Goal: Communication & Community: Ask a question

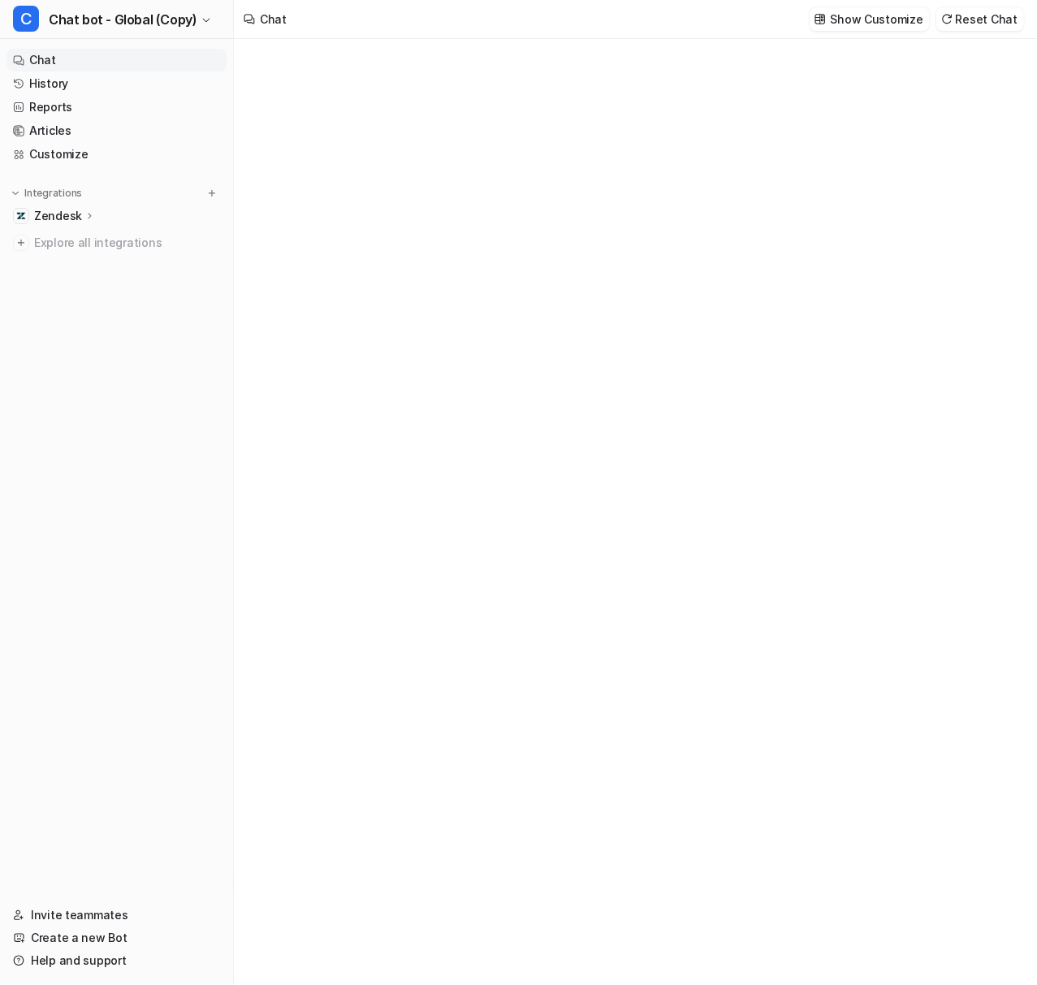
type textarea "**********"
click at [632, 75] on div "**********" at bounding box center [634, 512] width 597 height 946
click at [111, 174] on nav "Chat History Reports Articles Customize Integrations Zendesk Overview Sources A…" at bounding box center [116, 459] width 233 height 835
click at [637, 32] on div "Chat Show Customize Reset Chat" at bounding box center [635, 19] width 803 height 39
click at [880, 24] on p "Show Customize" at bounding box center [876, 19] width 93 height 17
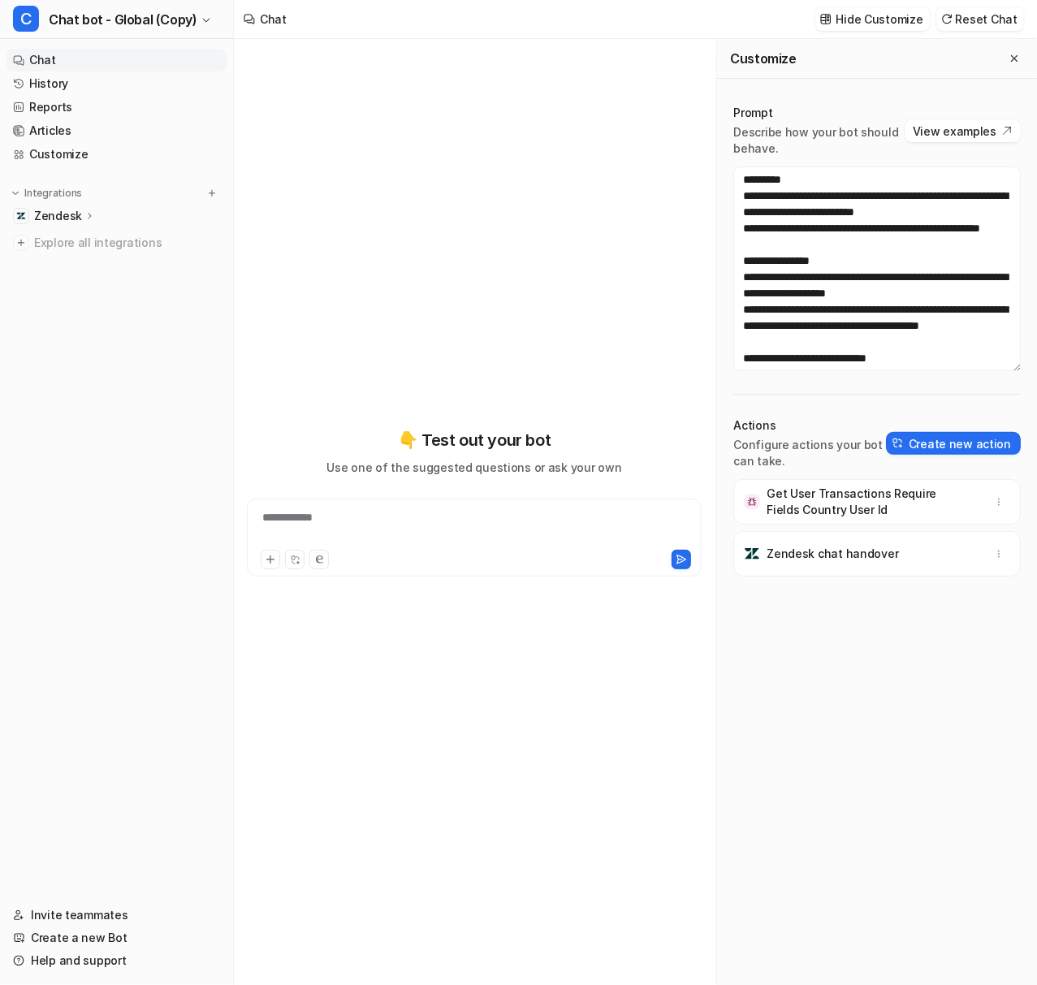
click at [826, 494] on p "Get User Transactions Require Fields Country User Id" at bounding box center [857, 501] width 182 height 32
click at [993, 502] on icon "button" at bounding box center [998, 501] width 11 height 11
click at [872, 494] on p "Get User Transactions Require Fields Country User Id" at bounding box center [857, 501] width 182 height 32
click at [822, 494] on p "Get User Transactions Require Fields Country User Id" at bounding box center [857, 501] width 182 height 32
click at [805, 439] on p "Configure actions your bot can take." at bounding box center [809, 453] width 153 height 32
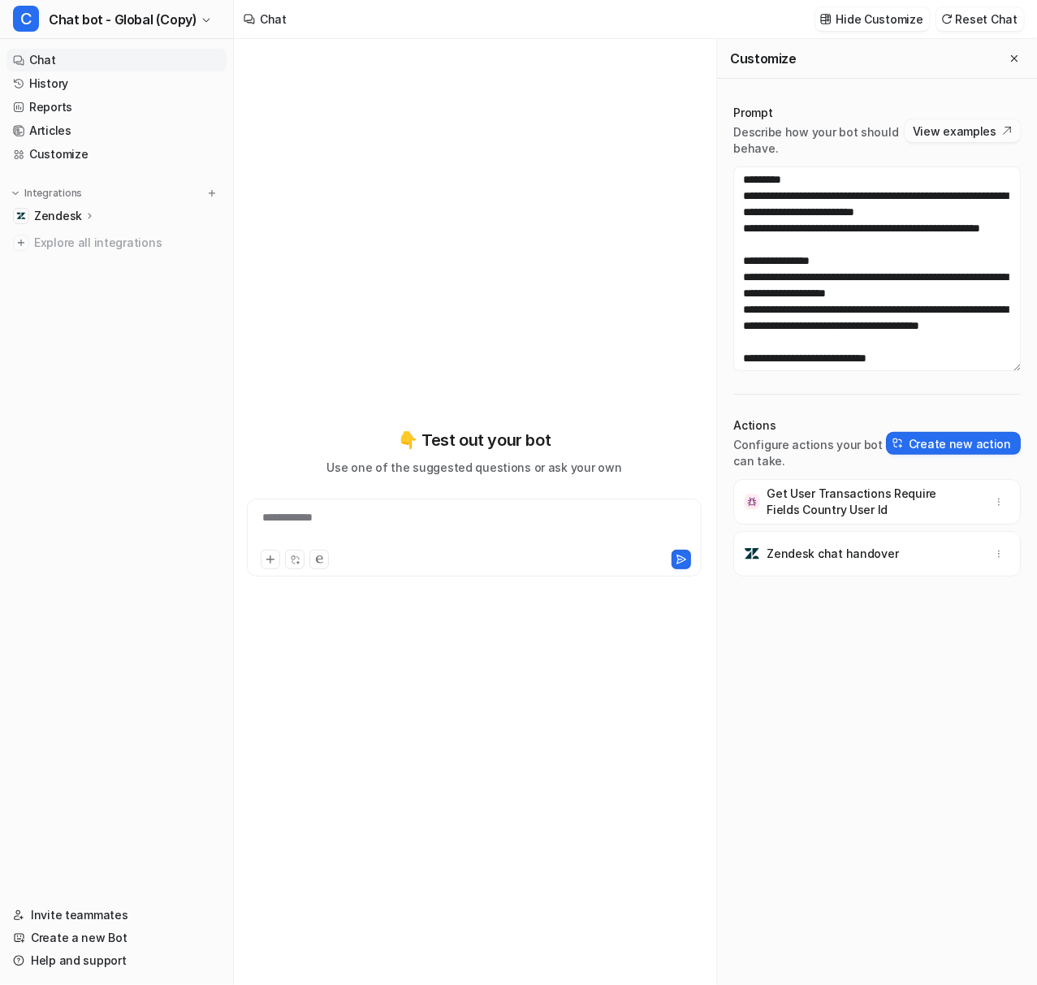
click at [933, 135] on button "View examples" at bounding box center [962, 130] width 116 height 23
click at [472, 188] on div "**********" at bounding box center [474, 501] width 455 height 689
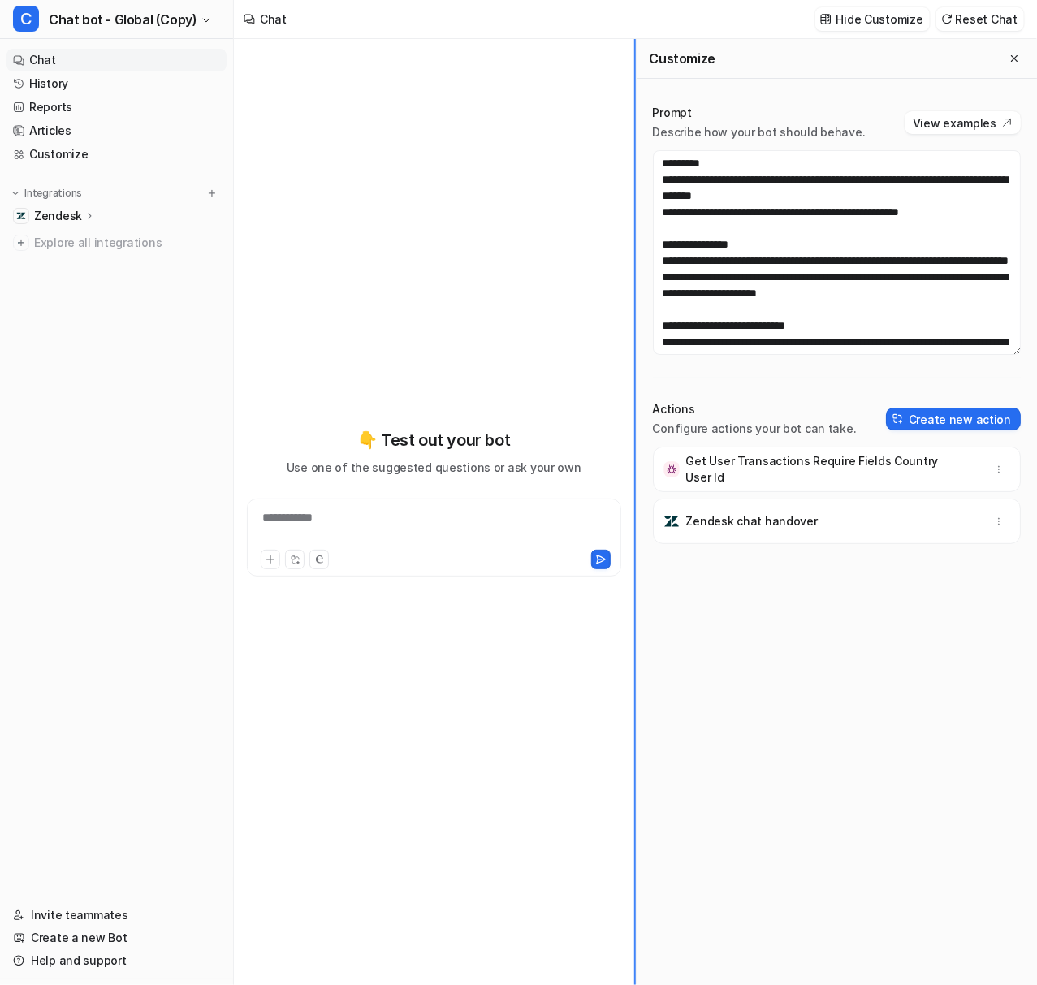
click at [295, 244] on div "**********" at bounding box center [635, 512] width 803 height 946
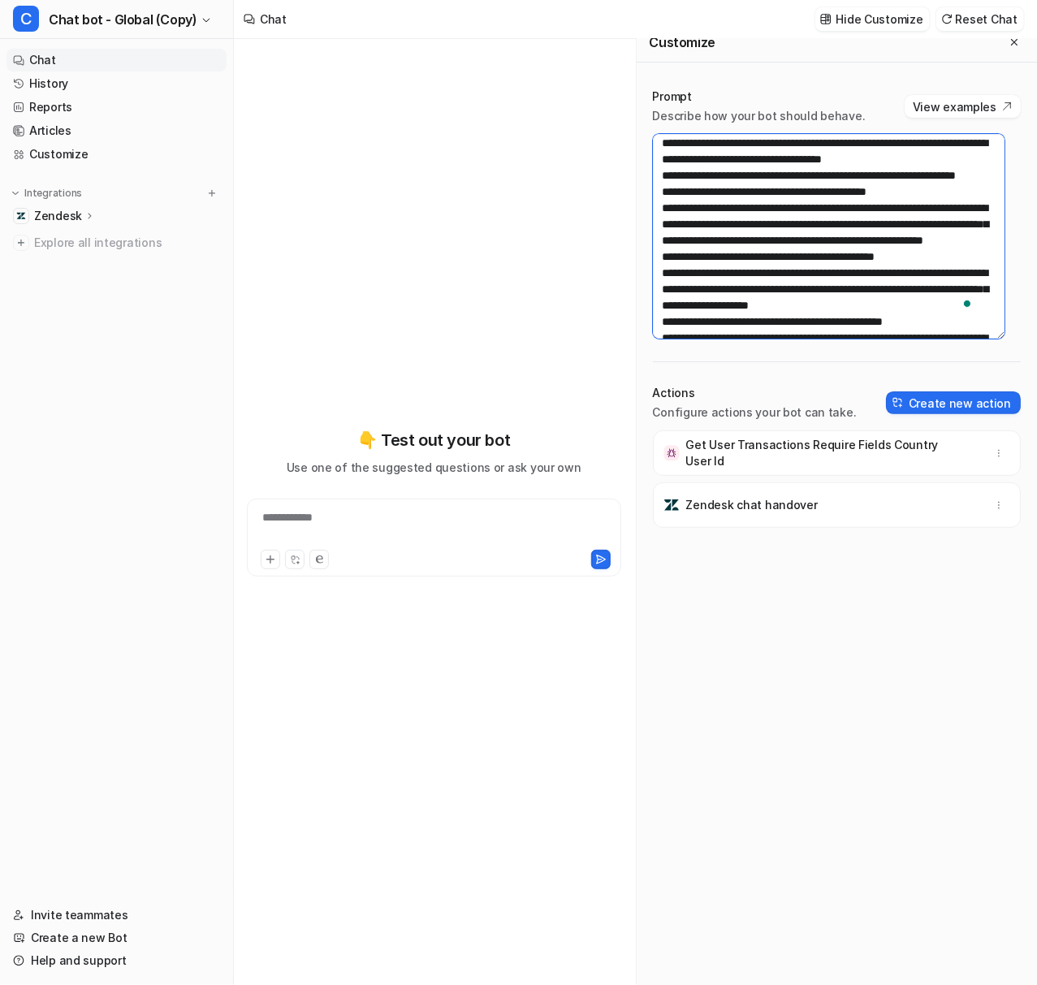
scroll to position [377, 0]
drag, startPoint x: 667, startPoint y: 247, endPoint x: 835, endPoint y: 252, distance: 168.1
click at [835, 252] on textarea "To enrich screen reader interactions, please activate Accessibility in Grammarl…" at bounding box center [828, 236] width 351 height 205
click at [701, 270] on textarea "To enrich screen reader interactions, please activate Accessibility in Grammarl…" at bounding box center [828, 236] width 351 height 205
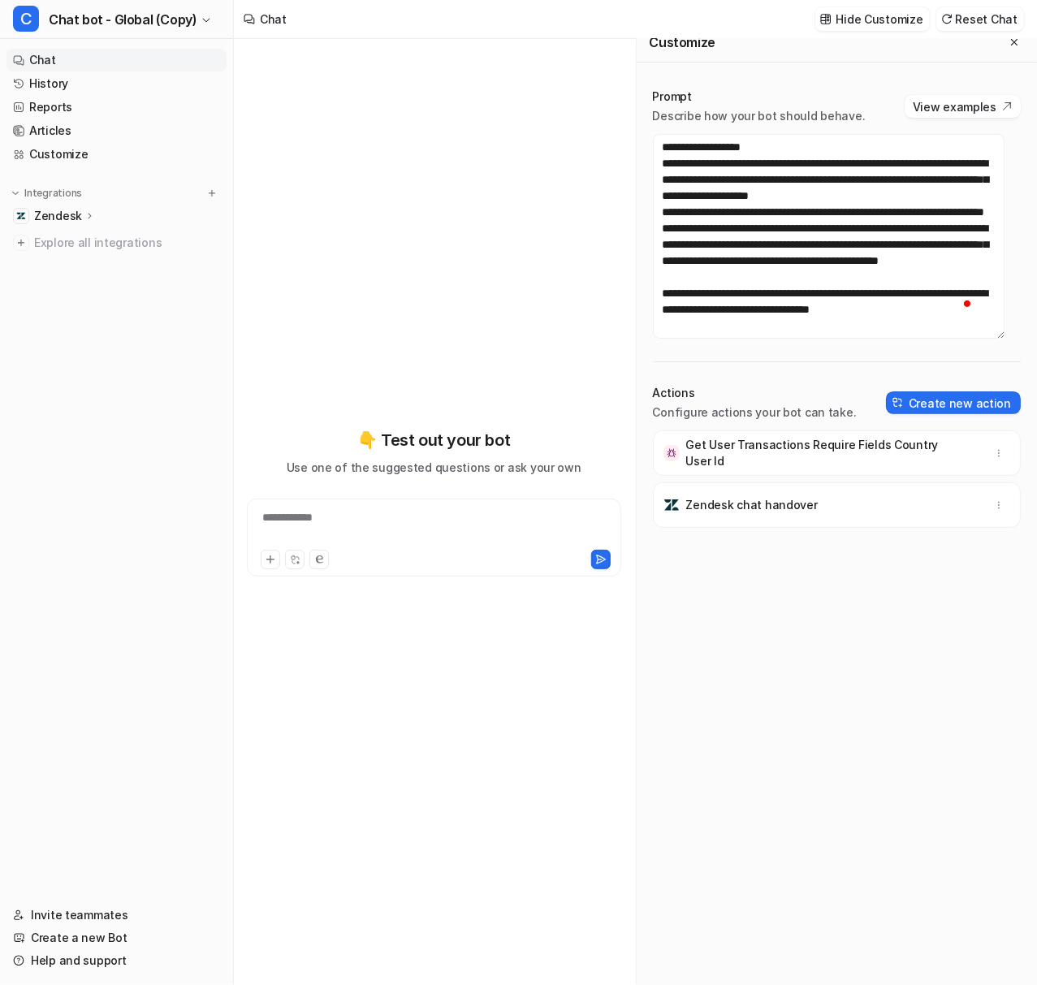
scroll to position [0, 0]
click at [709, 291] on textarea "To enrich screen reader interactions, please activate Accessibility in Grammarl…" at bounding box center [828, 236] width 351 height 205
click at [731, 277] on textarea "To enrich screen reader interactions, please activate Accessibility in Grammarl…" at bounding box center [828, 236] width 351 height 205
click at [802, 770] on div "Get User Transactions Require Fields Country User Id Zendesk chat handover" at bounding box center [837, 699] width 369 height 538
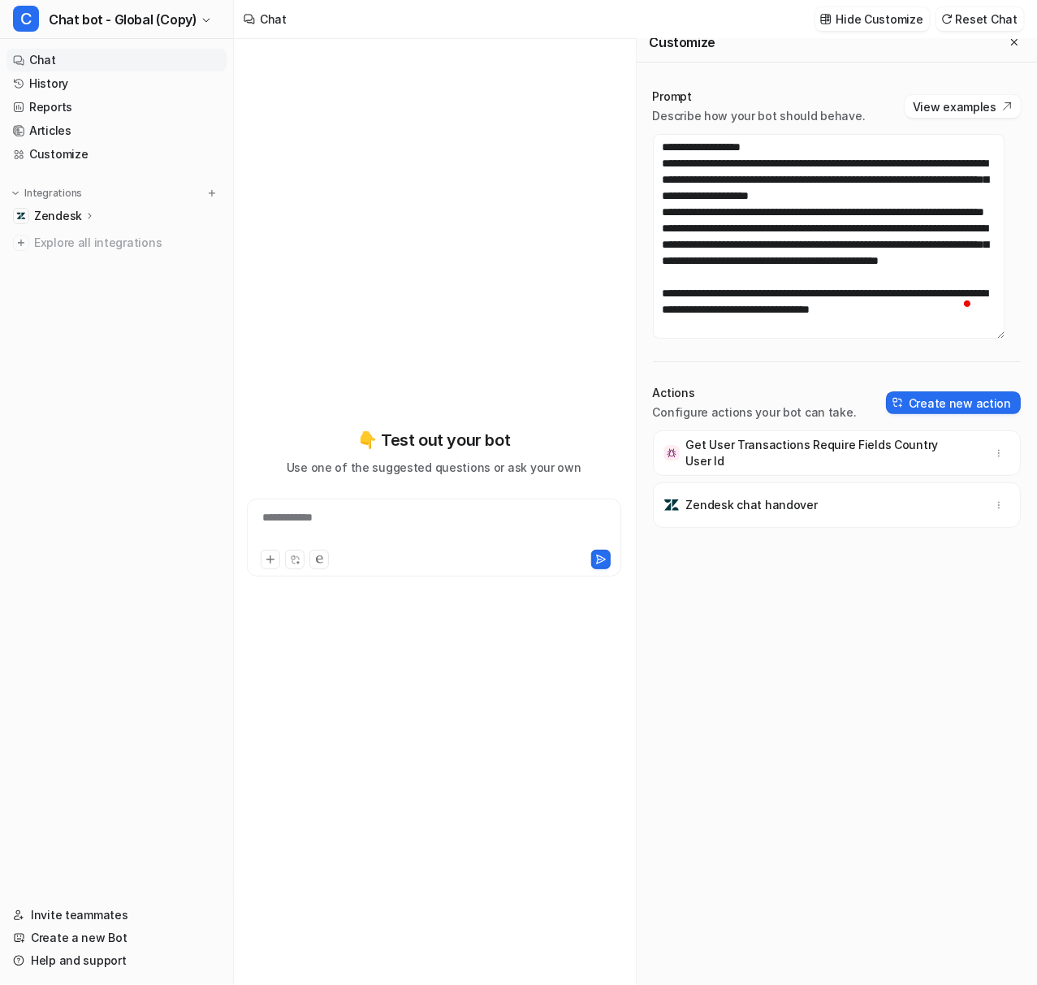
click at [377, 26] on div "Chat Hide Customize Reset Chat" at bounding box center [635, 19] width 803 height 39
click at [437, 218] on div "**********" at bounding box center [434, 501] width 374 height 689
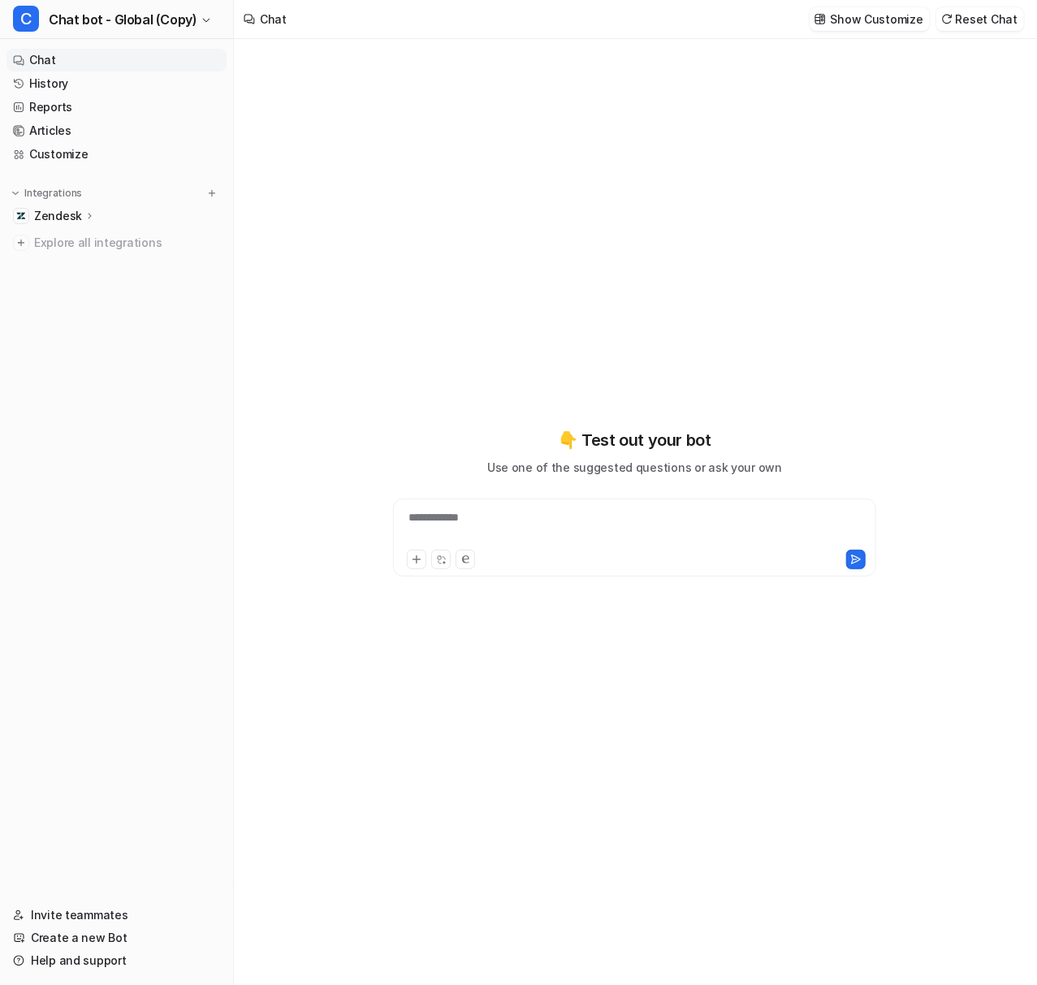
click at [658, 150] on div "**********" at bounding box center [634, 512] width 597 height 946
click at [880, 14] on p "Show Customize" at bounding box center [876, 19] width 93 height 17
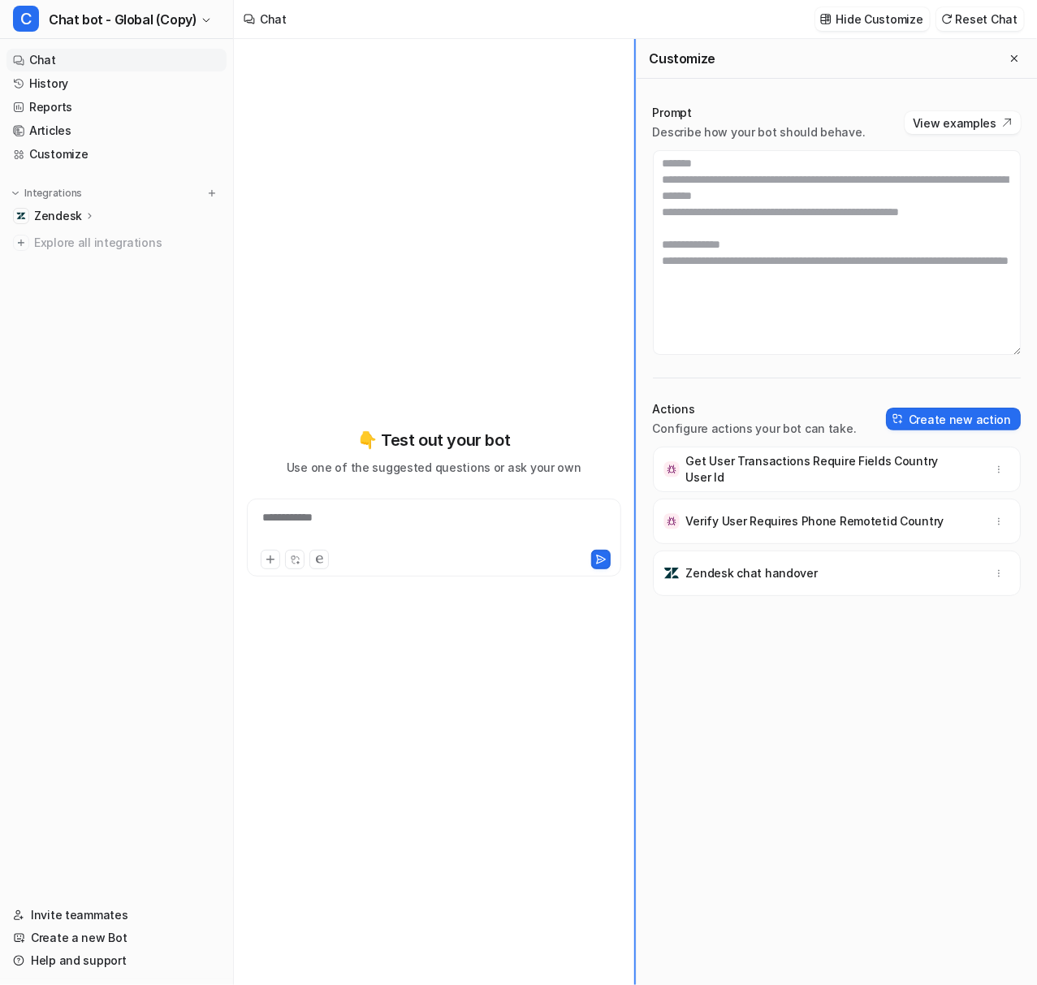
click at [96, 157] on div "**********" at bounding box center [518, 492] width 1037 height 985
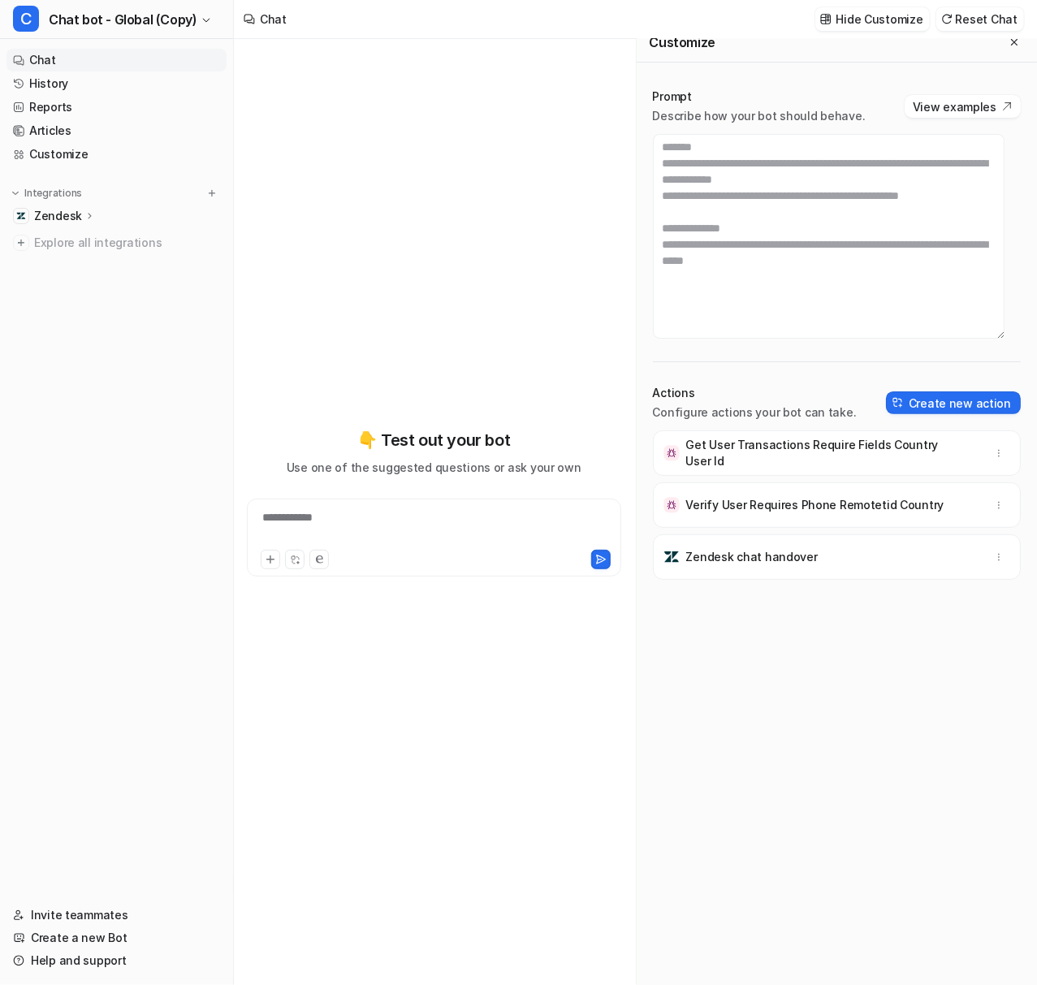
scroll to position [947, 0]
drag, startPoint x: 680, startPoint y: 234, endPoint x: 716, endPoint y: 232, distance: 35.8
click at [680, 234] on textarea at bounding box center [828, 236] width 351 height 205
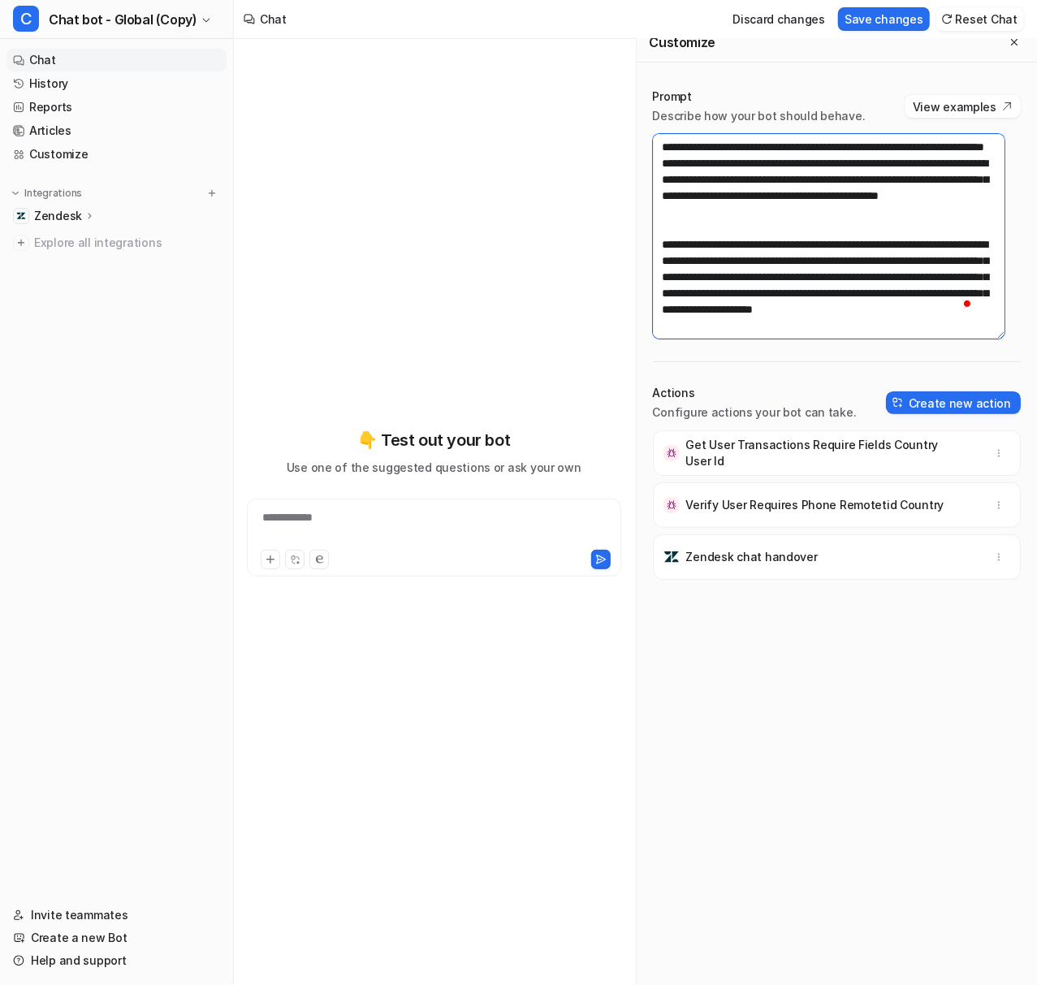
scroll to position [0, 0]
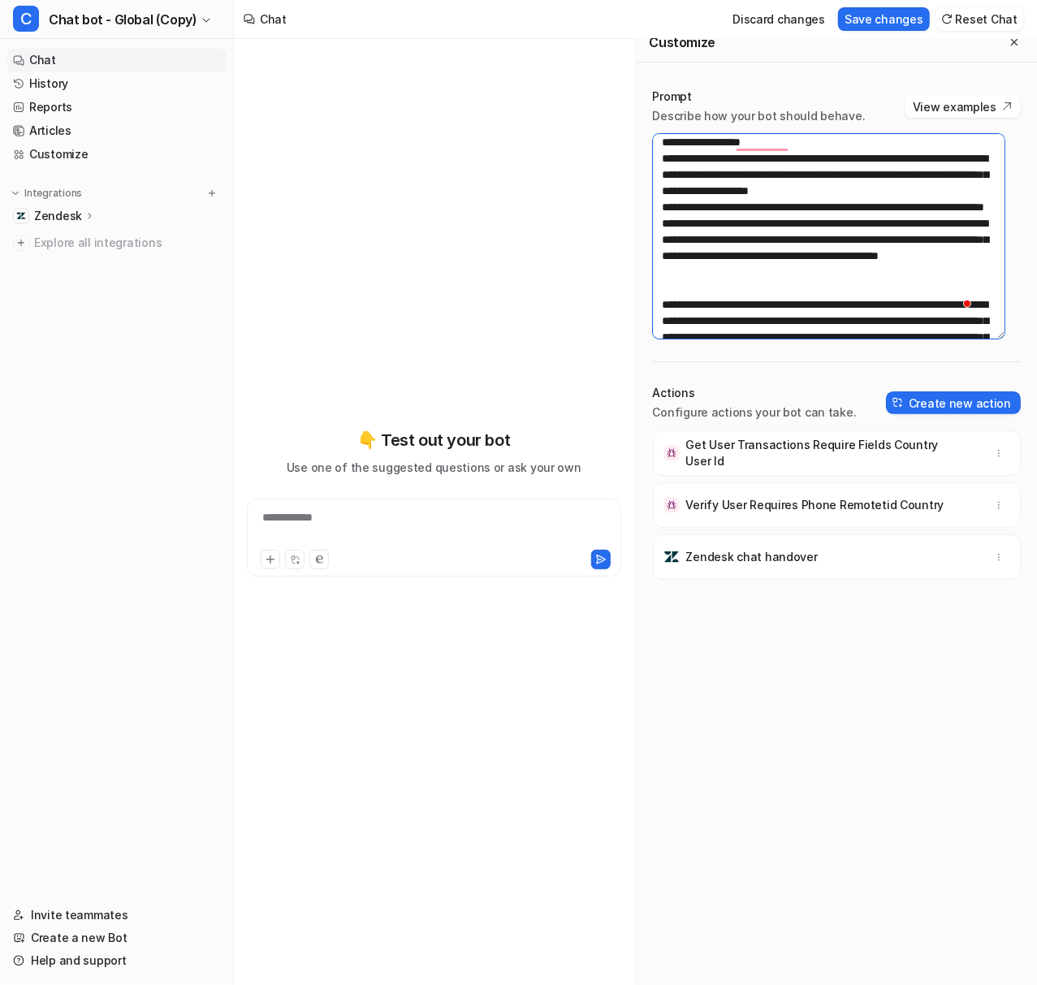
paste textarea "**********"
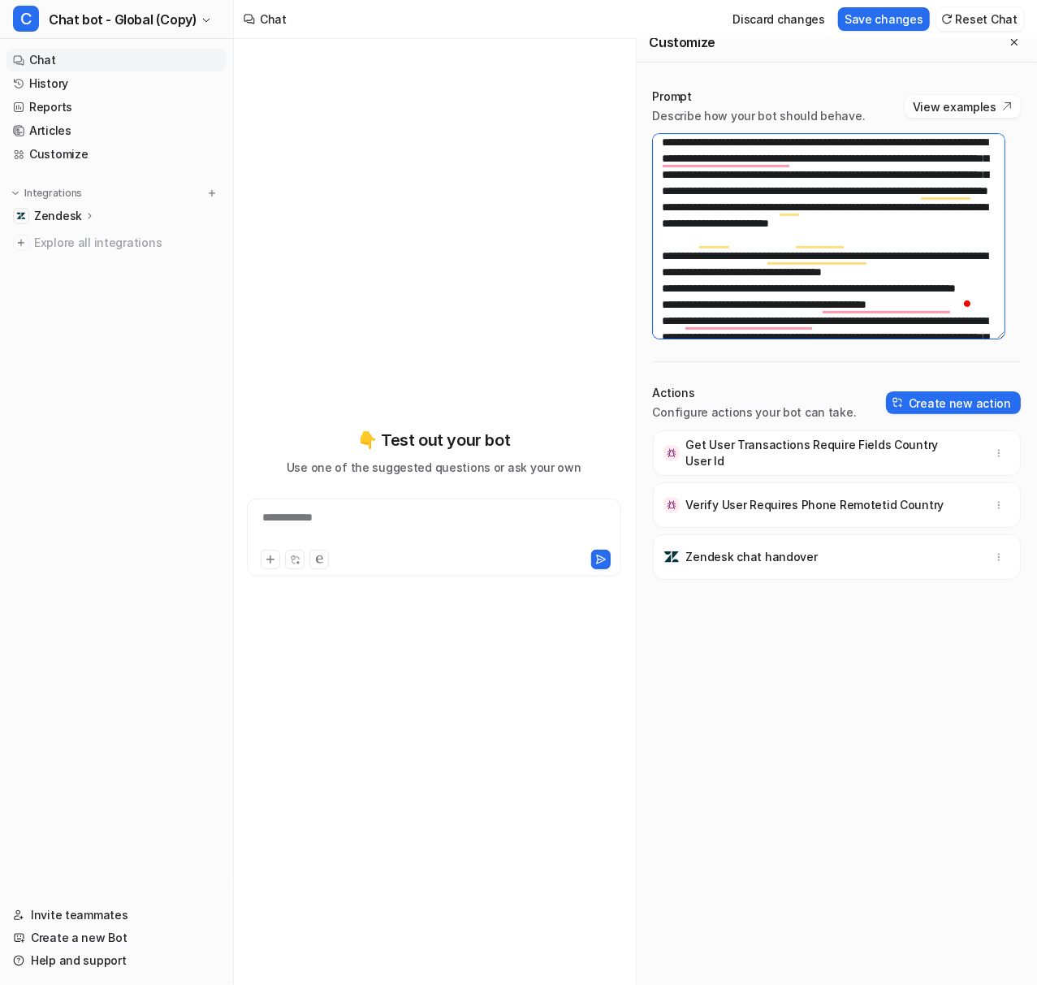
type textarea "**********"
click at [442, 136] on div "**********" at bounding box center [434, 512] width 374 height 946
click at [870, 15] on button "Save changes" at bounding box center [884, 19] width 92 height 24
click at [821, 234] on textarea "To enrich screen reader interactions, please activate Accessibility in Grammarl…" at bounding box center [828, 236] width 351 height 205
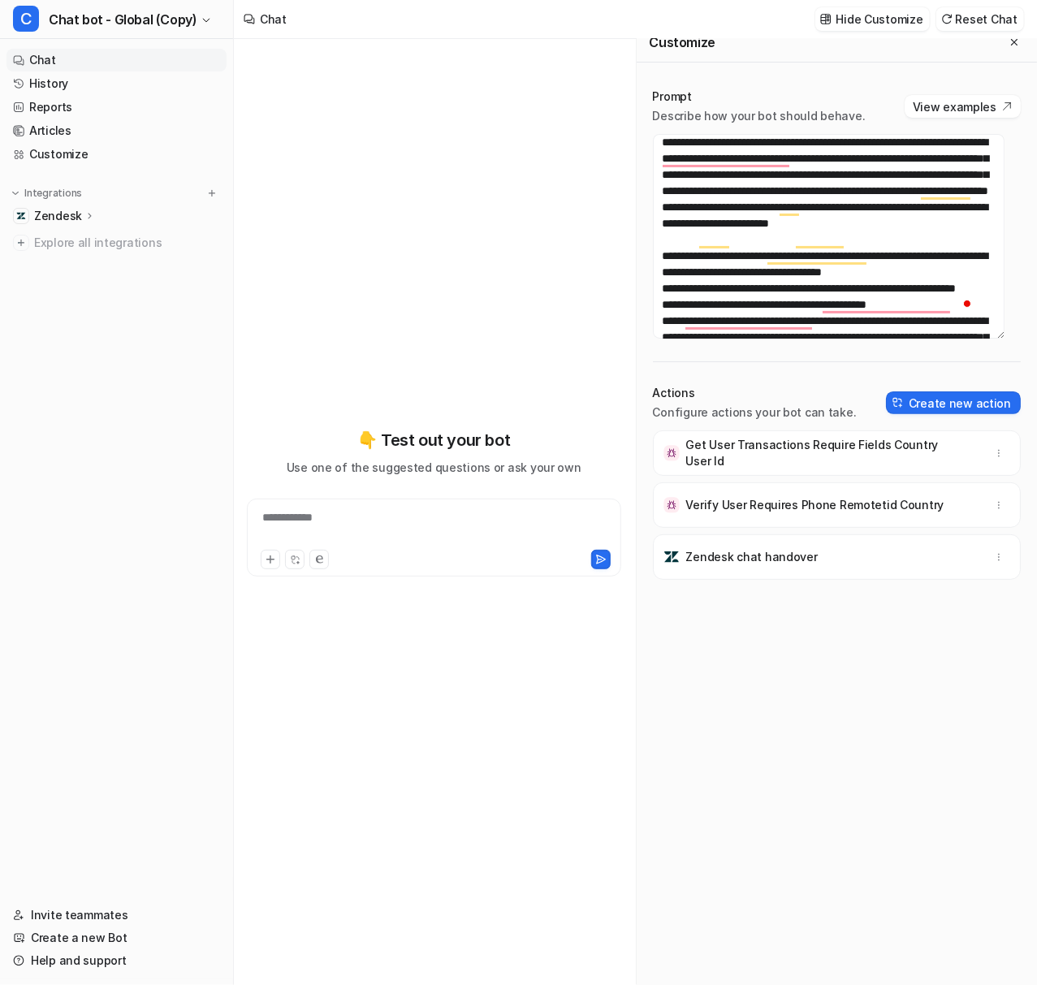
click at [757, 442] on p "Get User Transactions Require Fields Country User Id" at bounding box center [817, 453] width 263 height 32
click at [735, 505] on p "Verify User Requires Phone Remotetid Country" at bounding box center [815, 505] width 258 height 16
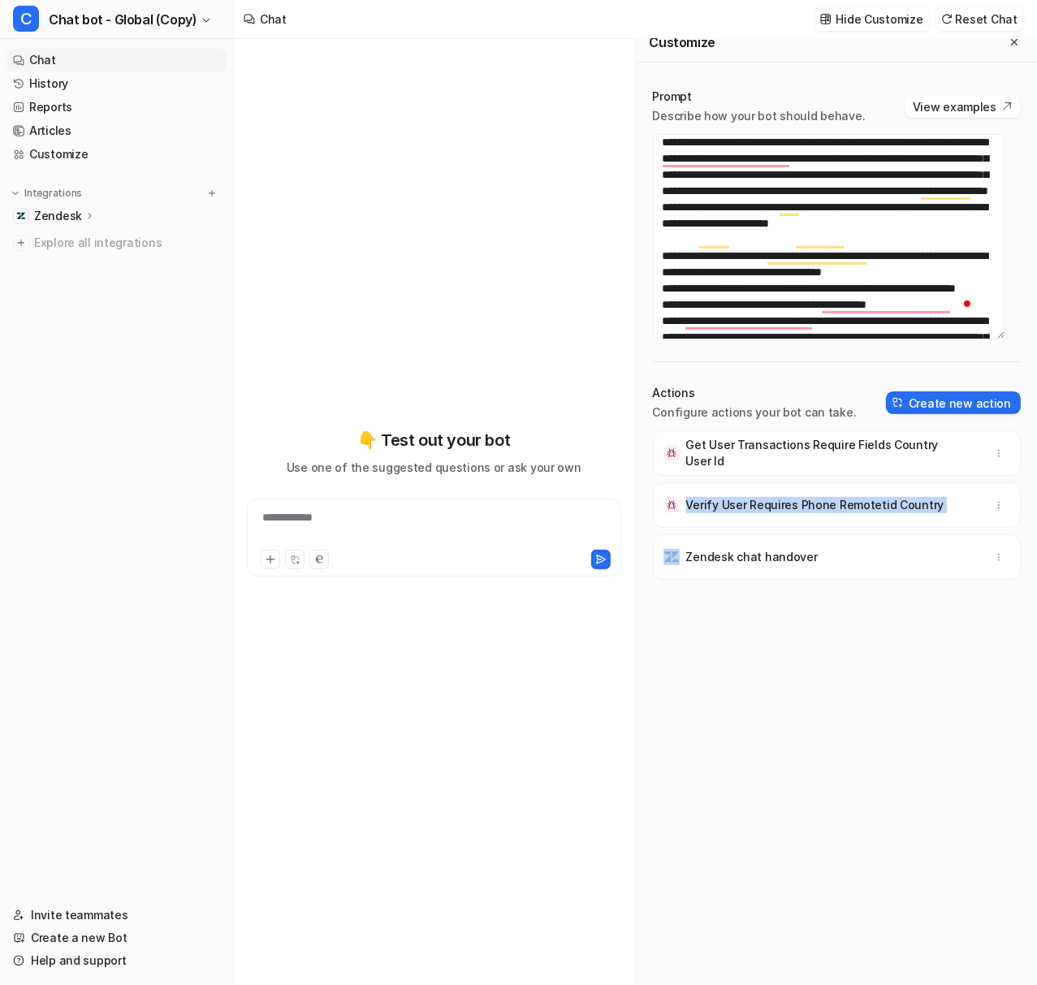
click at [735, 505] on p "Verify User Requires Phone Remotetid Country" at bounding box center [815, 505] width 258 height 16
copy div "Verify User Requires Phone Remotetid Country"
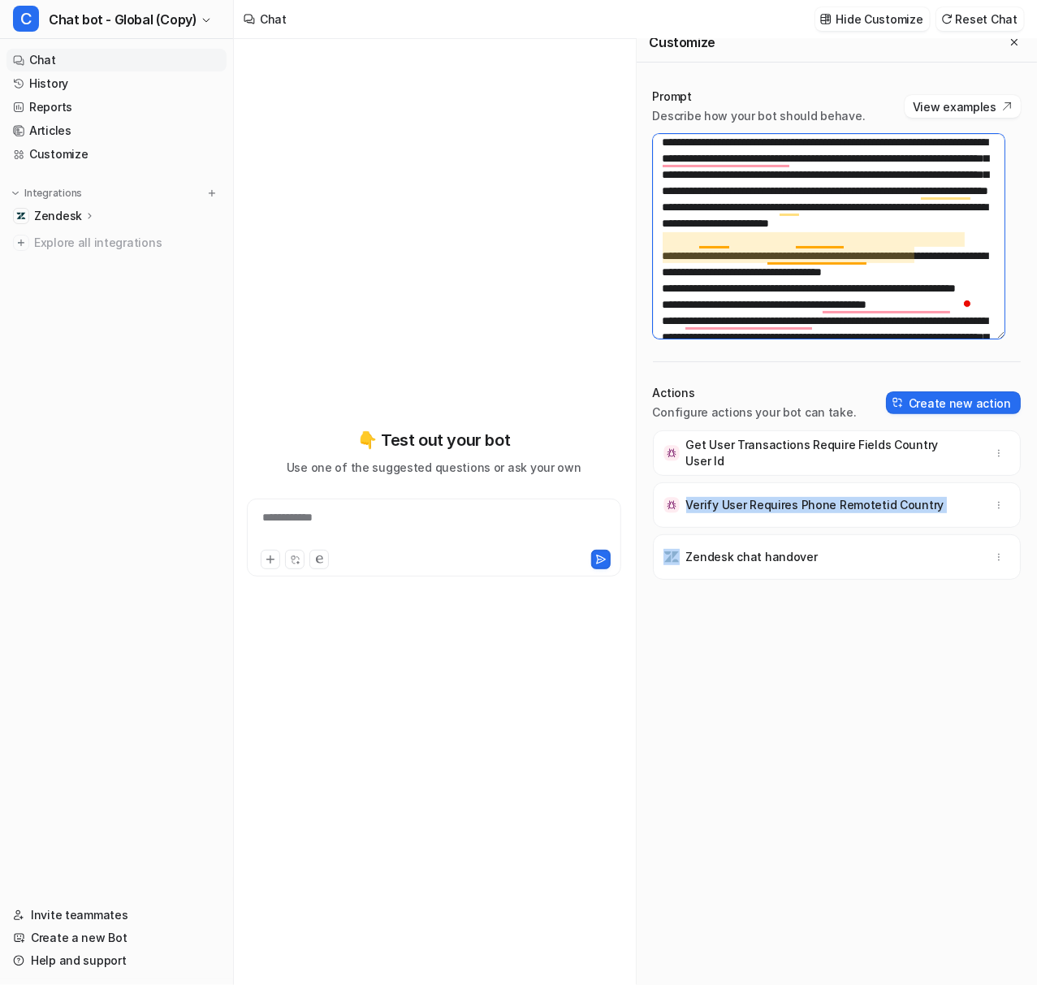
click at [774, 247] on textarea "To enrich screen reader interactions, please activate Accessibility in Grammarl…" at bounding box center [828, 236] width 351 height 205
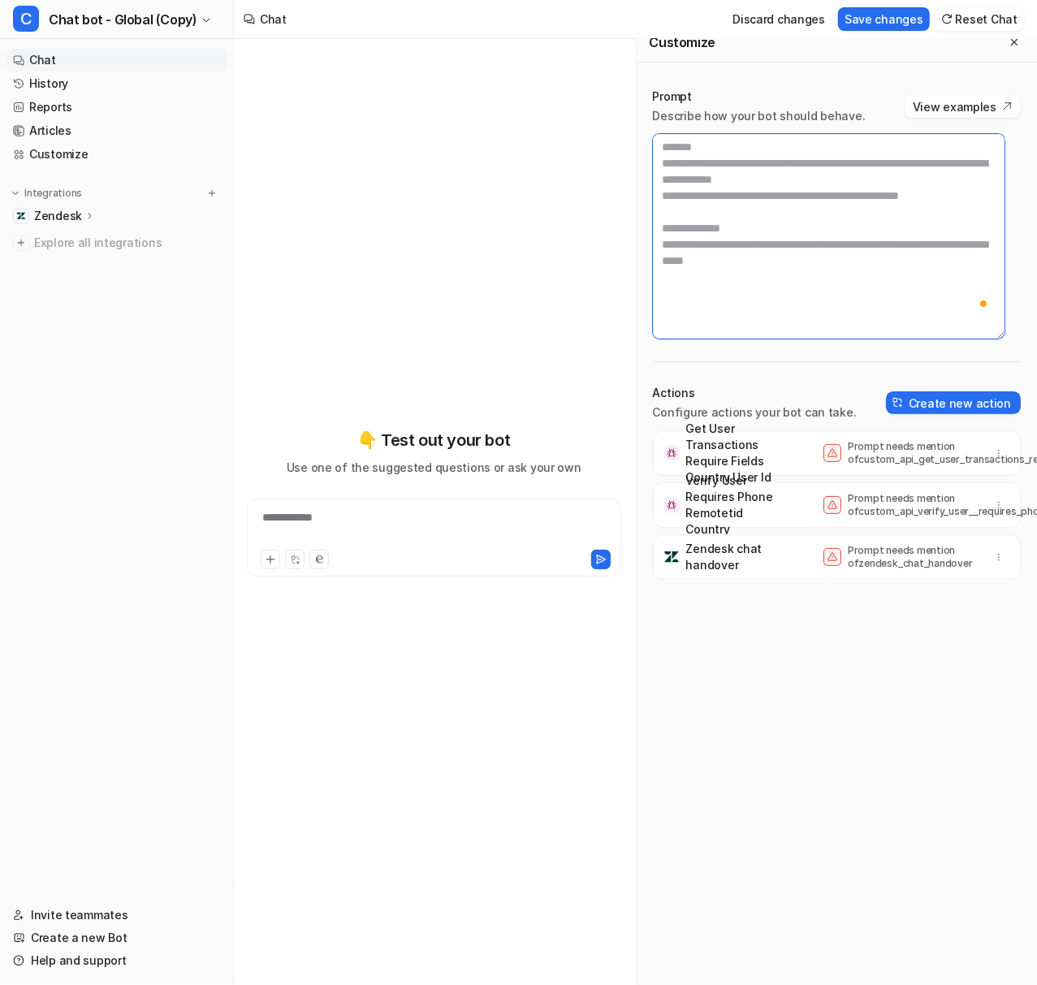
paste textarea "**********"
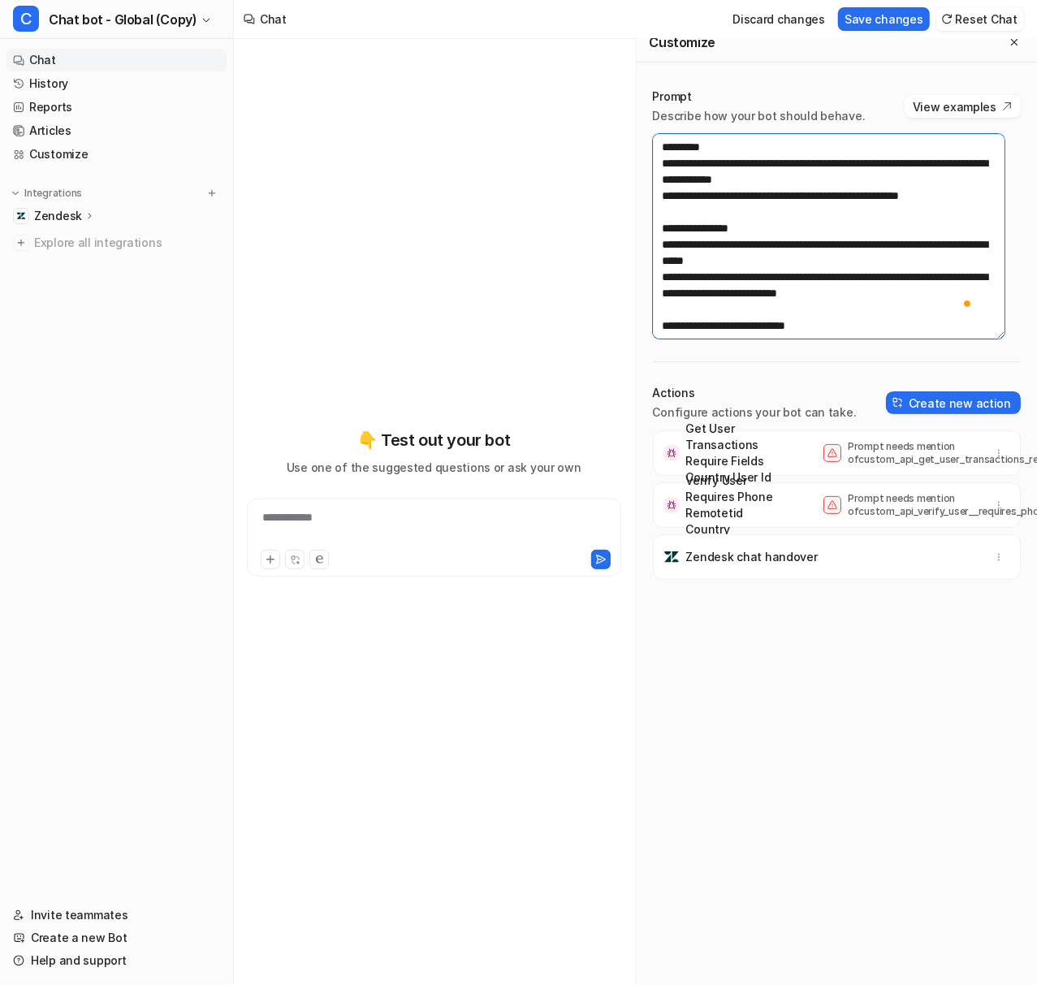
scroll to position [1358, 0]
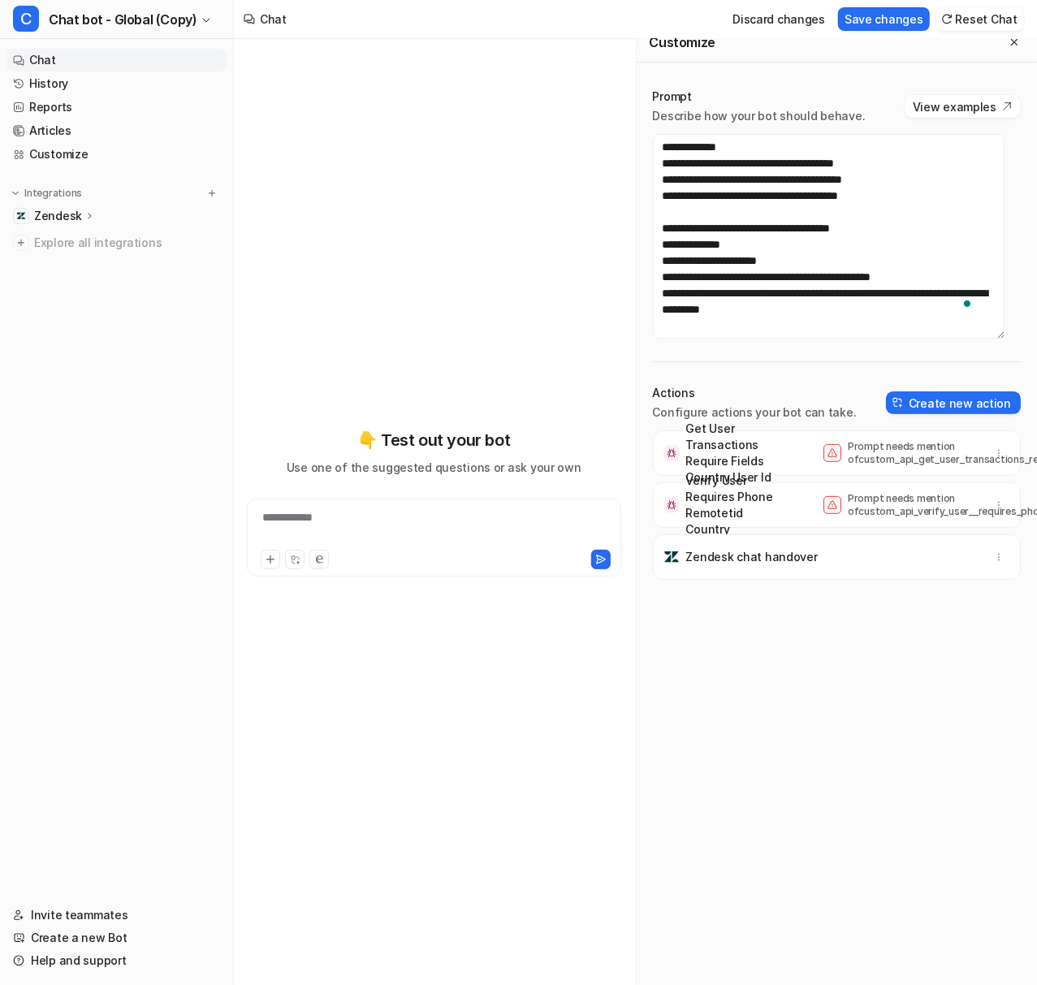
click at [886, 774] on div "Get User Transactions Require Fields Country User Id Prompt needs mention of cu…" at bounding box center [837, 699] width 369 height 538
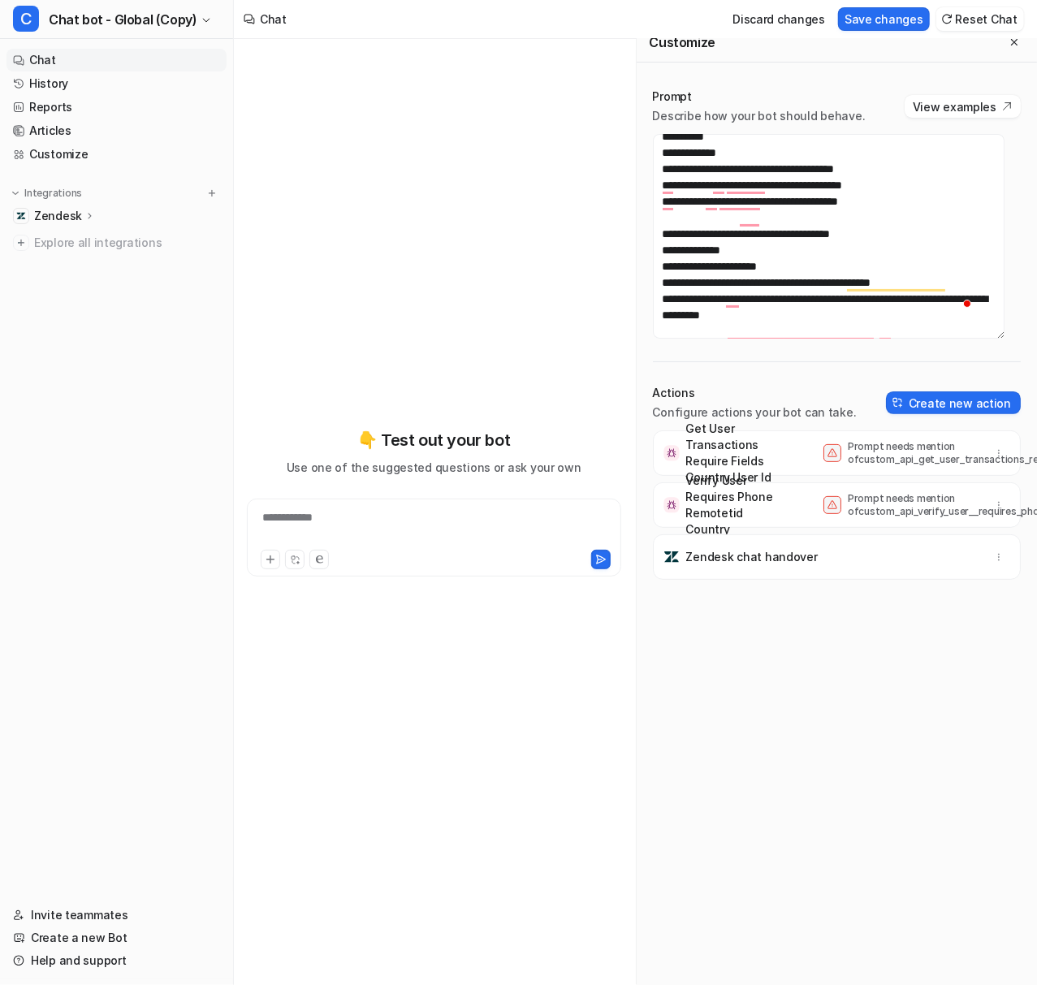
scroll to position [1158, 0]
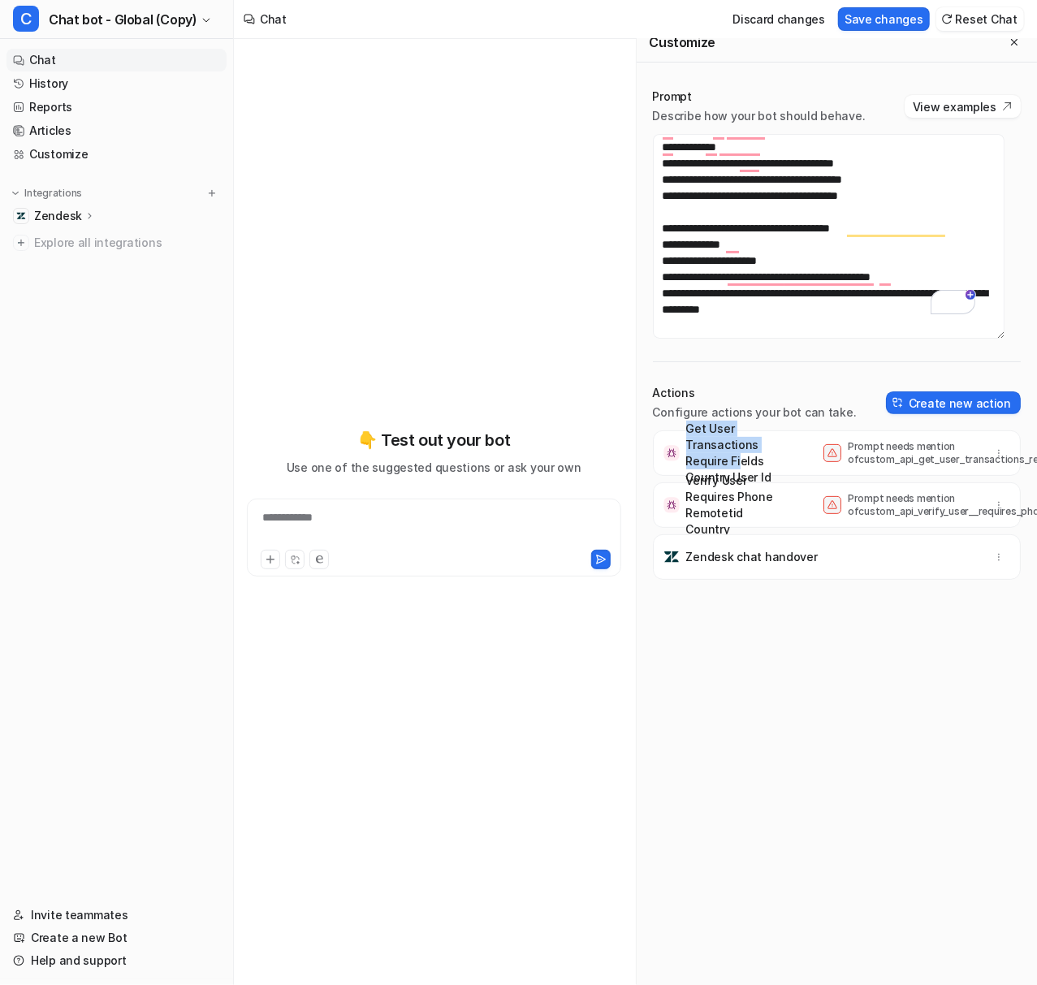
drag, startPoint x: 700, startPoint y: 419, endPoint x: 740, endPoint y: 464, distance: 60.9
click at [739, 448] on p "Get User Transactions Require Fields Country User Id" at bounding box center [735, 452] width 99 height 65
click at [732, 485] on p "Verify User Requires Phone Remotetid Country" at bounding box center [735, 504] width 99 height 65
click at [847, 507] on p "Prompt needs mention of custom_api_verify_user__requires_phone_remotetid_country" at bounding box center [912, 505] width 130 height 26
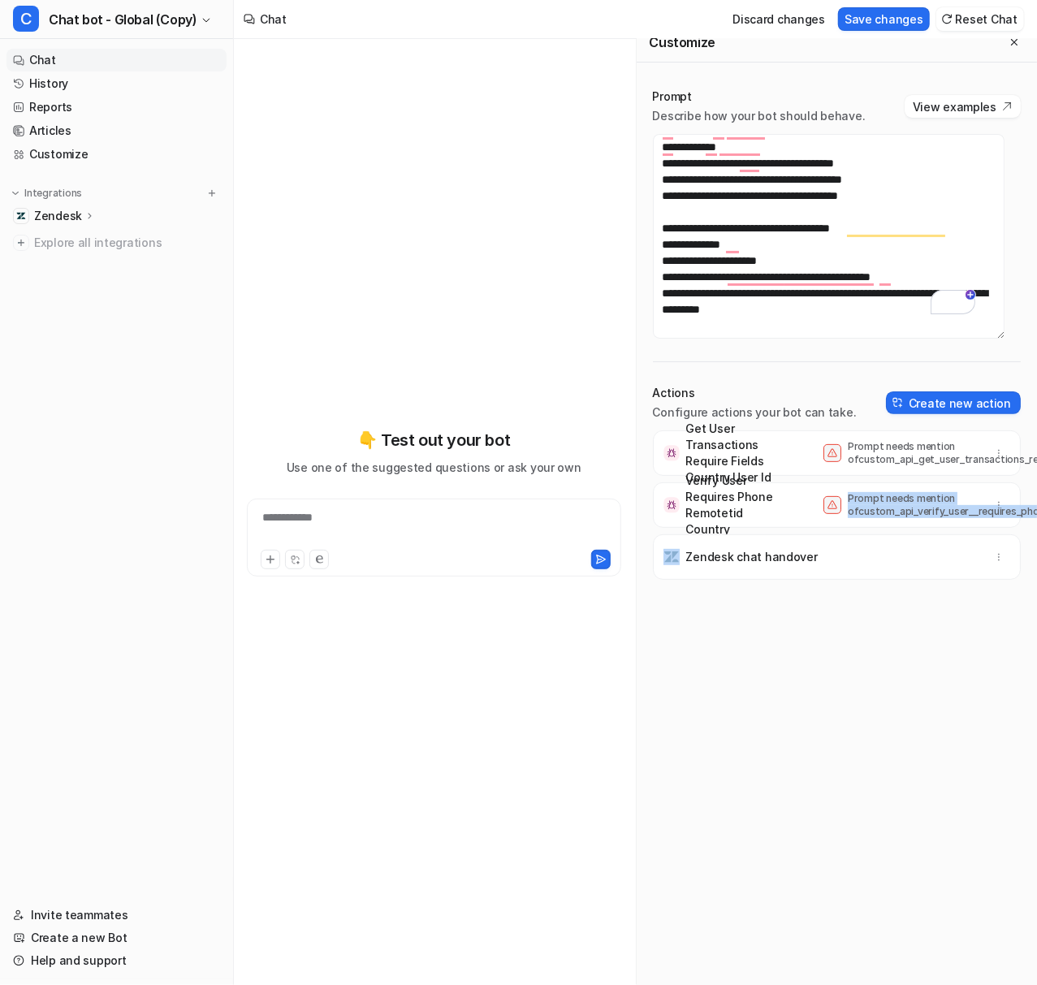
click at [847, 507] on p "Prompt needs mention of custom_api_verify_user__requires_phone_remotetid_country" at bounding box center [912, 505] width 130 height 26
click at [847, 511] on p "Prompt needs mention of custom_api_verify_user__requires_phone_remotetid_country" at bounding box center [912, 505] width 130 height 26
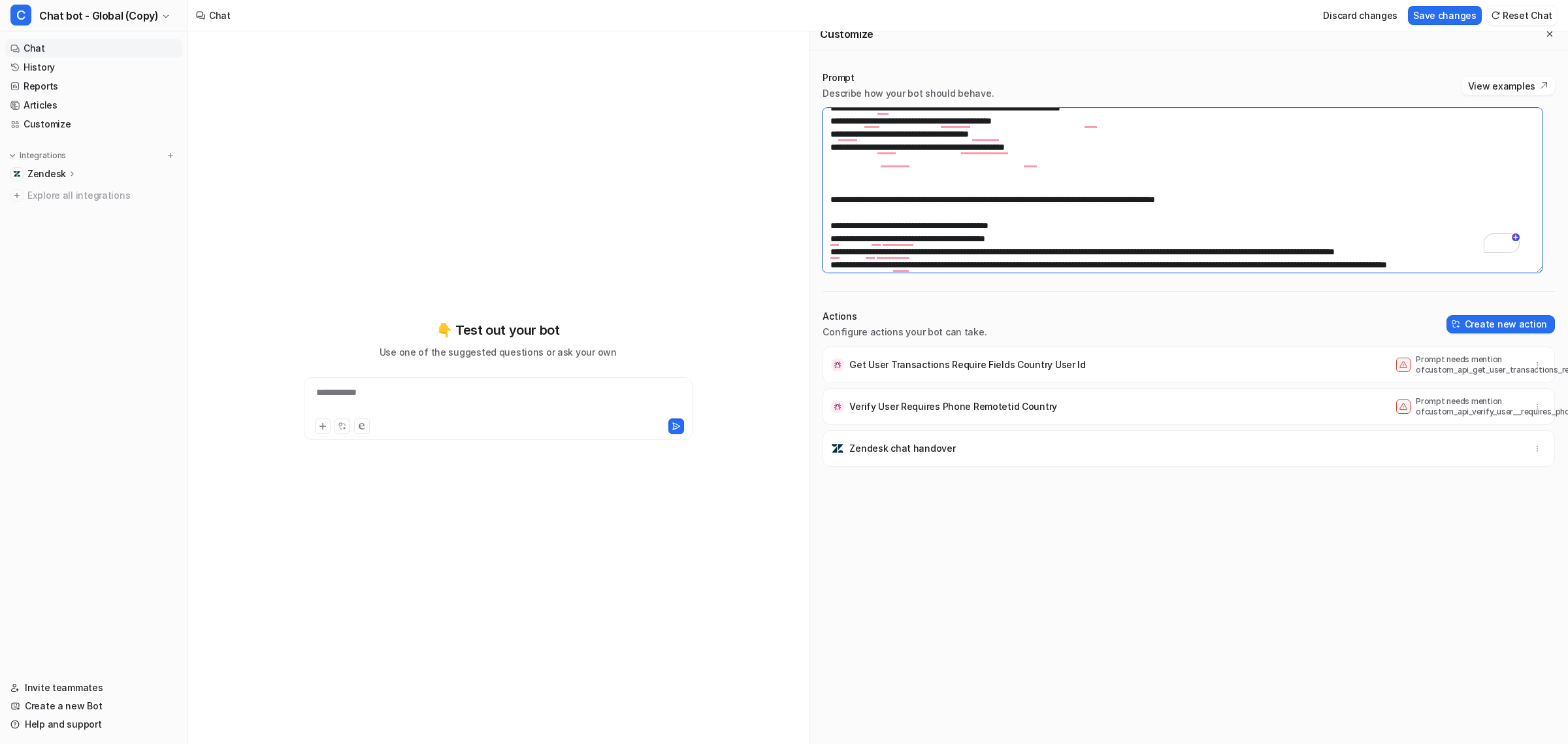
drag, startPoint x: 836, startPoint y: 145, endPoint x: 1041, endPoint y: 181, distance: 208.1
click at [834, 181] on textarea "To enrich screen reader interactions, please activate Accessibility in Grammarl…" at bounding box center [1182, 190] width 720 height 165
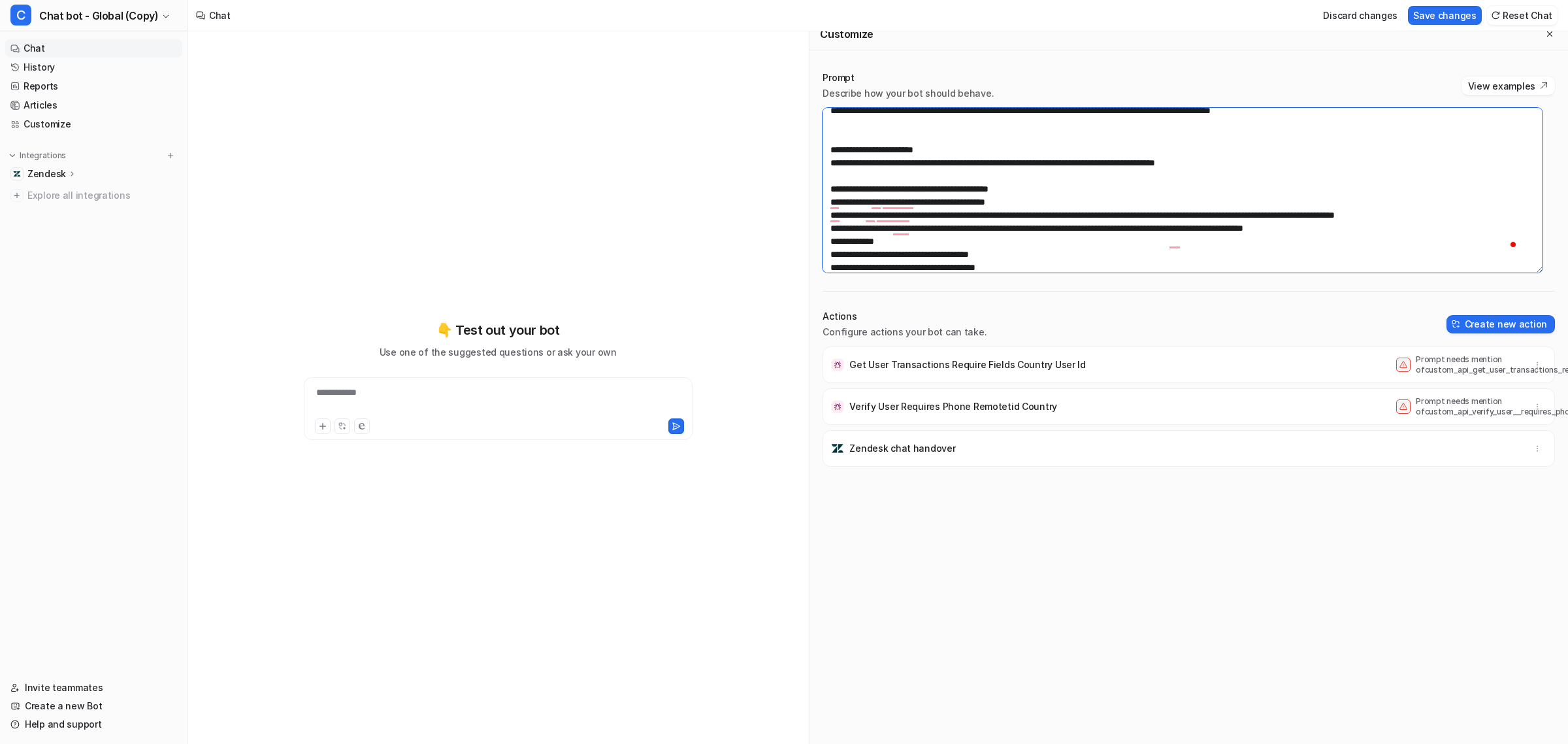
paste textarea "**********"
type textarea "**********"
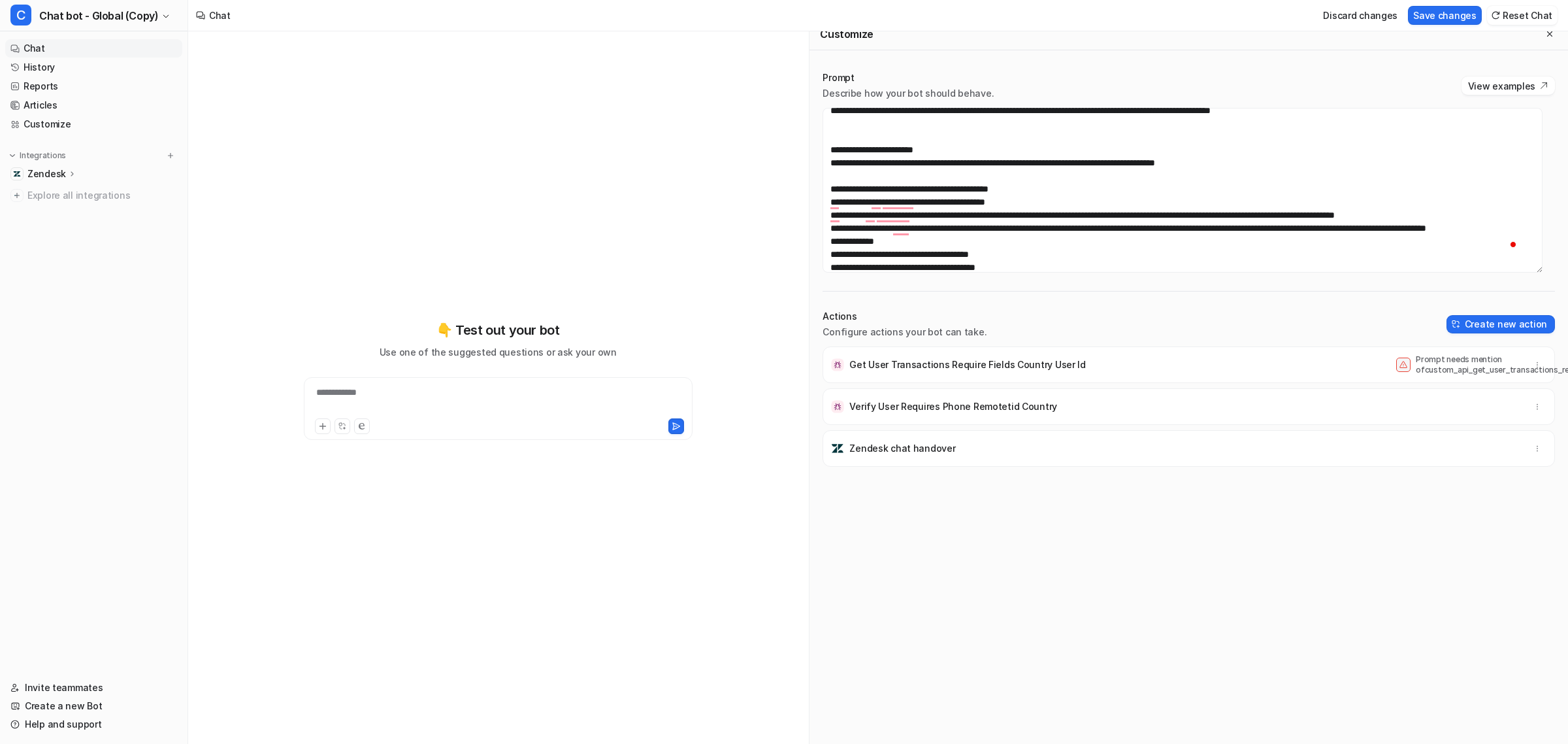
click at [834, 321] on div "Actions Configure actions your bot can take. Create new action" at bounding box center [1189, 324] width 732 height 29
click at [834, 21] on button "Save changes" at bounding box center [1445, 15] width 74 height 19
click at [834, 479] on div "Get User Transactions Require Fields Country User Id Prompt needs mention of cu…" at bounding box center [1189, 538] width 732 height 384
drag, startPoint x: 183, startPoint y: 335, endPoint x: 128, endPoint y: 281, distance: 77.1
click at [183, 334] on nav "Chat History Reports Articles Customize Integrations Zendesk Overview Sources A…" at bounding box center [93, 345] width 188 height 623
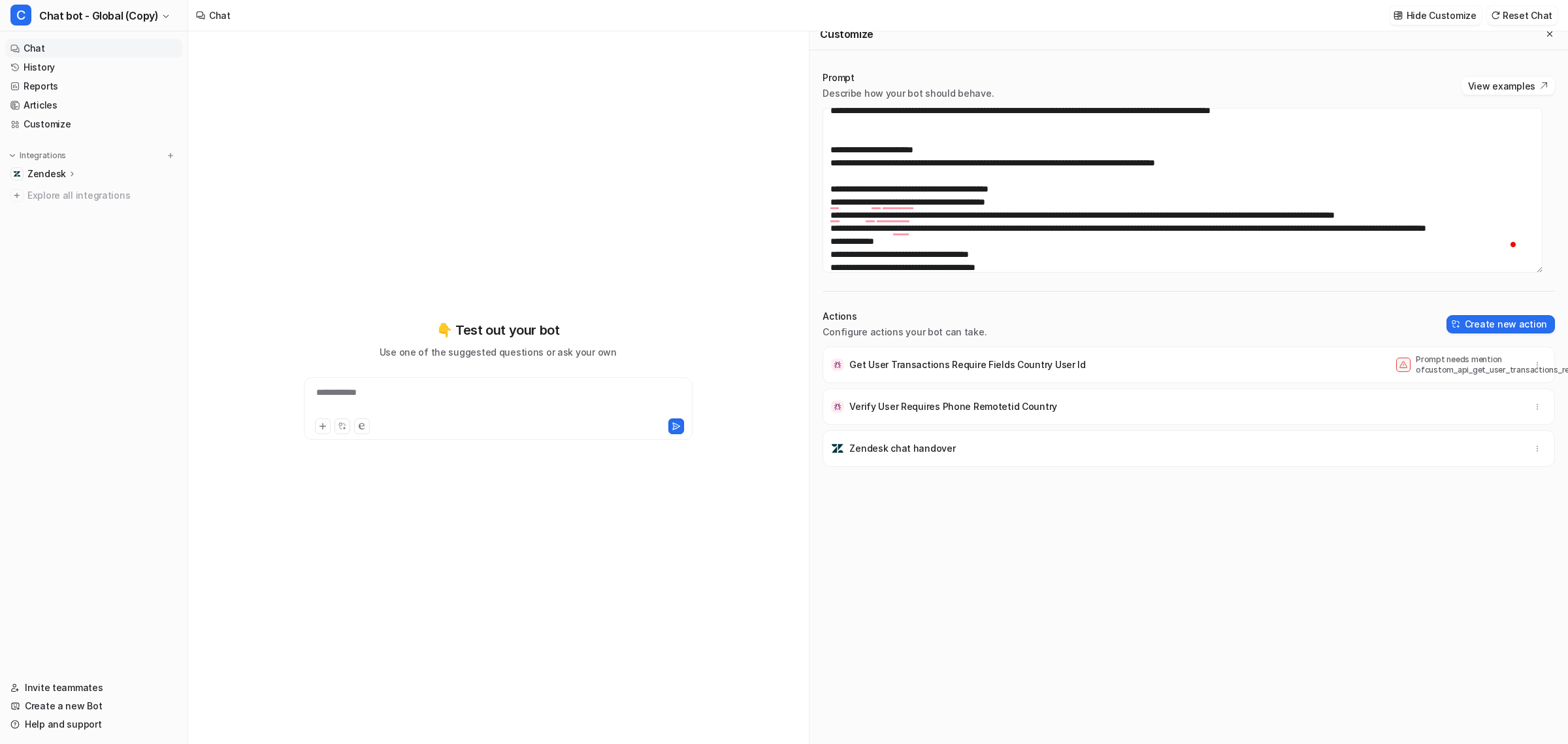
click at [56, 176] on p "Zendesk" at bounding box center [47, 174] width 39 height 13
click at [64, 233] on p "AI Agent" at bounding box center [57, 230] width 39 height 13
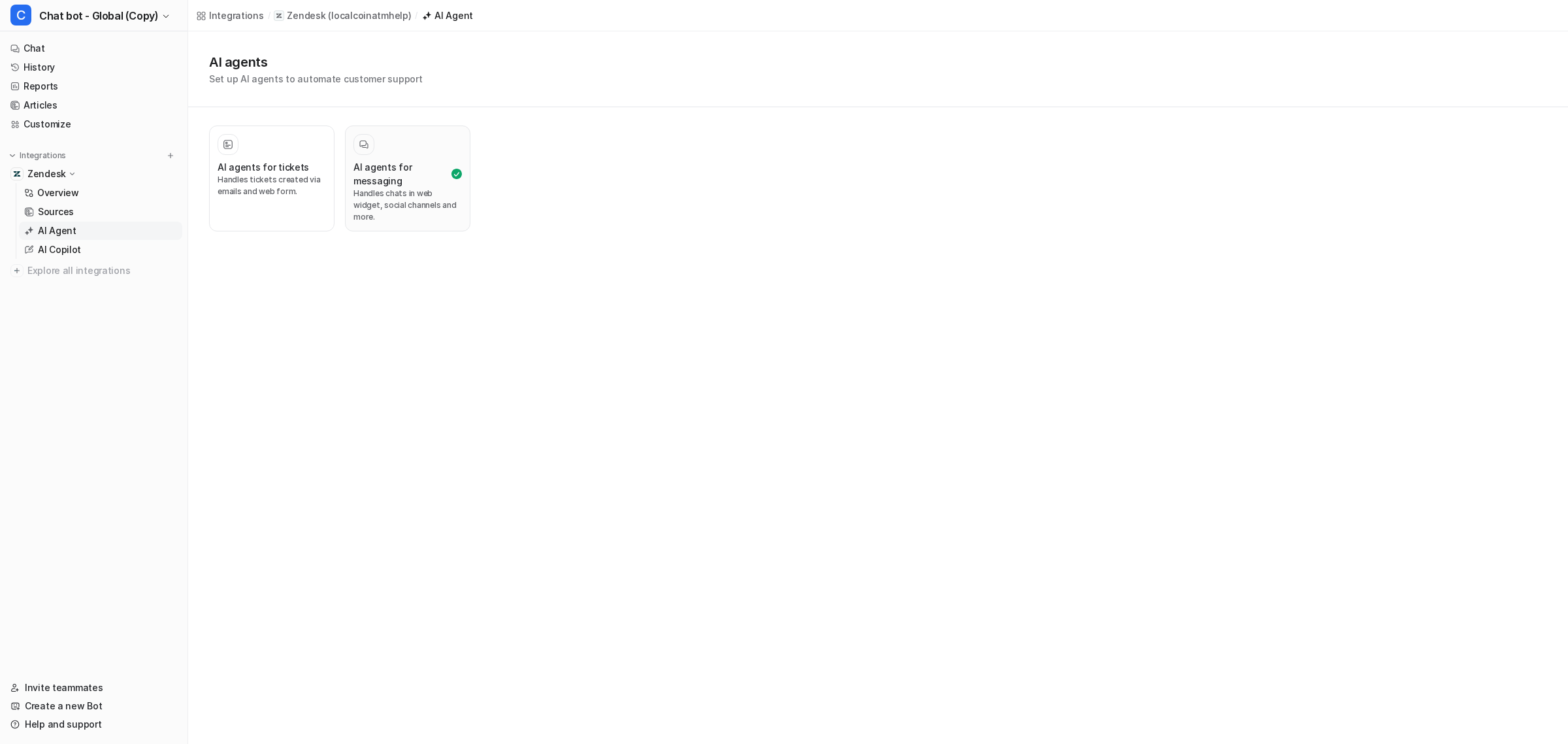
click at [384, 221] on div "Integrations / Zendesk ( localcoinatmhelp ) / AI Agent AI agents Set up AI agen…" at bounding box center [784, 372] width 1568 height 744
click at [379, 141] on div at bounding box center [407, 144] width 109 height 21
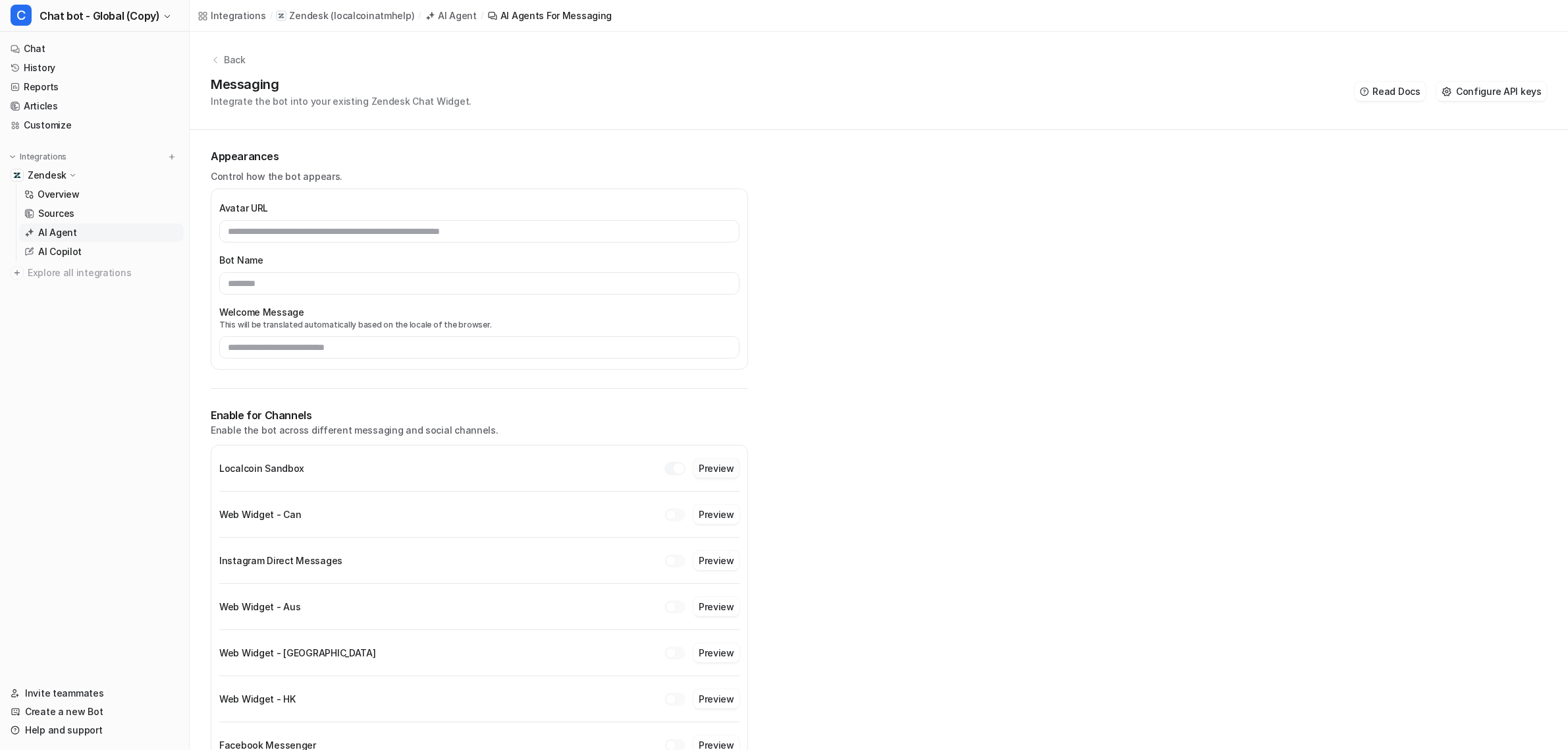
click at [722, 467] on button "Preview" at bounding box center [716, 468] width 46 height 19
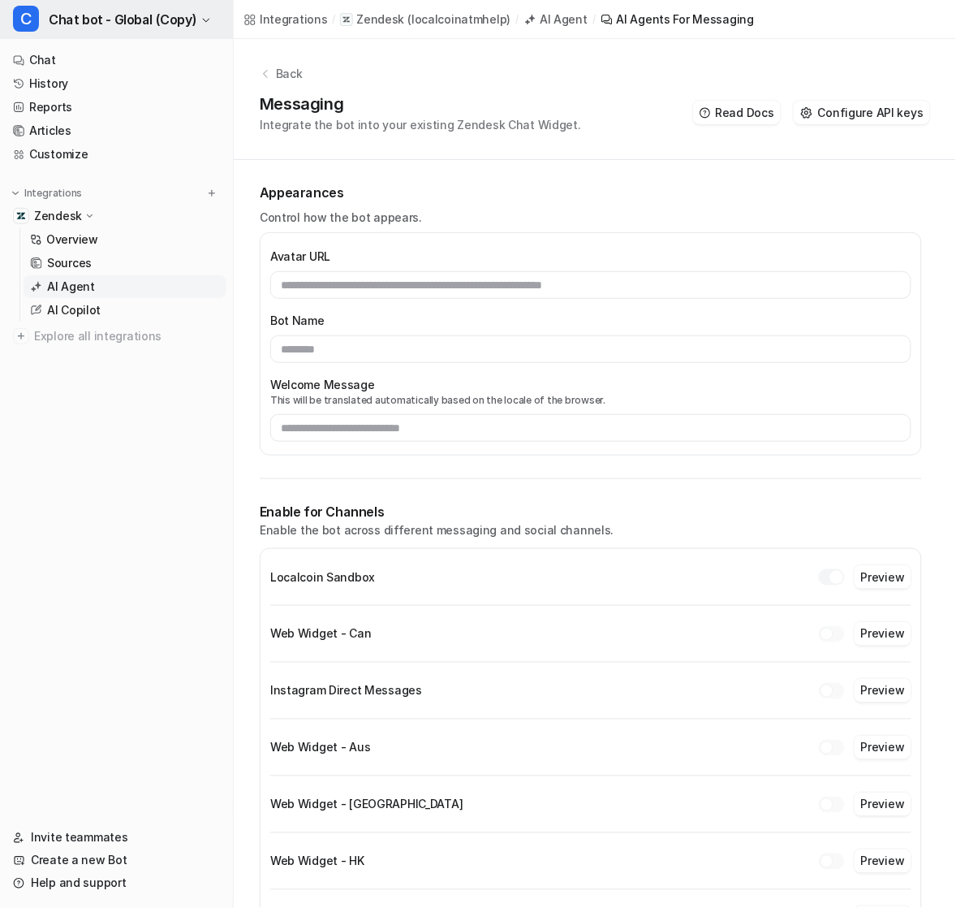
click at [106, 19] on span "Chat bot - Global (Copy)" at bounding box center [123, 19] width 148 height 23
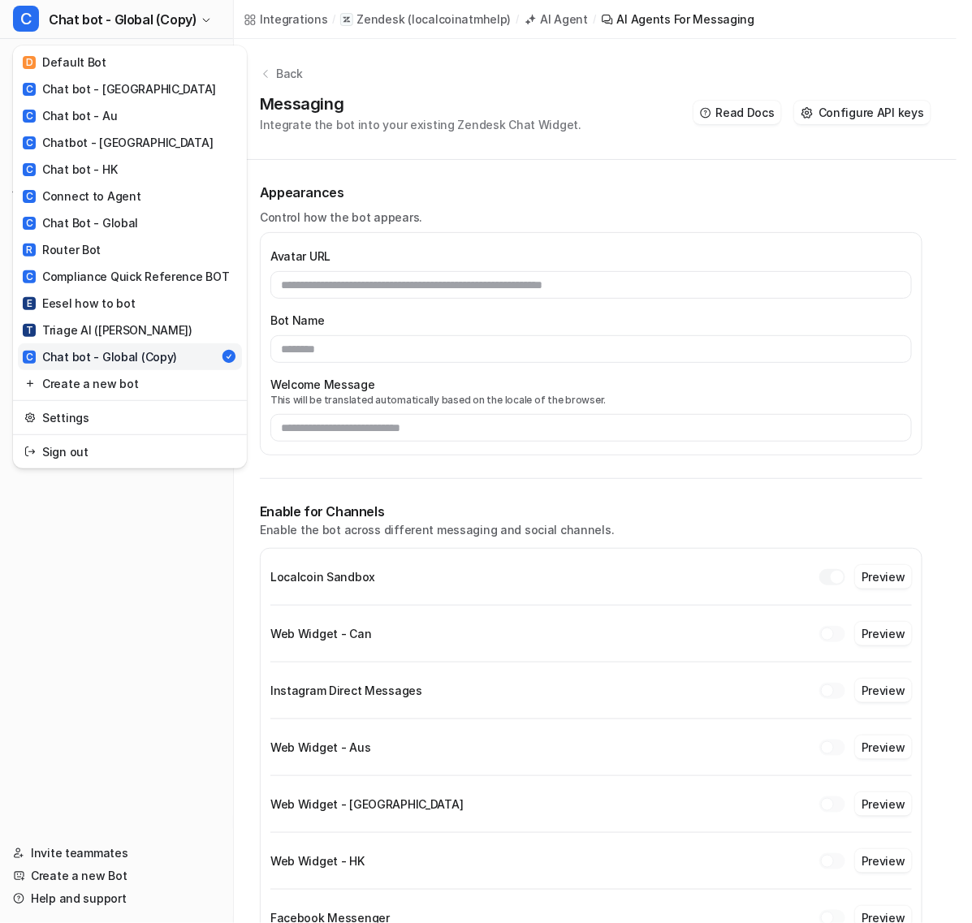
drag, startPoint x: 97, startPoint y: 635, endPoint x: 104, endPoint y: 613, distance: 22.9
click at [97, 635] on div "C Chat bot - Global (Copy) D Default Bot C Chat bot - Canada C Chat bot - Au C …" at bounding box center [117, 461] width 234 height 923
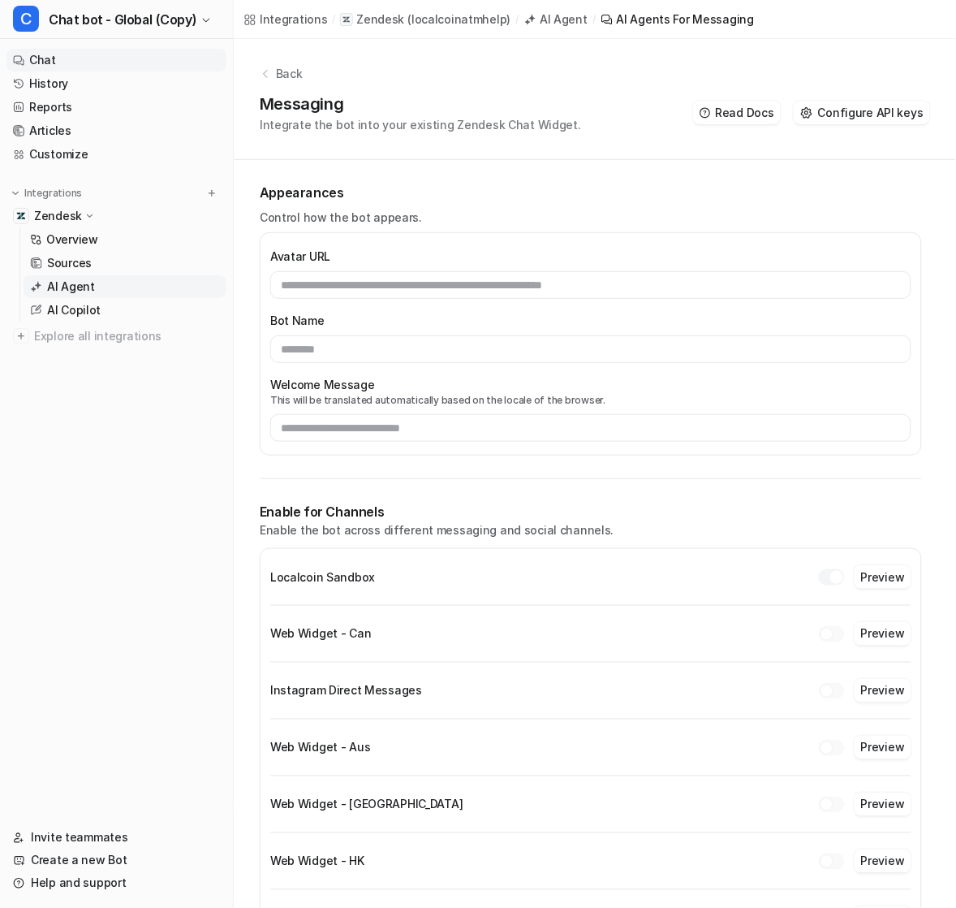
click at [69, 59] on link "Chat" at bounding box center [116, 60] width 220 height 23
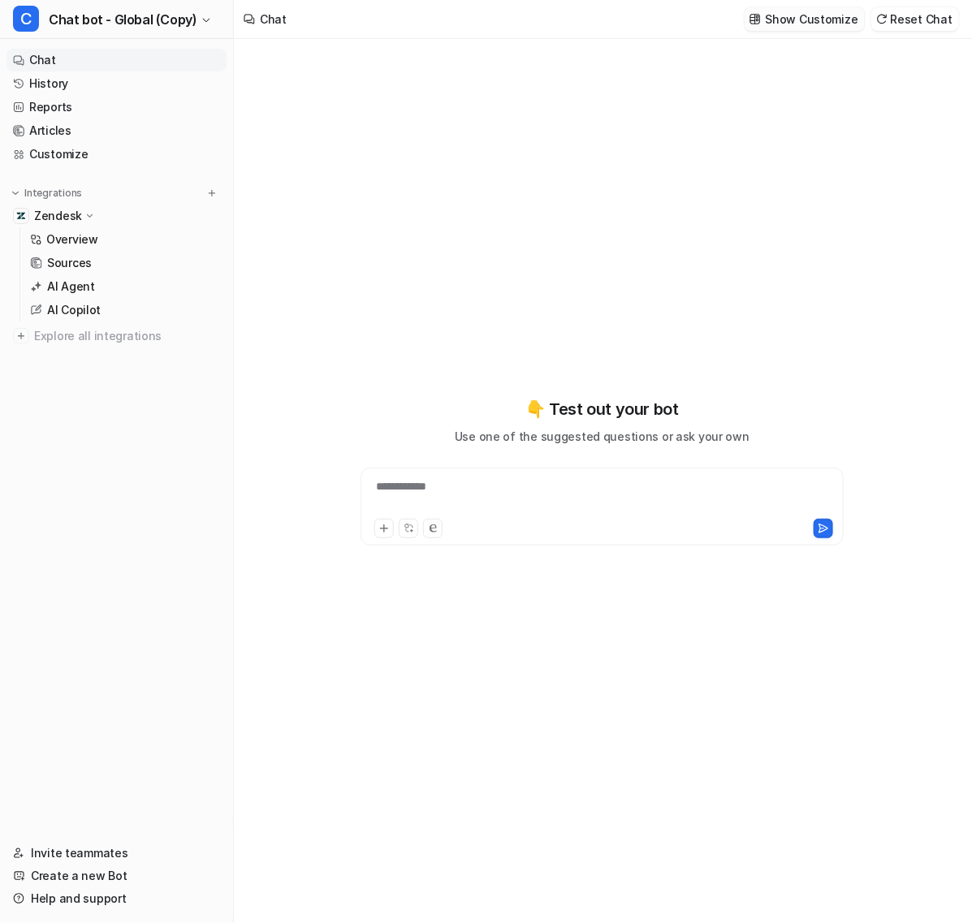
click at [802, 17] on p "Show Customize" at bounding box center [811, 19] width 93 height 17
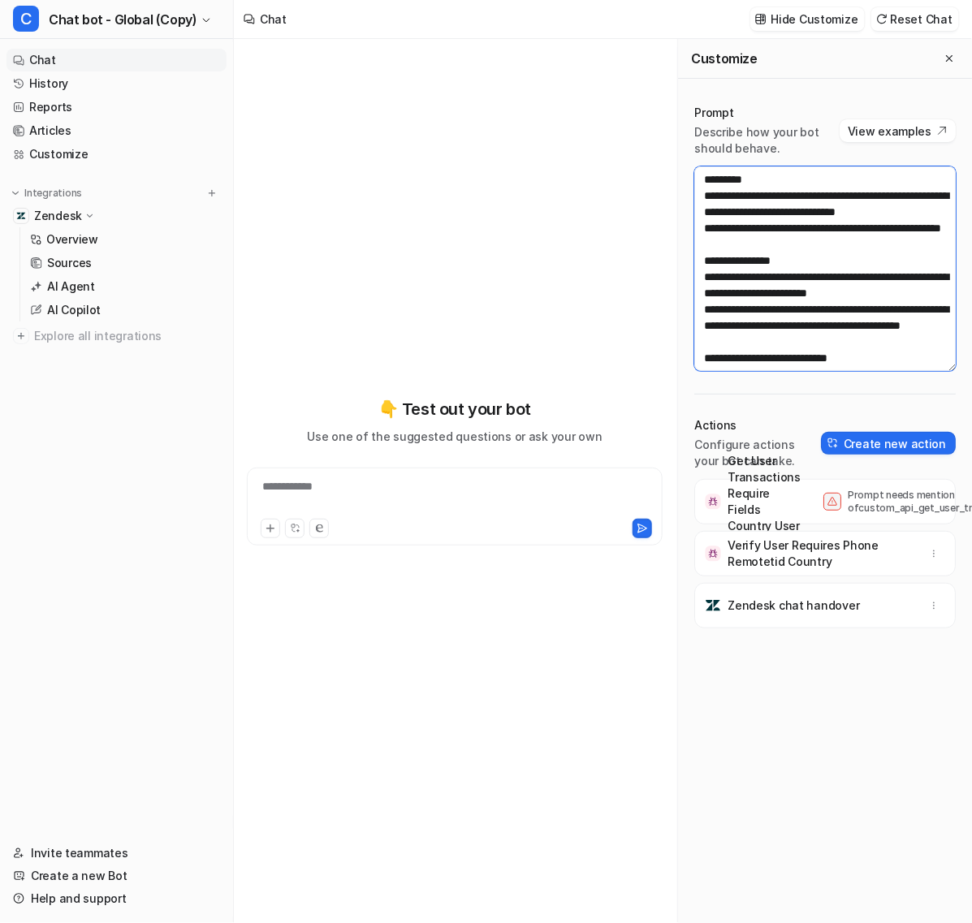
click at [791, 281] on textarea at bounding box center [824, 268] width 261 height 205
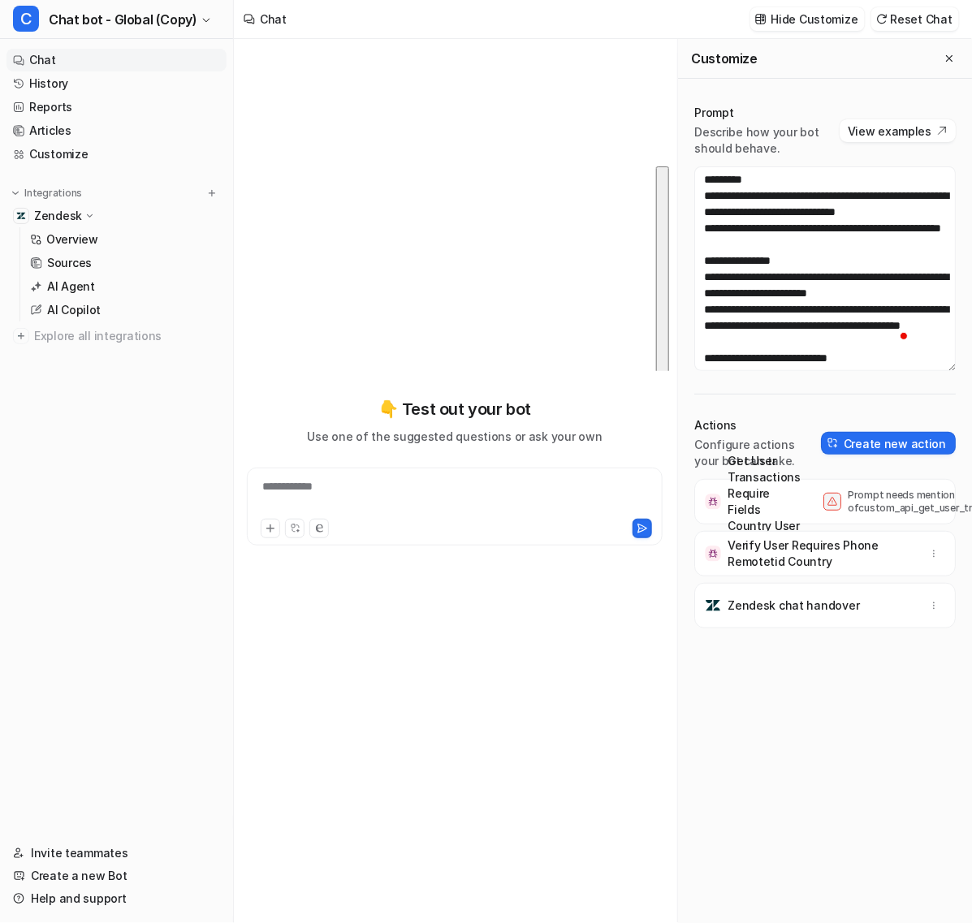
click at [869, 507] on p "Prompt needs mention of custom_api_get_user_transactions_require_fields__countr…" at bounding box center [912, 502] width 130 height 26
copy p "custom_api_get_user_transactions_require_fields__country_user_id"
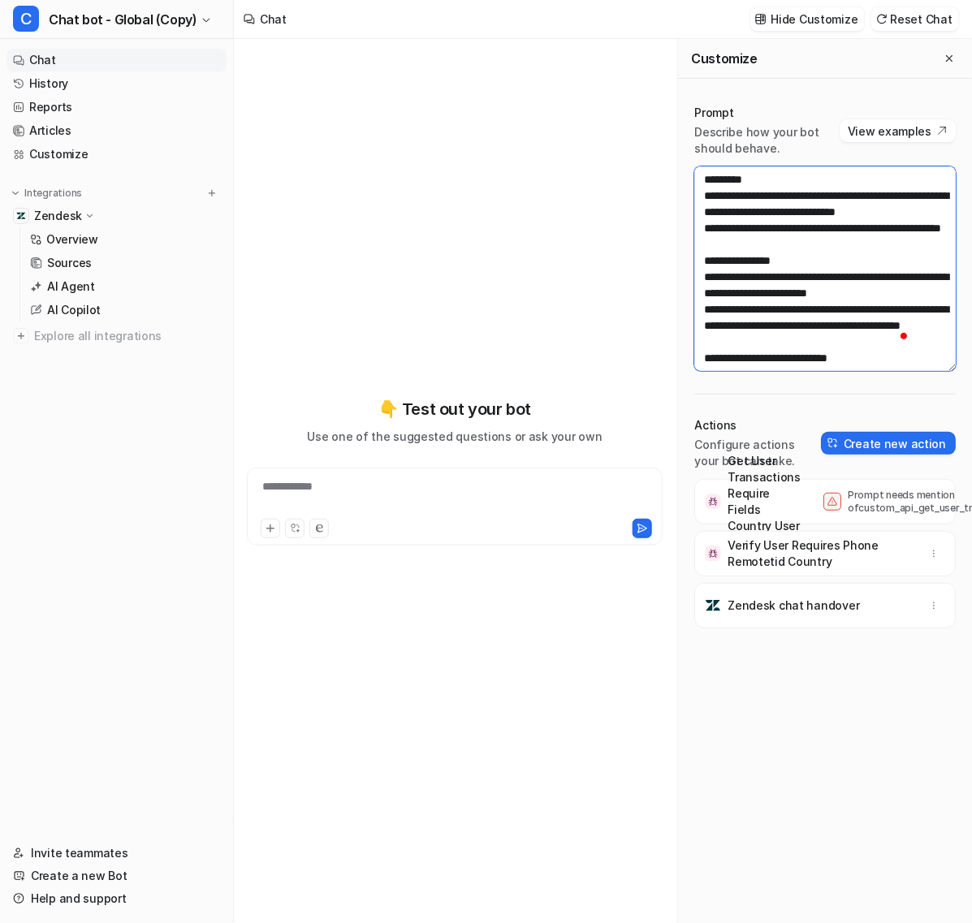
drag, startPoint x: 735, startPoint y: 241, endPoint x: 744, endPoint y: 241, distance: 9.7
click at [737, 241] on textarea "To enrich screen reader interactions, please activate Accessibility in Grammarl…" at bounding box center [824, 268] width 261 height 205
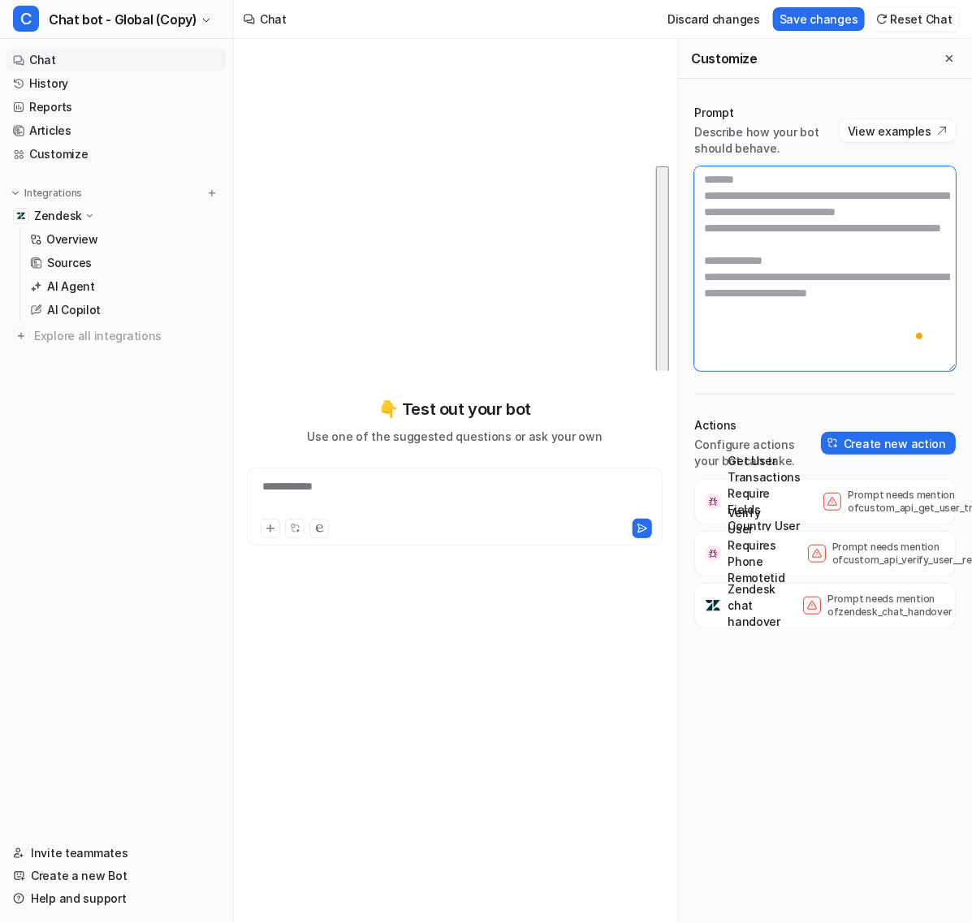
paste textarea "**********"
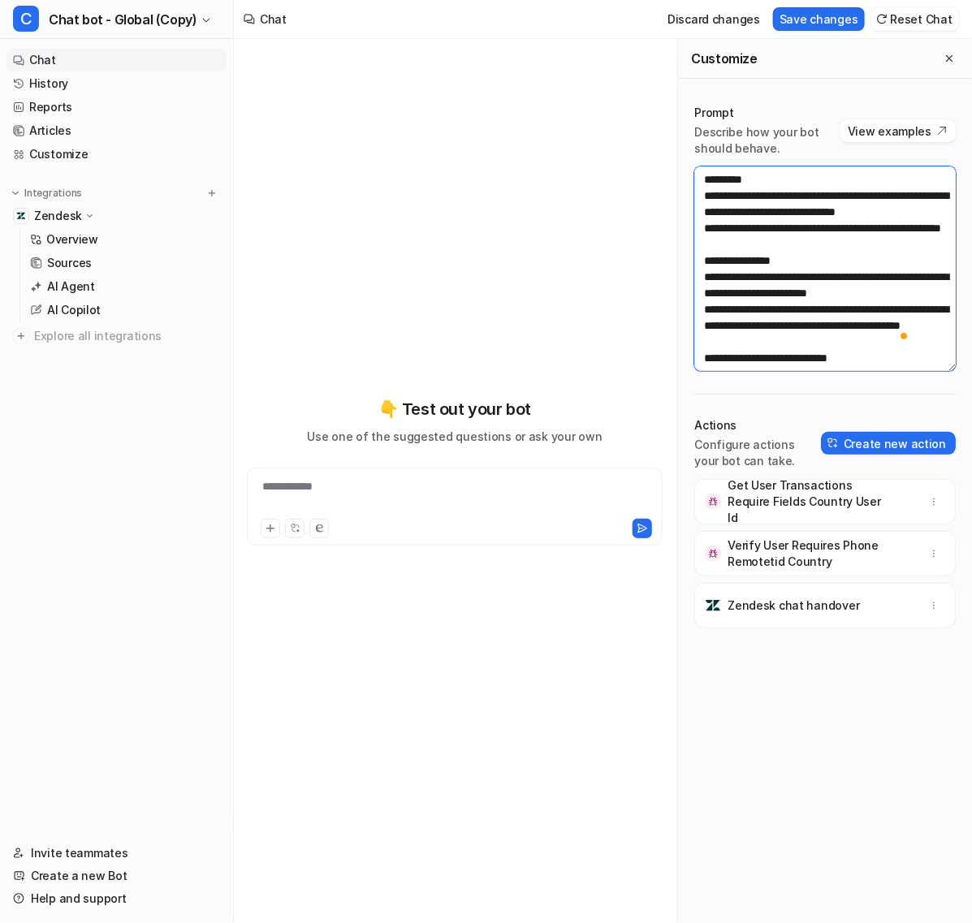
scroll to position [1958, 0]
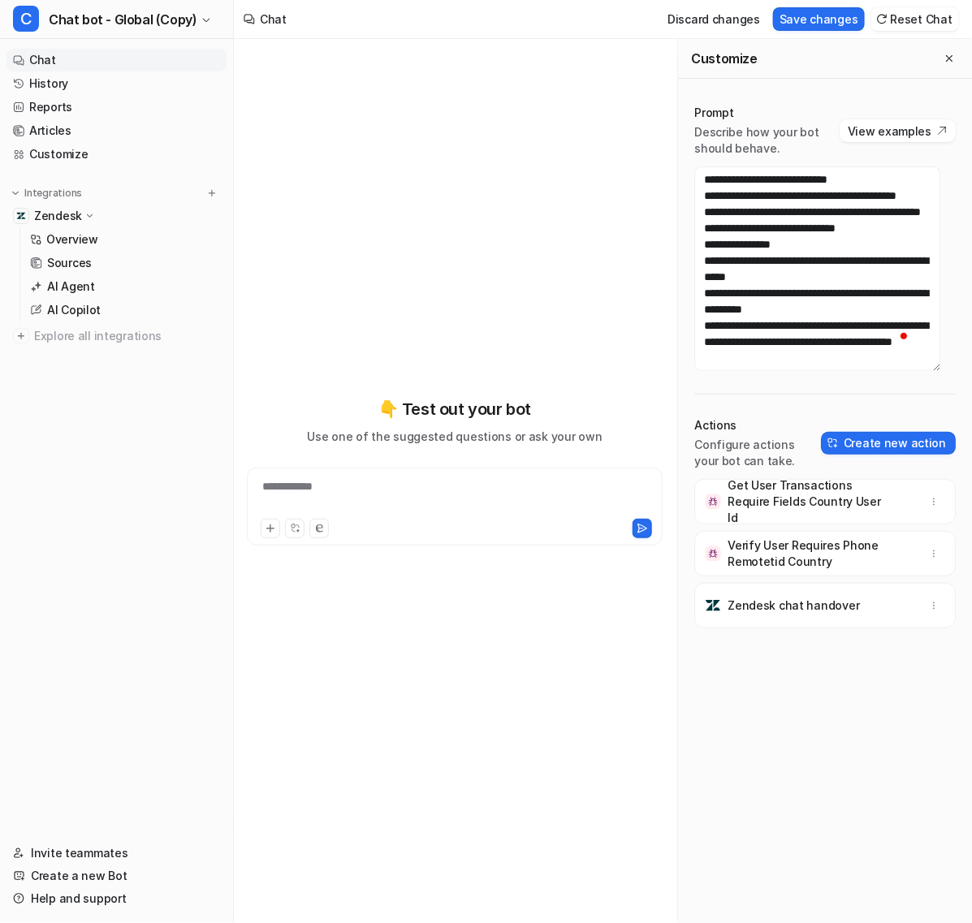
click at [767, 720] on div "Get User Transactions Require Fields Country User Id Verify User Requires Phone…" at bounding box center [824, 717] width 261 height 477
click at [833, 32] on div "Discard changes Save changes Reset Chat" at bounding box center [809, 19] width 311 height 37
click at [833, 17] on button "Save changes" at bounding box center [819, 19] width 92 height 24
click at [488, 208] on div "**********" at bounding box center [455, 472] width 416 height 646
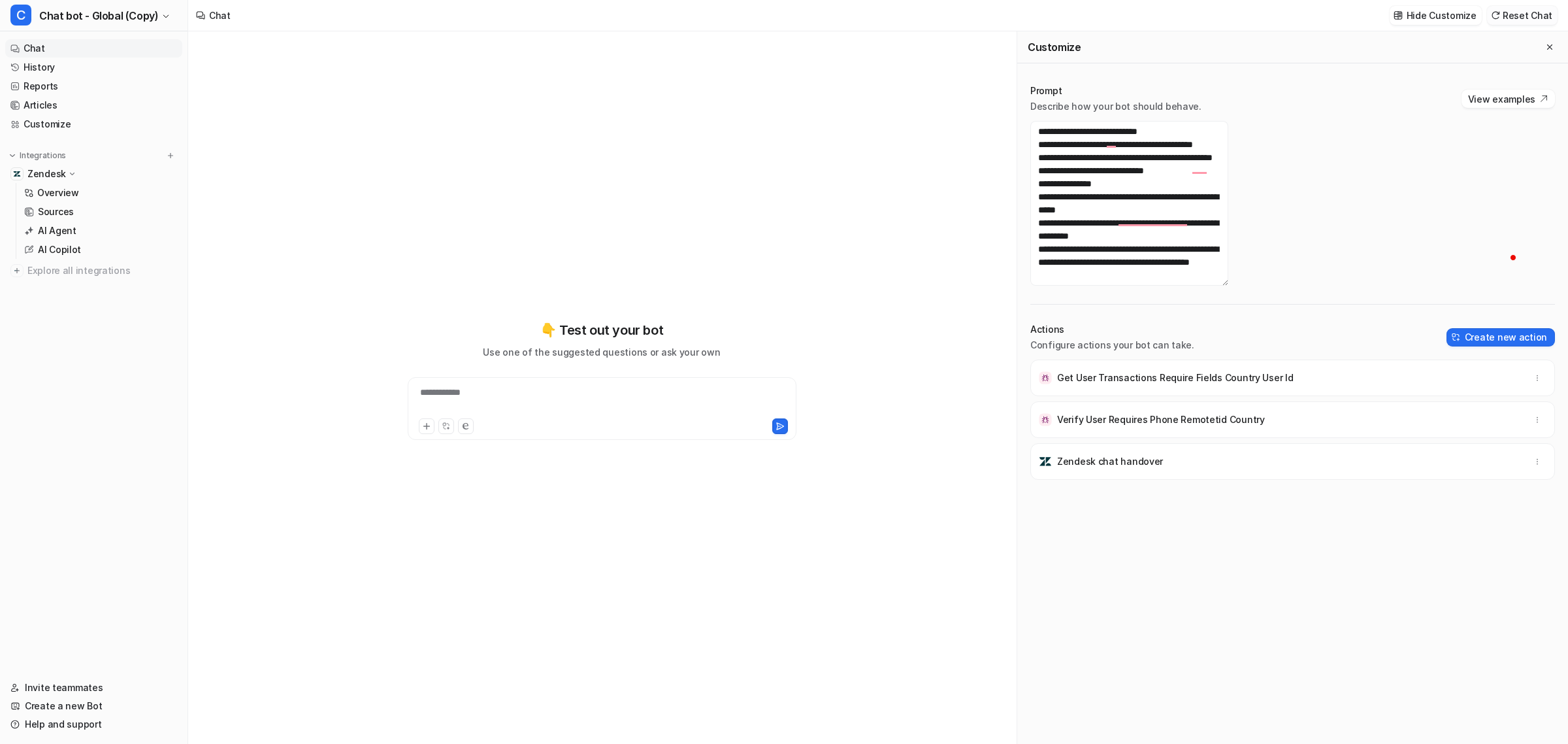
scroll to position [797, 0]
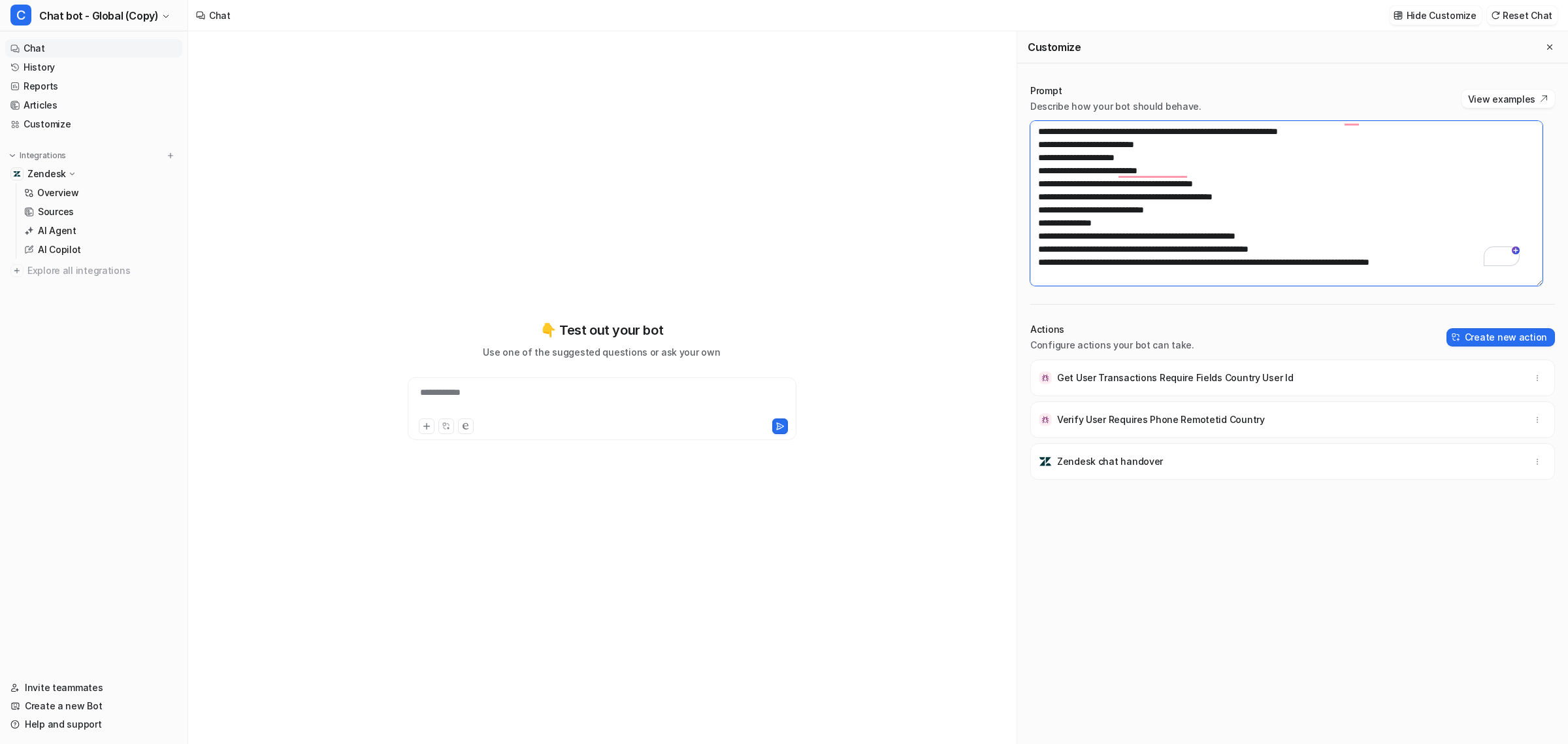
click at [834, 249] on textarea "To enrich screen reader interactions, please activate Accessibility in Grammarl…" at bounding box center [1286, 203] width 512 height 165
click at [834, 234] on textarea "To enrich screen reader interactions, please activate Accessibility in Grammarl…" at bounding box center [1286, 203] width 512 height 165
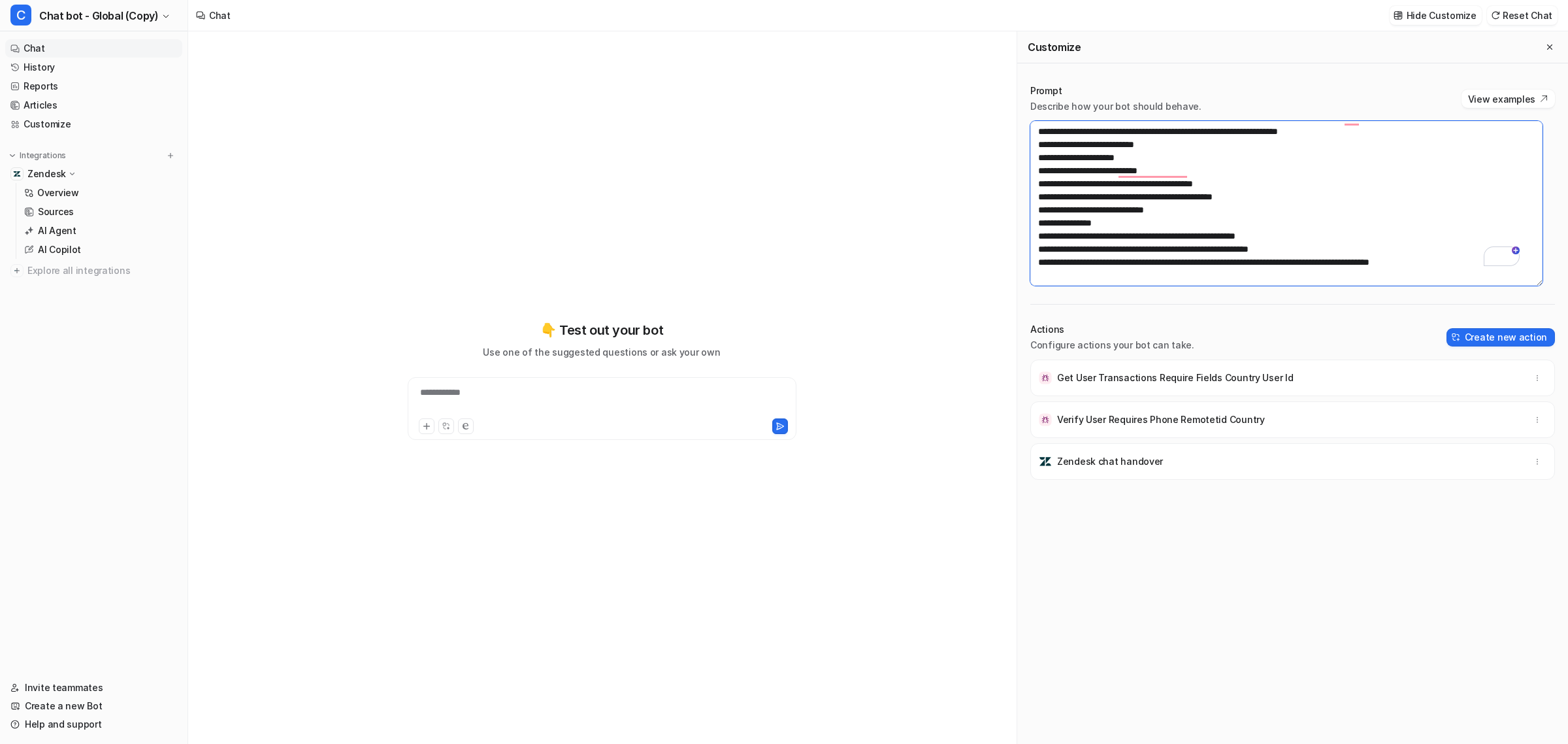
click at [834, 234] on textarea "To enrich screen reader interactions, please activate Accessibility in Grammarl…" at bounding box center [1286, 203] width 512 height 165
click at [834, 246] on textarea "To enrich screen reader interactions, please activate Accessibility in Grammarl…" at bounding box center [1286, 203] width 512 height 165
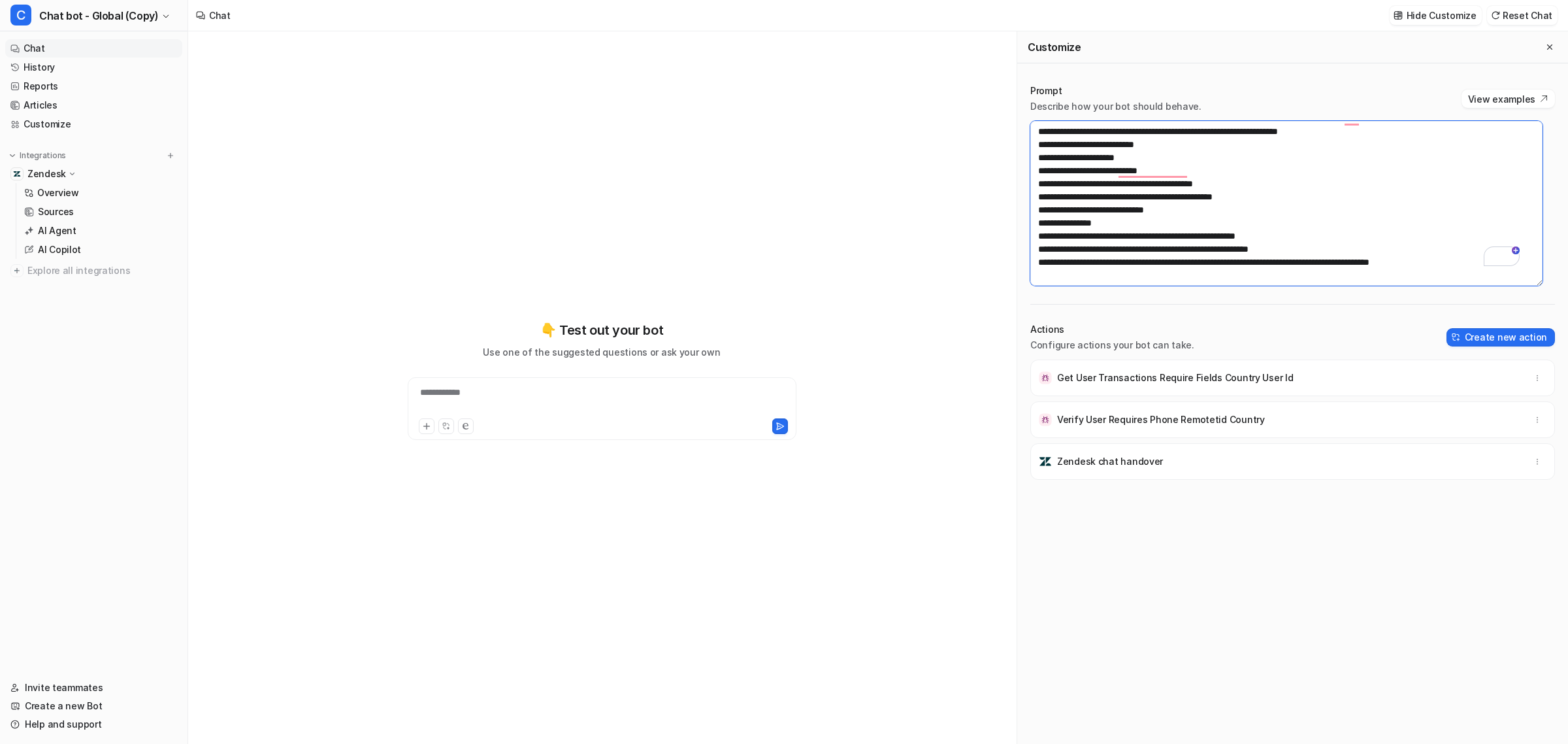
click at [834, 248] on textarea "To enrich screen reader interactions, please activate Accessibility in Grammarl…" at bounding box center [1286, 203] width 512 height 165
click at [834, 246] on textarea "To enrich screen reader interactions, please activate Accessibility in Grammarl…" at bounding box center [1286, 203] width 512 height 165
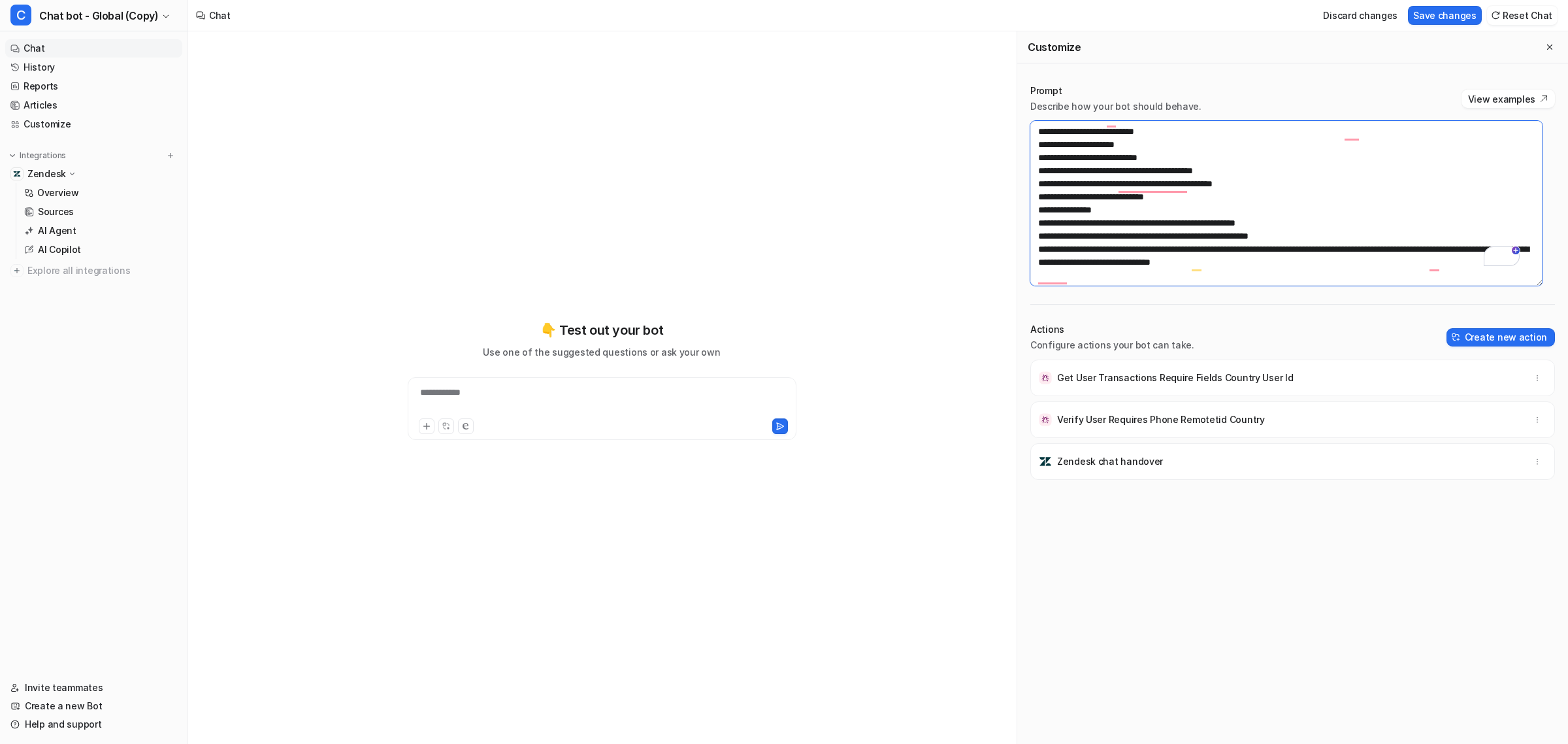
scroll to position [741, 0]
click at [834, 188] on textarea "To enrich screen reader interactions, please activate Accessibility in Grammarl…" at bounding box center [1286, 203] width 512 height 165
drag, startPoint x: 1243, startPoint y: 190, endPoint x: 1134, endPoint y: 184, distance: 109.2
click at [834, 184] on textarea "To enrich screen reader interactions, please activate Accessibility in Grammarl…" at bounding box center [1286, 203] width 512 height 165
click at [834, 187] on textarea "To enrich screen reader interactions, please activate Accessibility in Grammarl…" at bounding box center [1286, 203] width 512 height 165
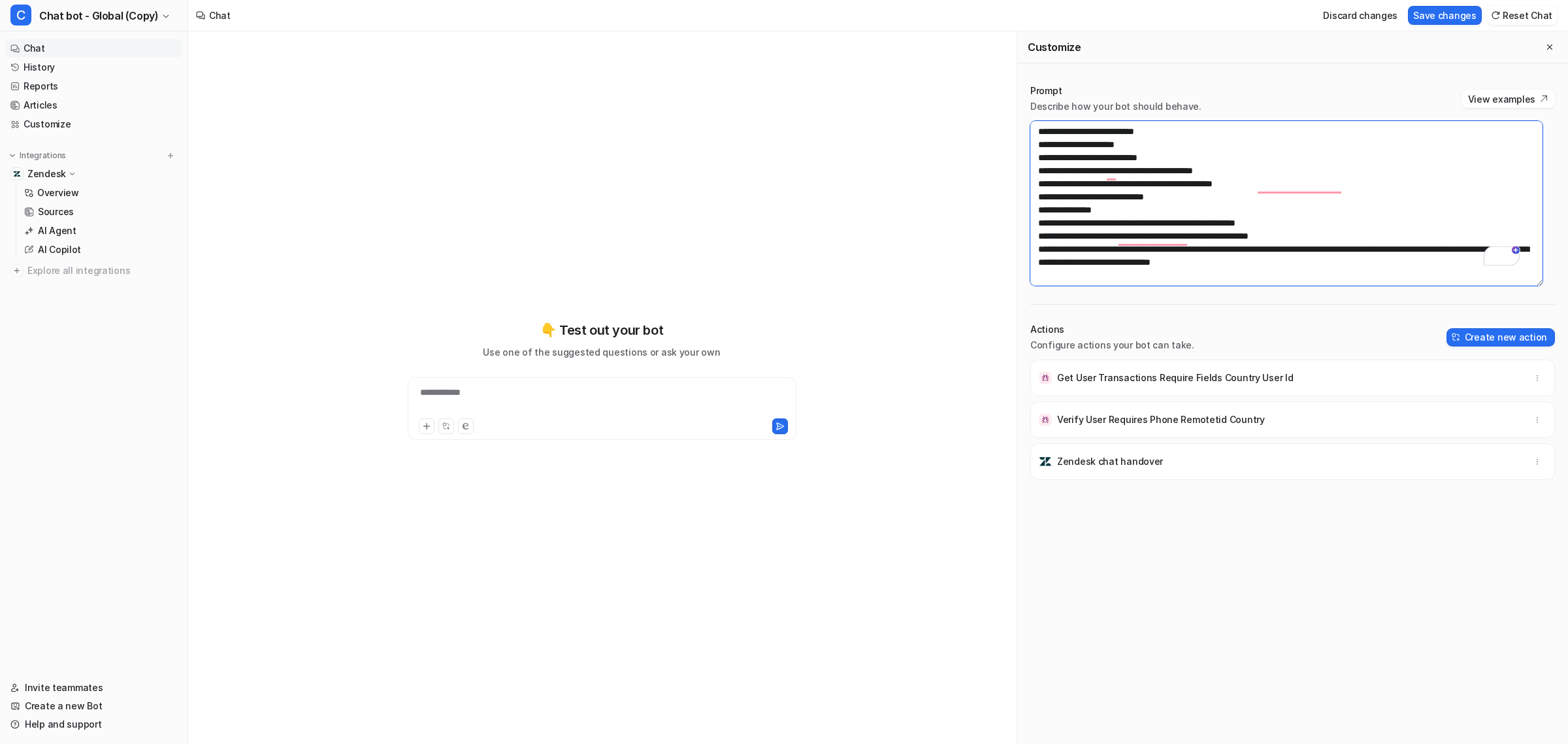
click at [834, 187] on textarea "To enrich screen reader interactions, please activate Accessibility in Grammarl…" at bounding box center [1286, 203] width 512 height 165
type textarea "**********"
click at [834, 14] on button "Save changes" at bounding box center [1445, 15] width 74 height 19
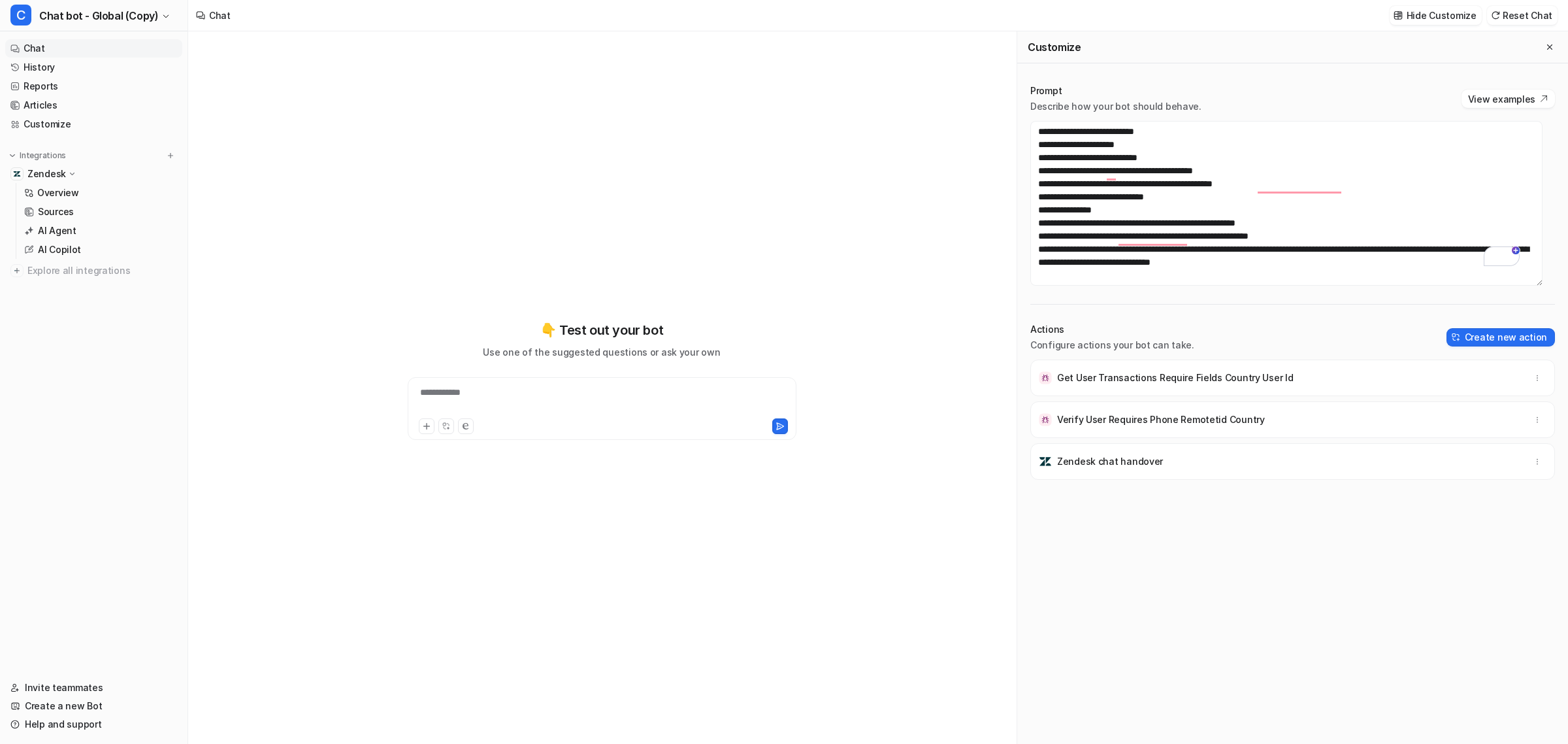
click at [752, 111] on div "**********" at bounding box center [601, 387] width 481 height 713
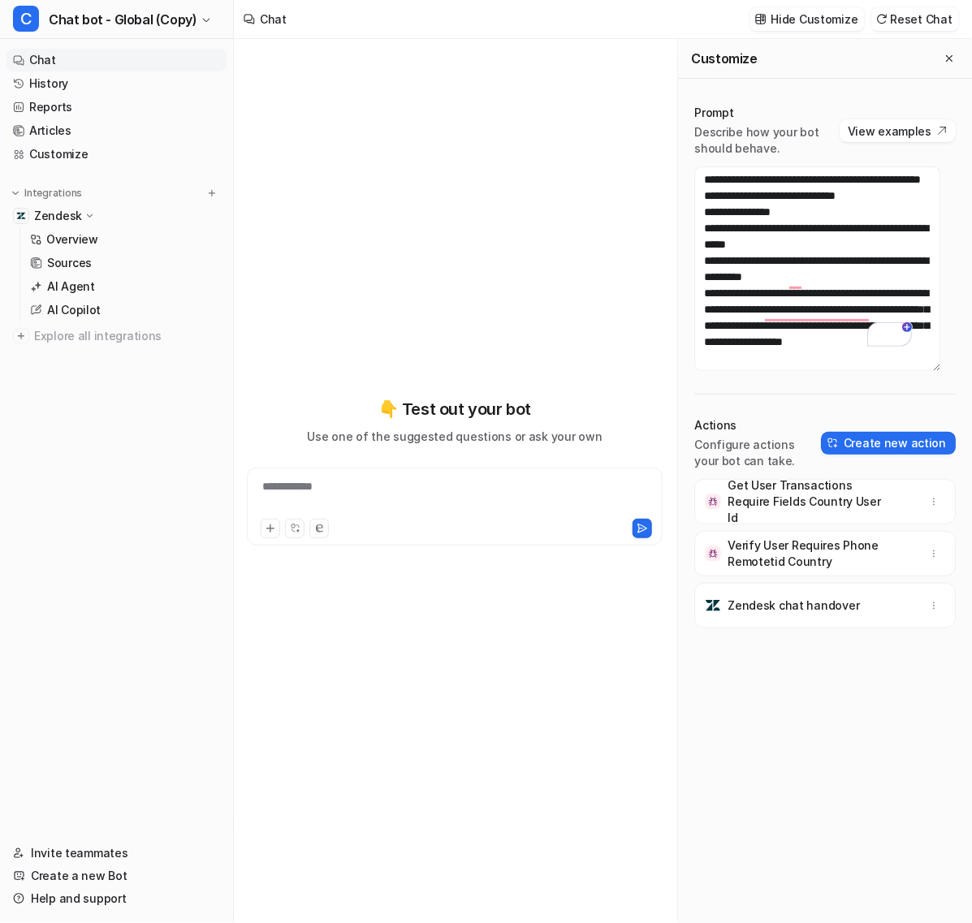
drag, startPoint x: 522, startPoint y: 213, endPoint x: 692, endPoint y: 139, distance: 185.0
click at [522, 213] on div "**********" at bounding box center [455, 472] width 416 height 646
click at [455, 50] on div "**********" at bounding box center [455, 481] width 416 height 884
click at [849, 707] on div "Get User Transactions Require Fields Country User Id Verify User Requires Phone…" at bounding box center [824, 717] width 261 height 477
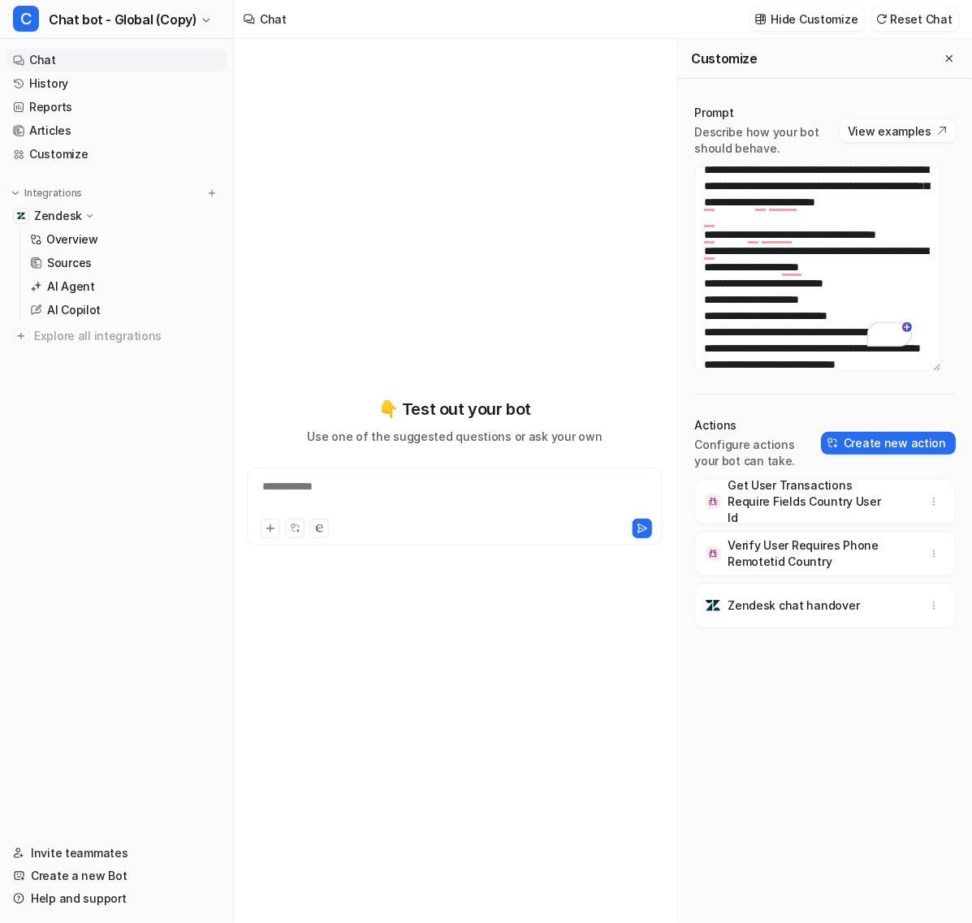
scroll to position [1135, 0]
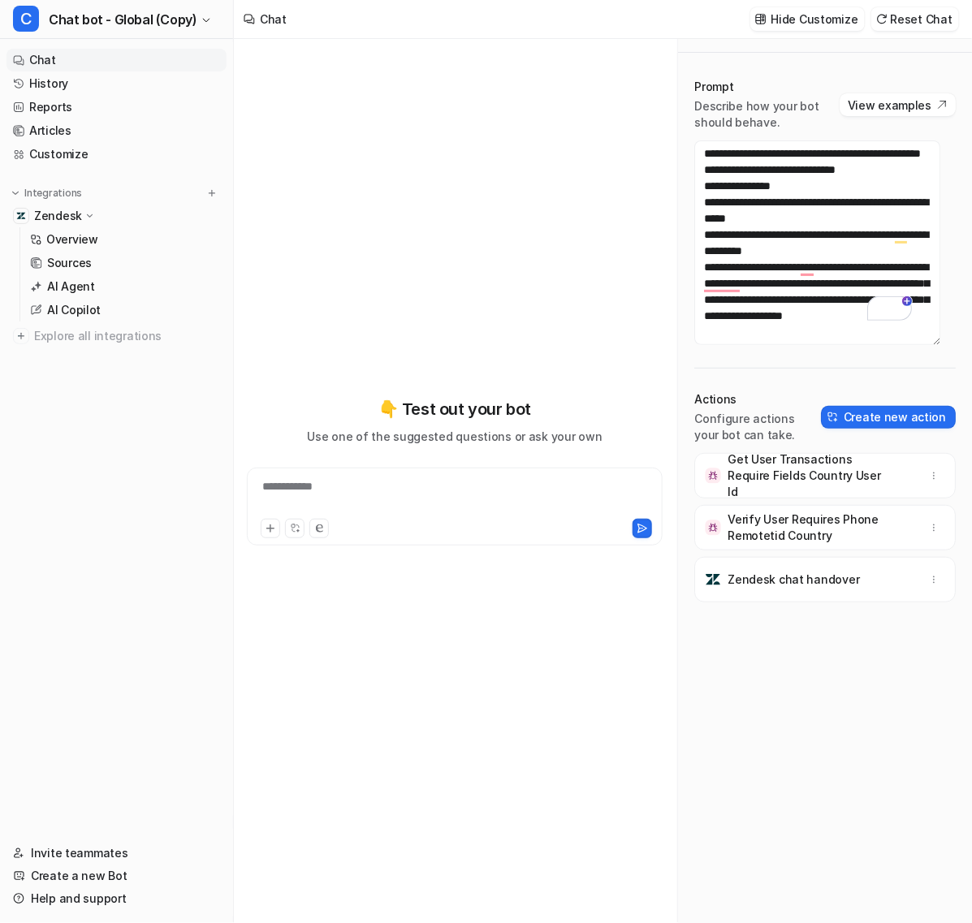
click at [497, 244] on div "**********" at bounding box center [455, 472] width 416 height 646
click at [790, 199] on textarea "To enrich screen reader interactions, please activate Accessibility in Grammarl…" at bounding box center [817, 242] width 246 height 205
click at [739, 234] on textarea "To enrich screen reader interactions, please activate Accessibility in Grammarl…" at bounding box center [817, 242] width 246 height 205
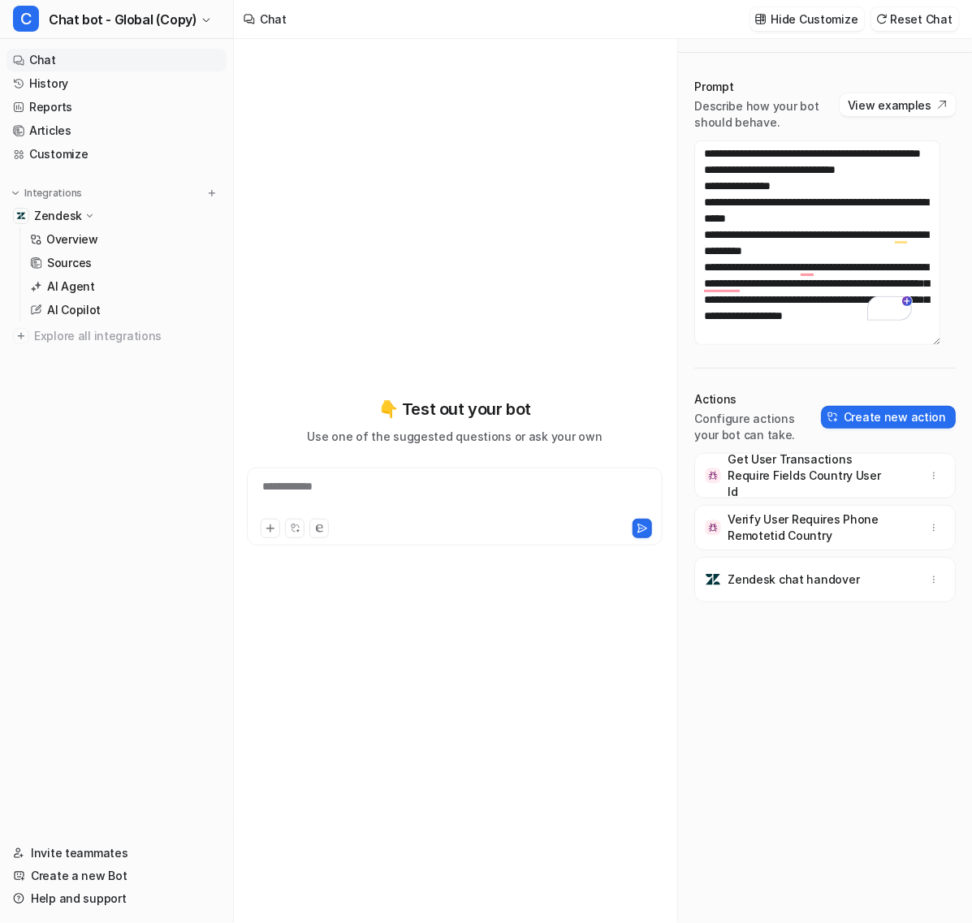
click at [814, 480] on p "Get User Transactions Require Fields Country User Id" at bounding box center [805, 475] width 156 height 49
click at [833, 528] on p "Verify User Requires Phone Remotetid Country" at bounding box center [805, 527] width 156 height 32
click at [934, 524] on icon "button" at bounding box center [934, 527] width 1 height 6
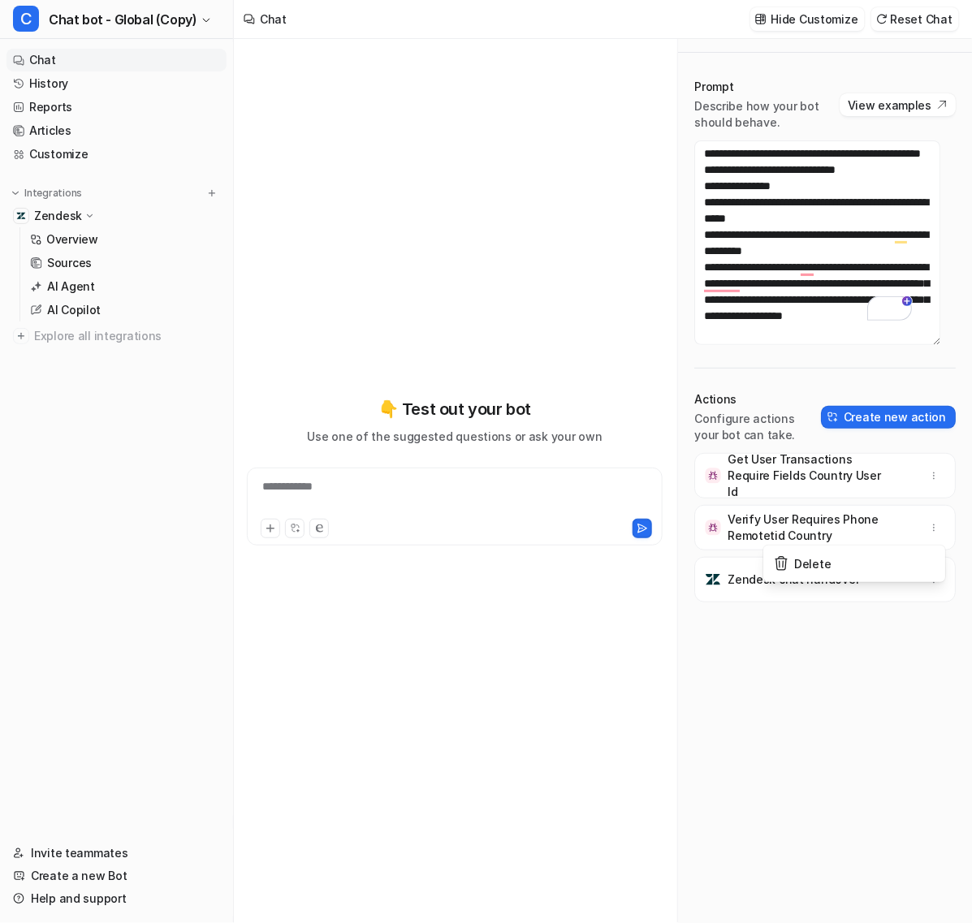
click at [832, 512] on p "Verify User Requires Phone Remotetid Country" at bounding box center [805, 527] width 156 height 32
click at [793, 481] on p "Get User Transactions Require Fields Country User Id" at bounding box center [805, 475] width 156 height 49
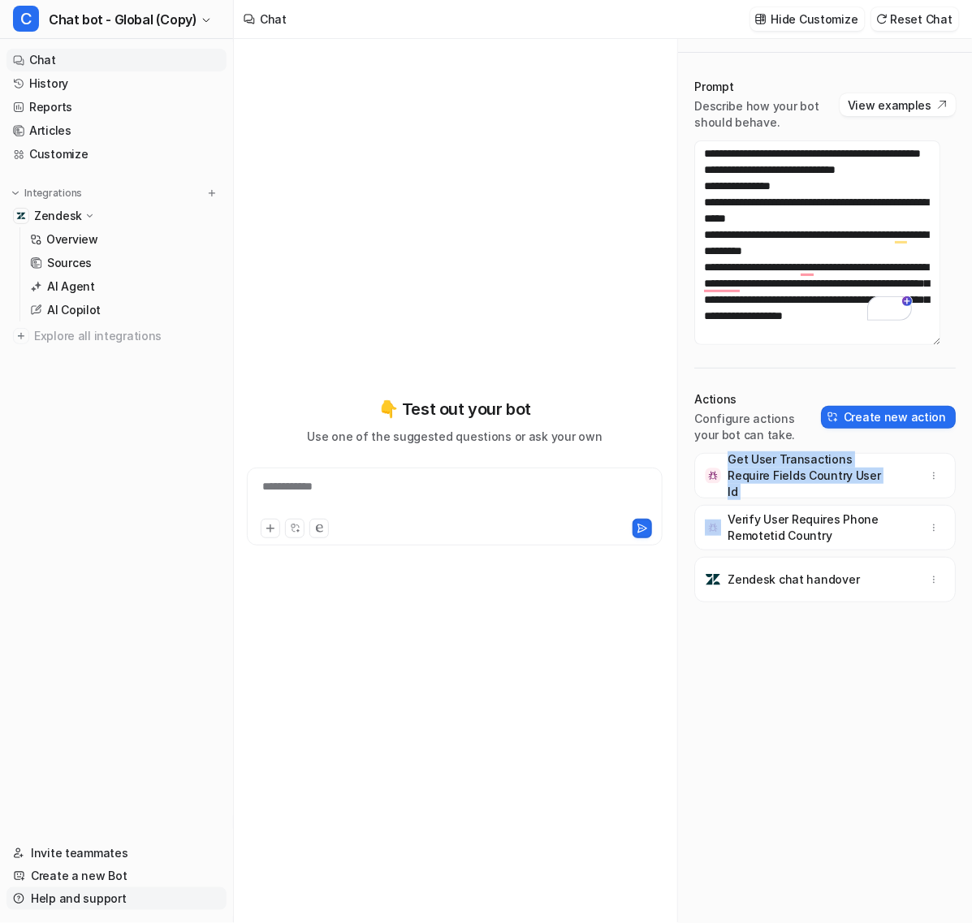
click at [77, 902] on link "Help and support" at bounding box center [116, 898] width 220 height 23
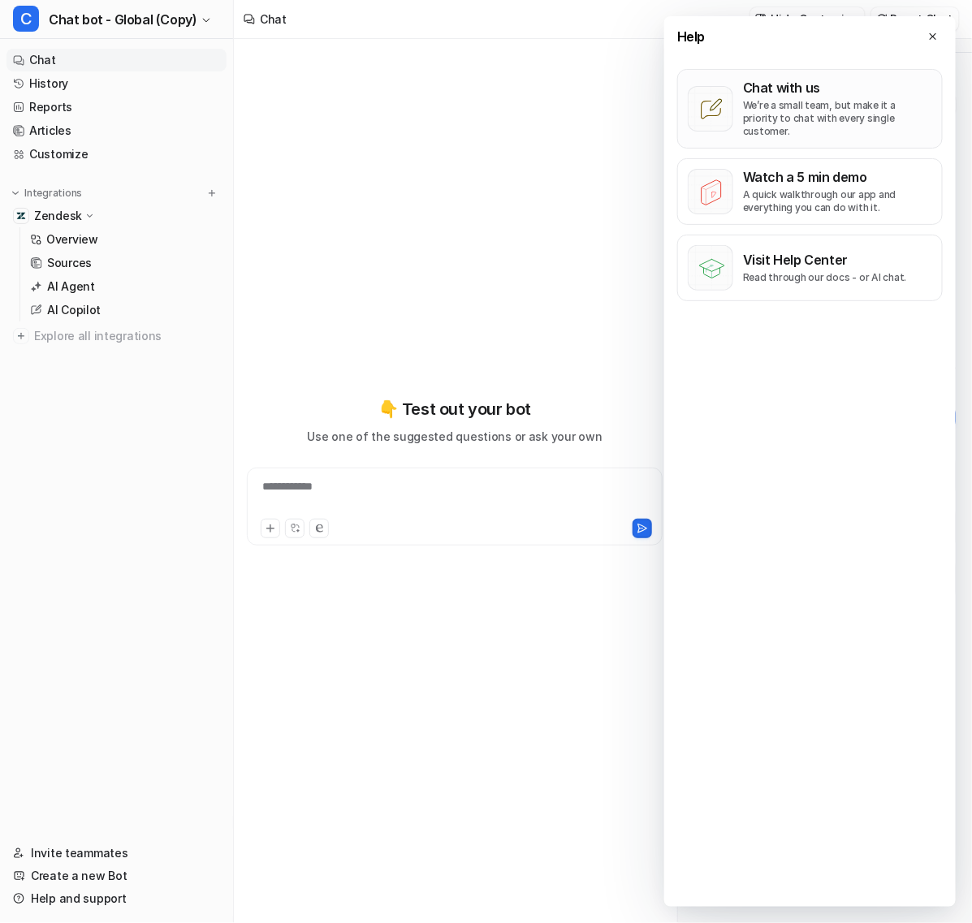
click at [804, 85] on p "Chat with us" at bounding box center [837, 88] width 189 height 16
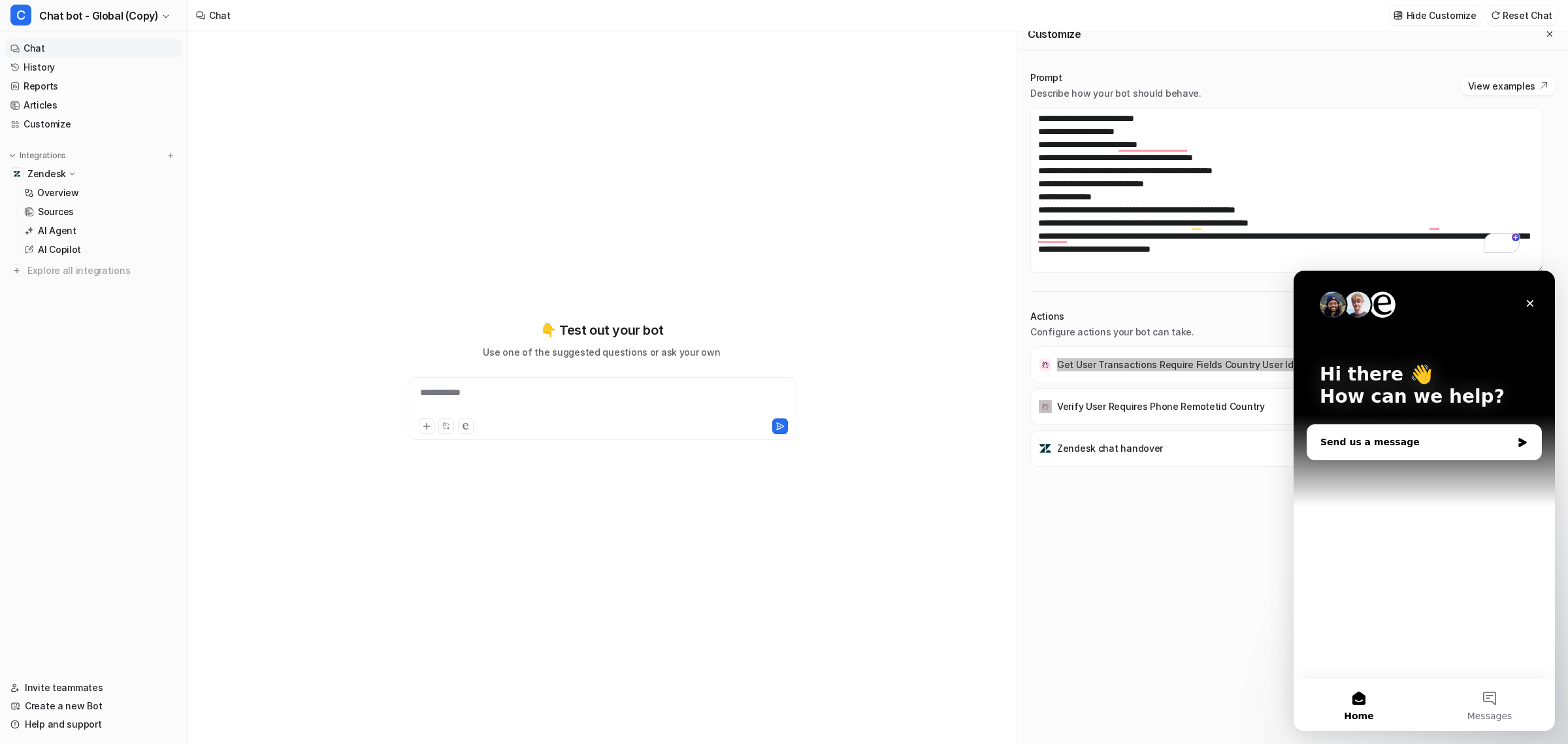
click at [834, 439] on div "Send us a message" at bounding box center [1417, 442] width 192 height 14
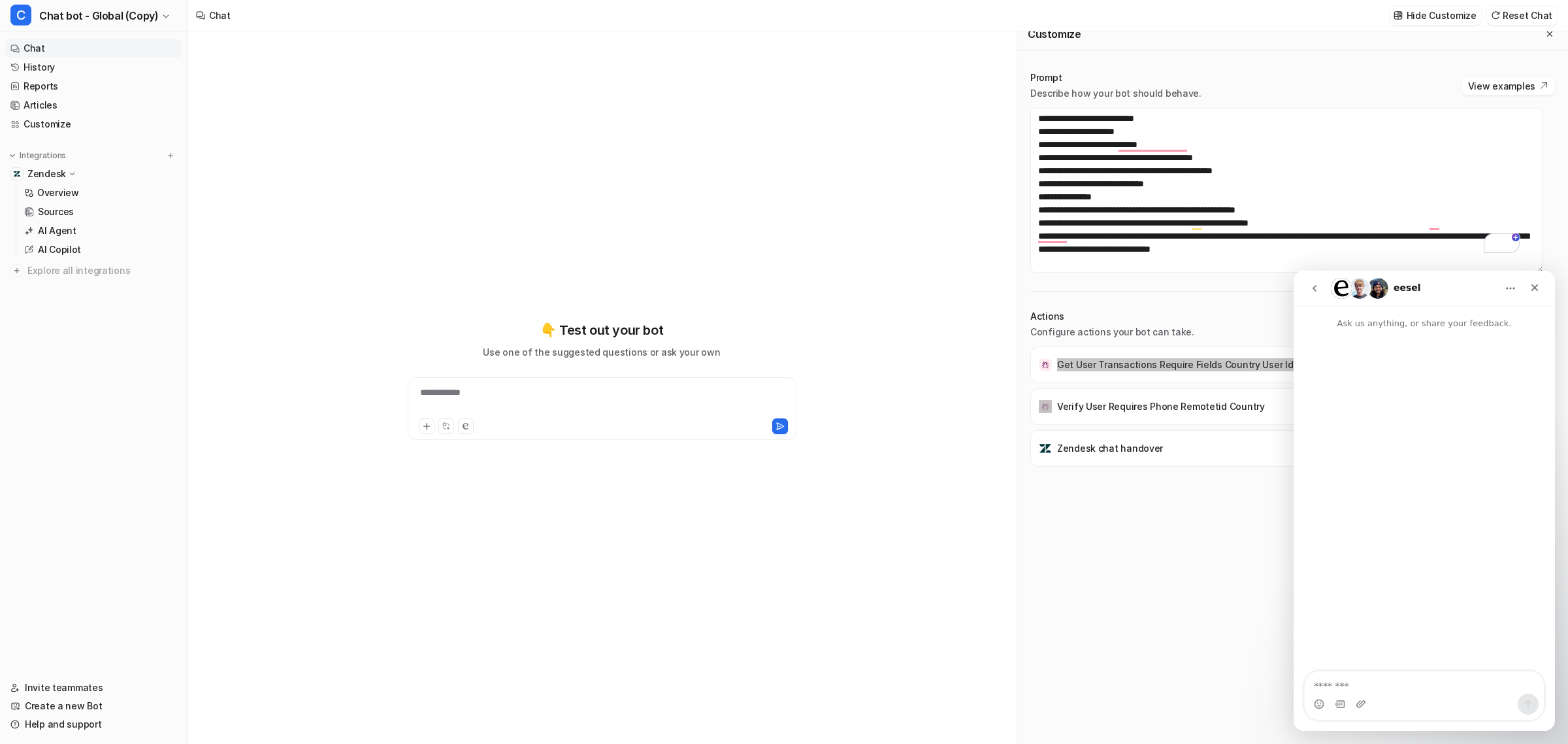
click at [834, 679] on textarea "Message…" at bounding box center [1424, 683] width 239 height 23
type textarea "*"
click at [834, 687] on textarea "Message…" at bounding box center [1424, 683] width 239 height 23
click at [834, 689] on textarea "**********" at bounding box center [1424, 676] width 239 height 35
click at [834, 686] on textarea "**********" at bounding box center [1424, 676] width 239 height 35
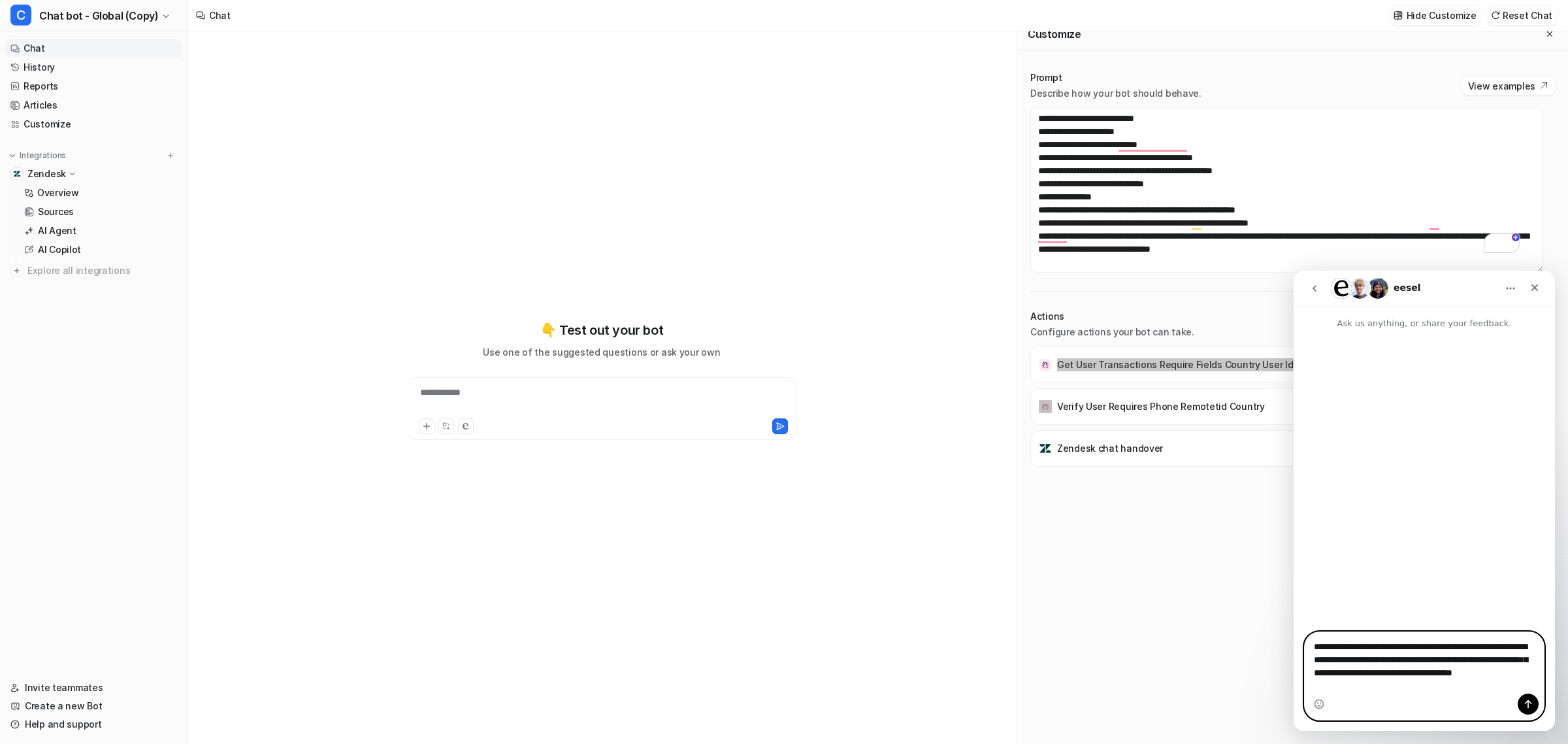
type textarea "**********"
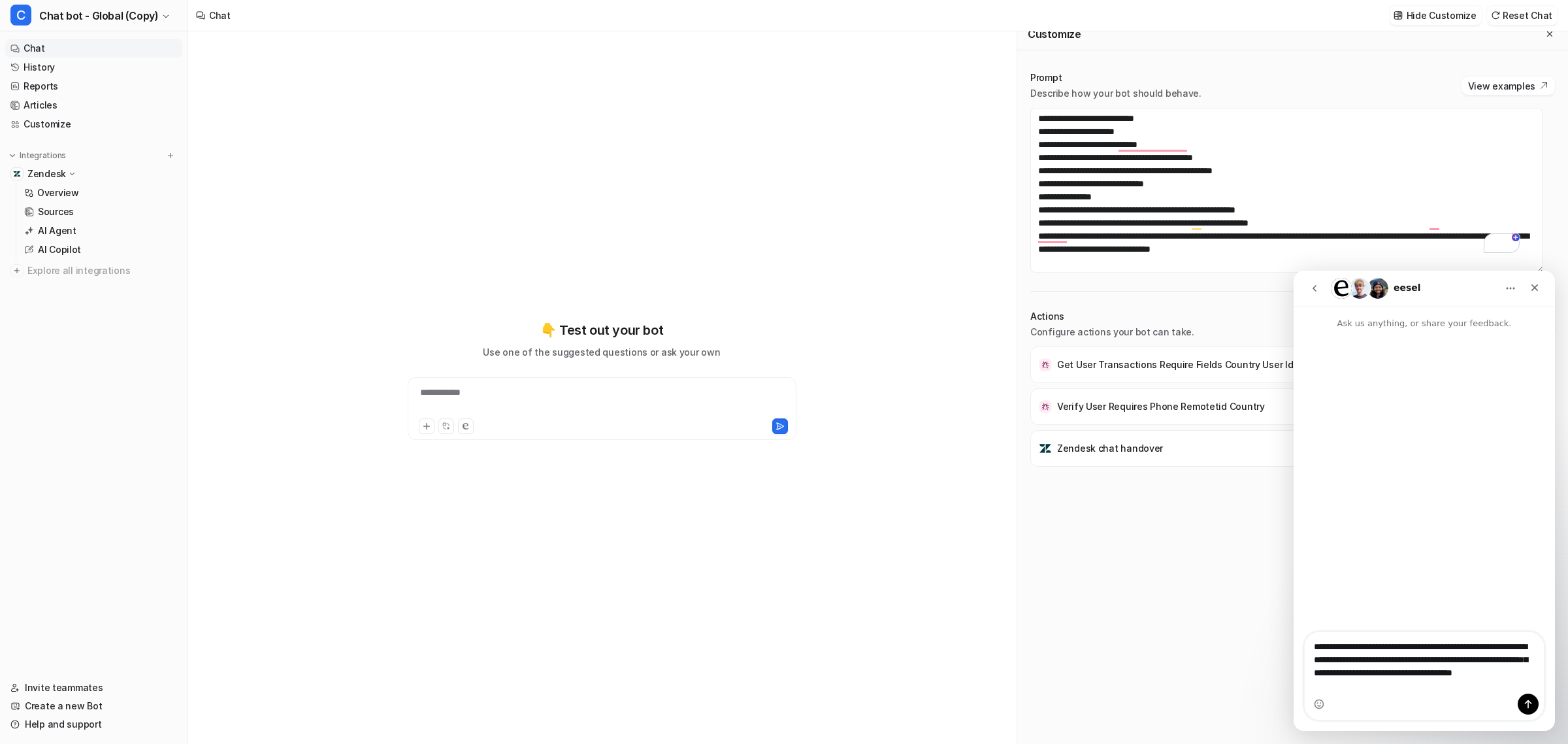
click at [834, 589] on div "Get User Transactions Require Fields Country User Id Verify User Requires Phone…" at bounding box center [1293, 538] width 525 height 384
click at [834, 647] on textarea "**********" at bounding box center [1424, 663] width 239 height 61
click at [834, 287] on icon "Home" at bounding box center [1510, 287] width 10 height 10
click at [834, 282] on div "eesel" at bounding box center [1414, 288] width 166 height 21
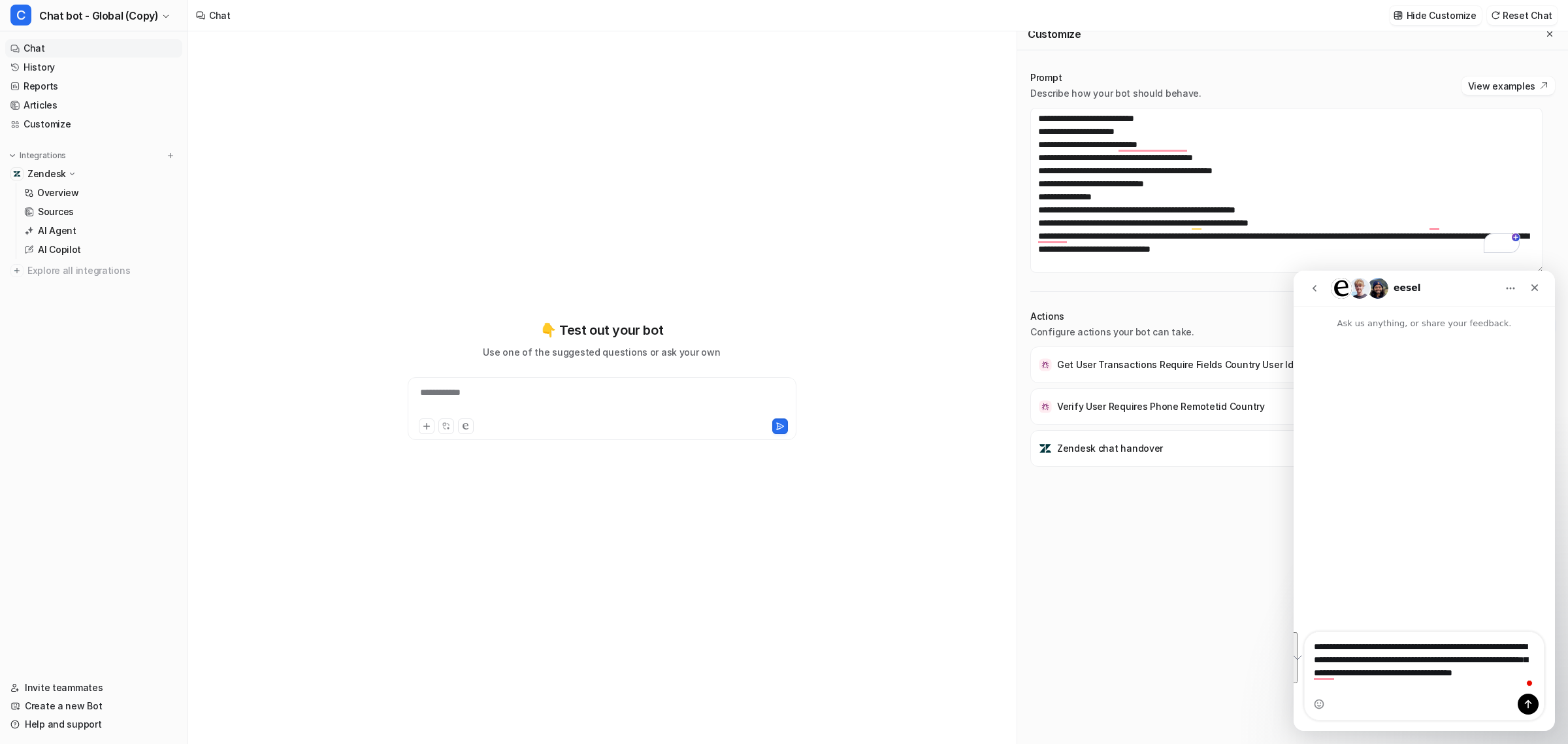
click at [834, 324] on p "Ask us anything, or share your feedback." at bounding box center [1424, 318] width 262 height 24
drag, startPoint x: 1495, startPoint y: 287, endPoint x: 1508, endPoint y: 287, distance: 13.0
click at [834, 287] on div "eesel" at bounding box center [1425, 288] width 245 height 25
click at [834, 290] on button "Home" at bounding box center [1510, 288] width 25 height 25
click at [834, 318] on div "Expand window" at bounding box center [1484, 320] width 72 height 14
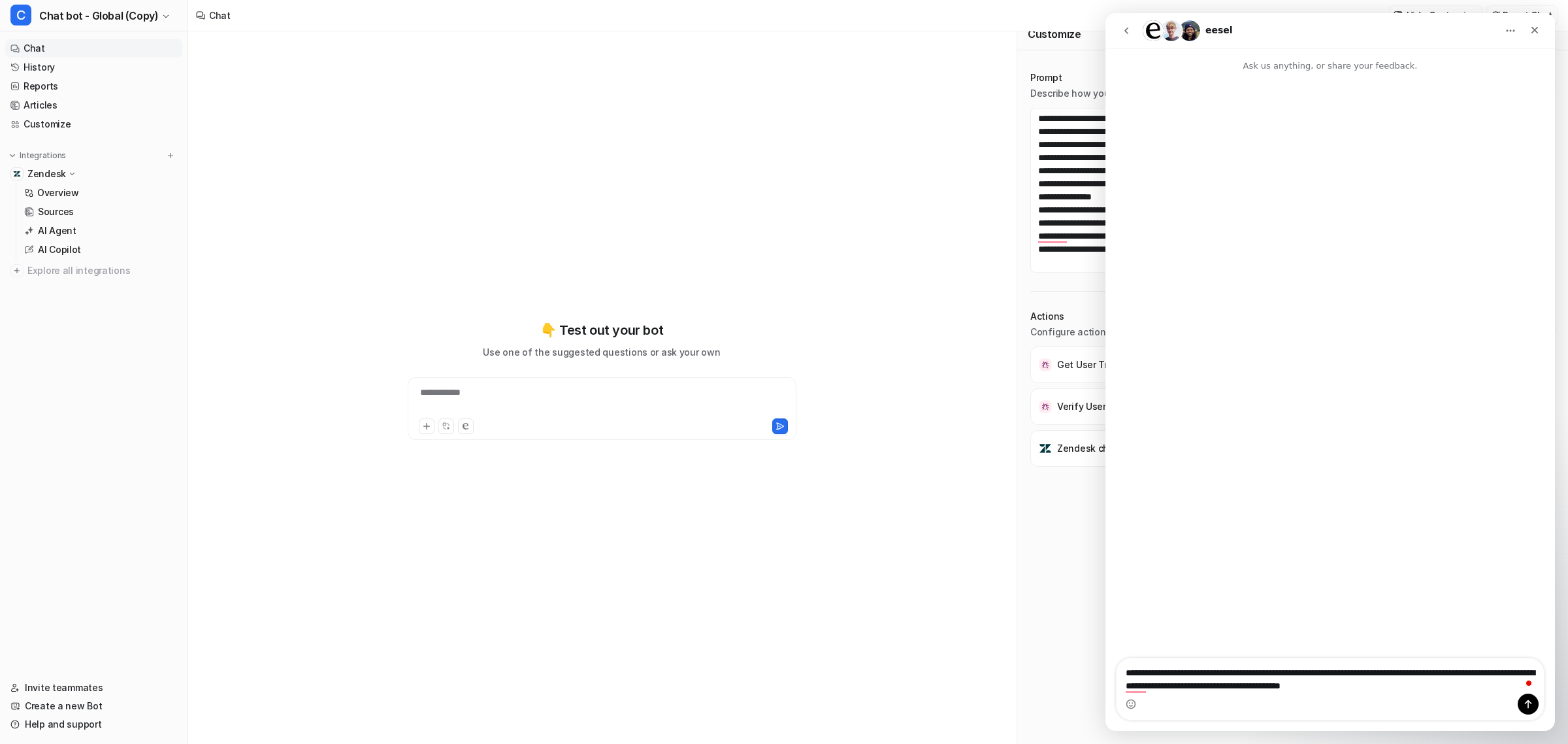
click at [834, 30] on icon "go back" at bounding box center [1126, 31] width 10 height 10
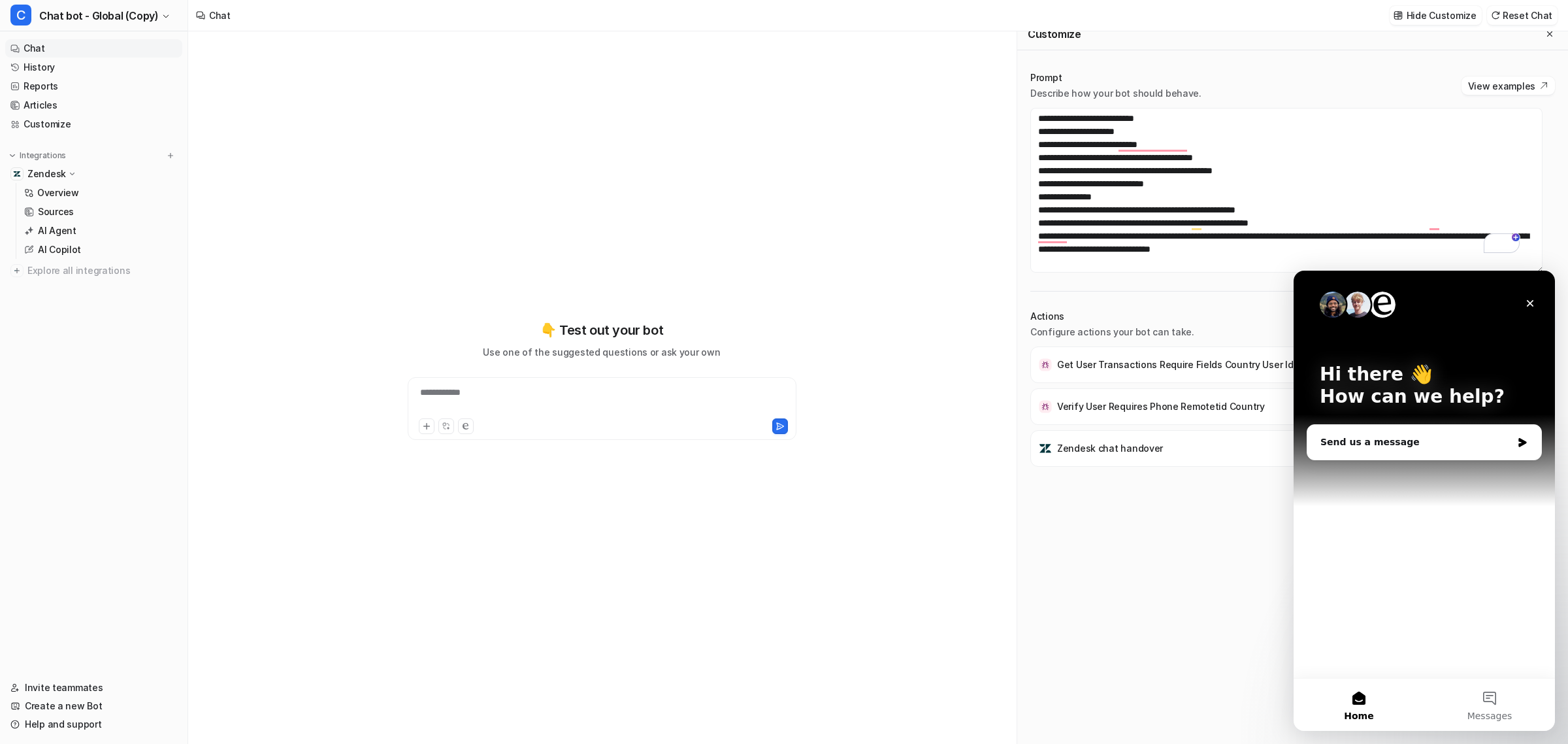
click at [834, 635] on div "Get User Transactions Require Fields Country User Id Verify User Requires Phone…" at bounding box center [1293, 538] width 525 height 384
click at [834, 471] on div "Get User Transactions Require Fields Country User Id Verify User Requires Phone…" at bounding box center [1293, 538] width 525 height 384
click at [834, 300] on icon "Close" at bounding box center [1530, 303] width 10 height 10
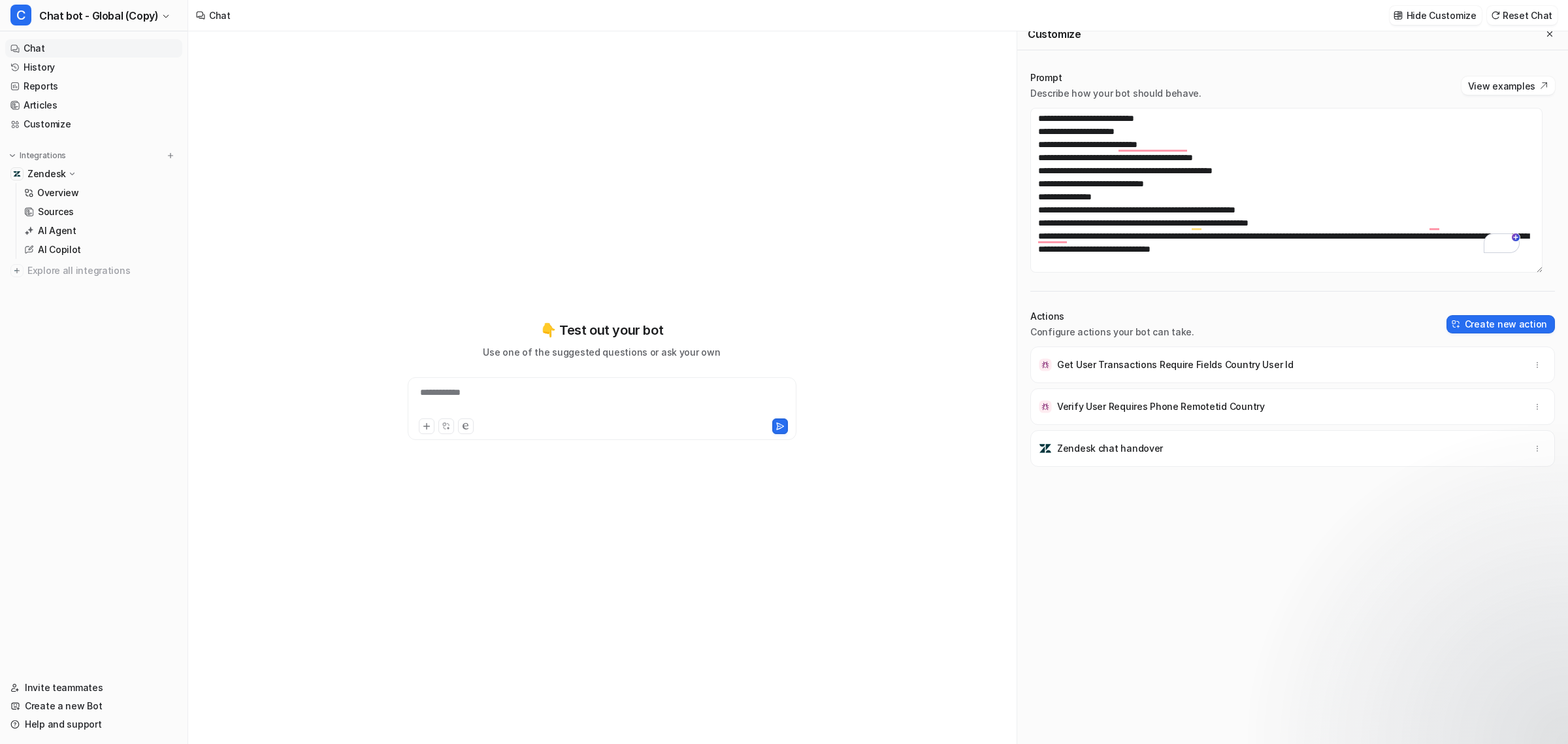
scroll to position [0, 0]
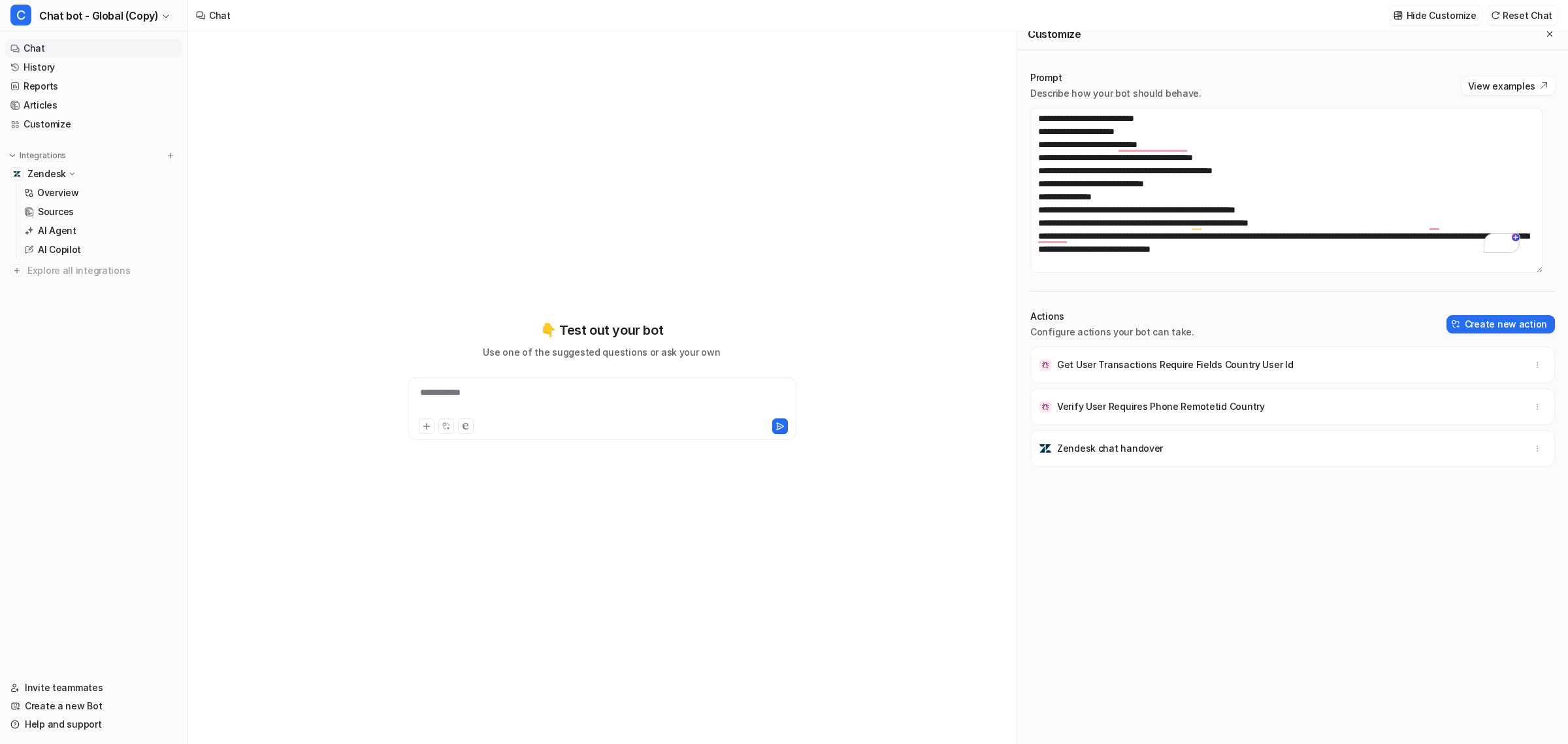
click at [834, 642] on div "Get User Transactions Require Fields Country User Id Verify User Requires Phone…" at bounding box center [1293, 538] width 525 height 384
click at [834, 367] on button "button" at bounding box center [1537, 365] width 19 height 19
click at [834, 628] on div "Get User Transactions Require Fields Country User Id Delete Verify User Require…" at bounding box center [1293, 538] width 525 height 384
click at [834, 657] on div "Get User Transactions Require Fields Country User Id Verify User Requires Phone…" at bounding box center [1293, 538] width 525 height 384
click at [66, 719] on link "Help and support" at bounding box center [93, 724] width 177 height 19
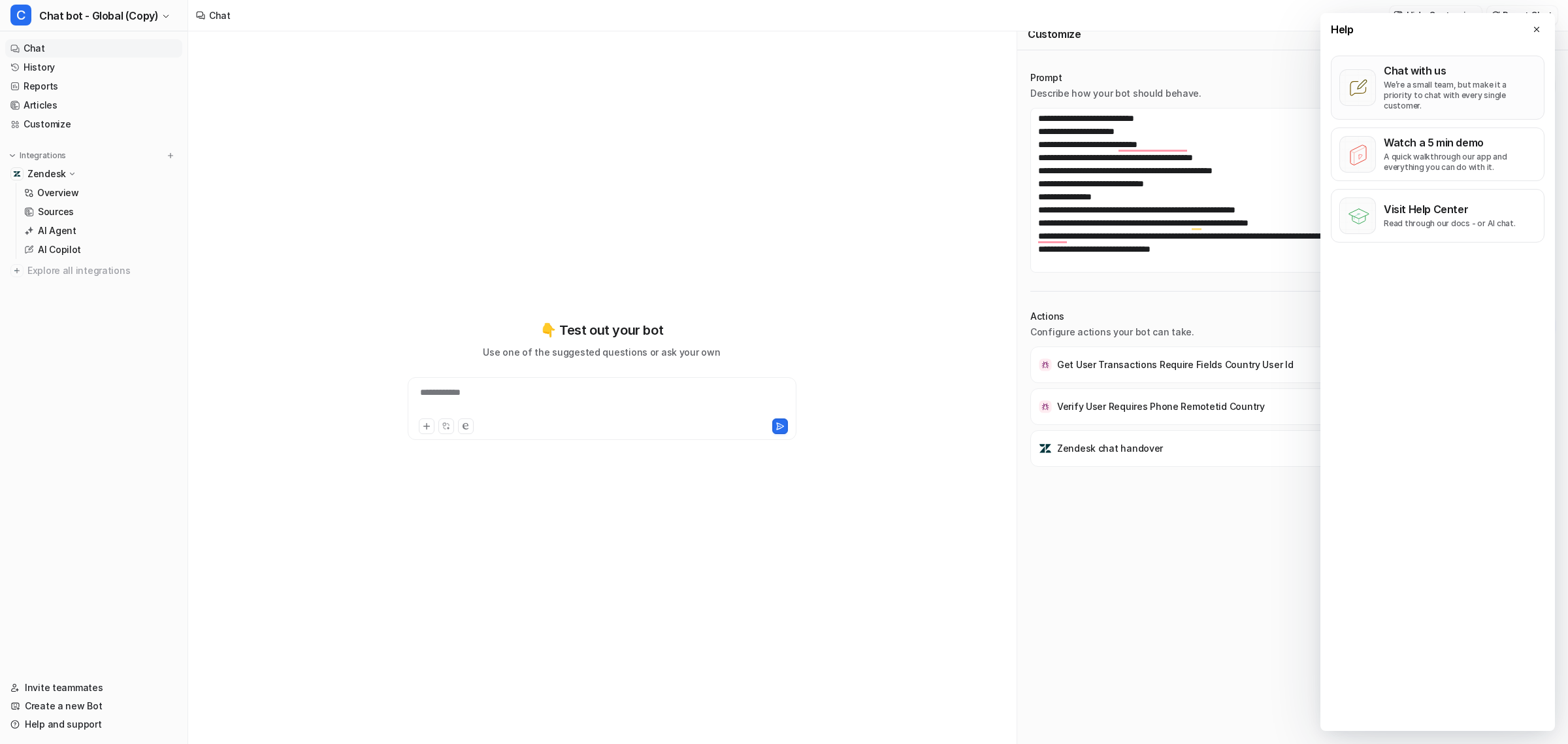
click at [834, 70] on p "Chat with us" at bounding box center [1459, 71] width 152 height 13
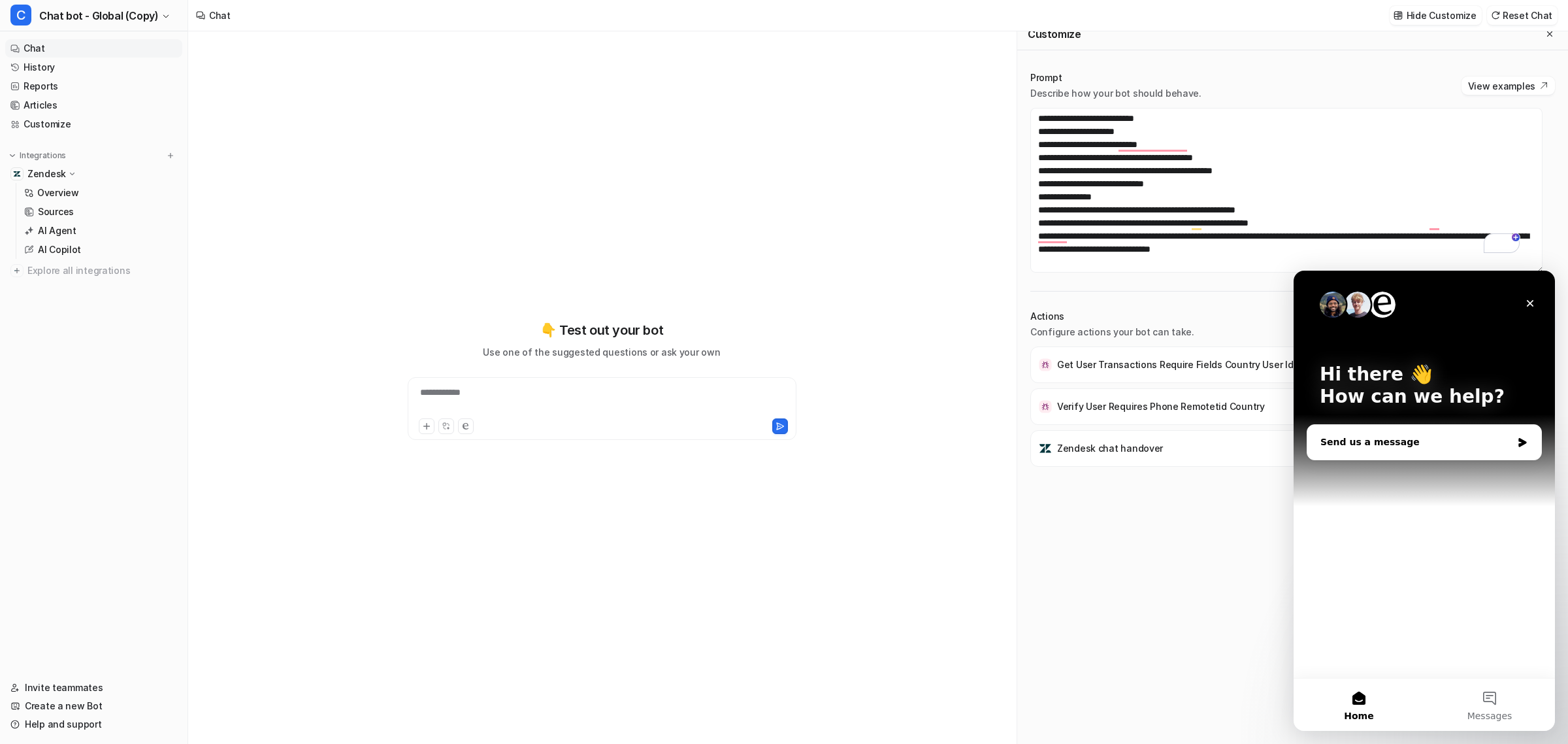
click at [834, 434] on div "Send us a message" at bounding box center [1424, 442] width 234 height 35
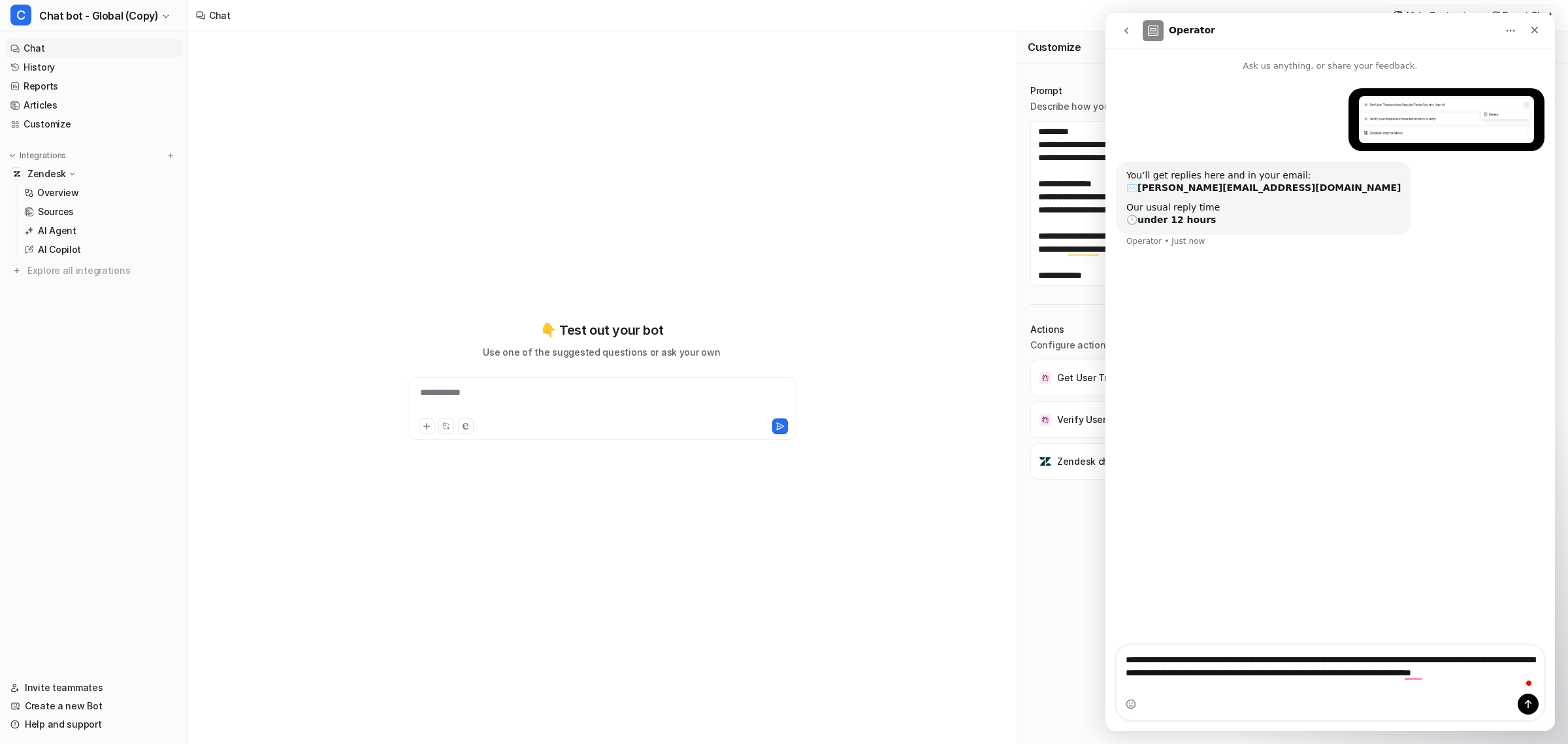
scroll to position [811, 0]
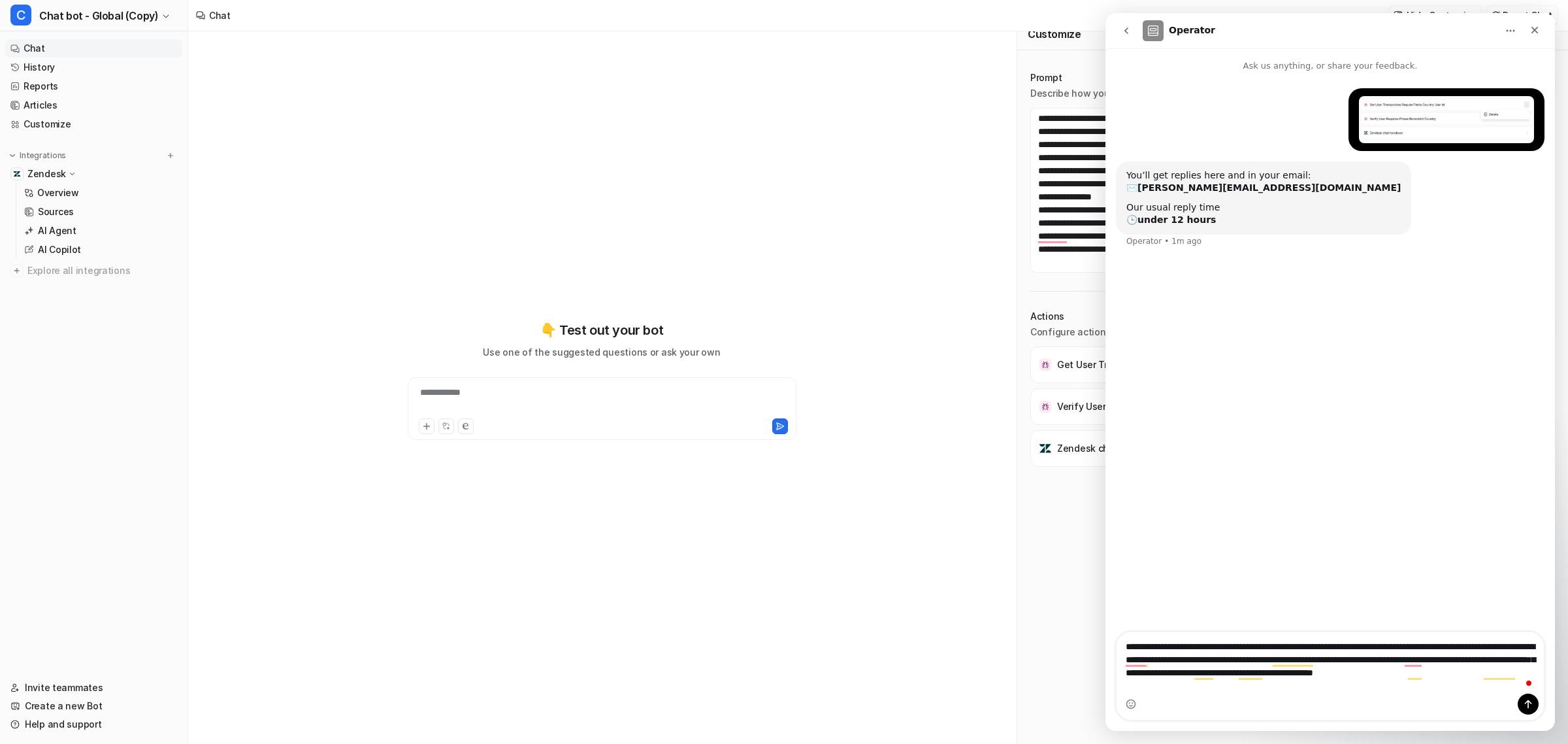
click at [1429, 661] on textarea "**********" at bounding box center [1330, 663] width 427 height 61
type textarea "**********"
click at [1022, 515] on div "Prompt Describe how your bot should behave. View examples Actions Configure act…" at bounding box center [1293, 401] width 551 height 686
click at [1122, 35] on icon "go back" at bounding box center [1126, 31] width 10 height 10
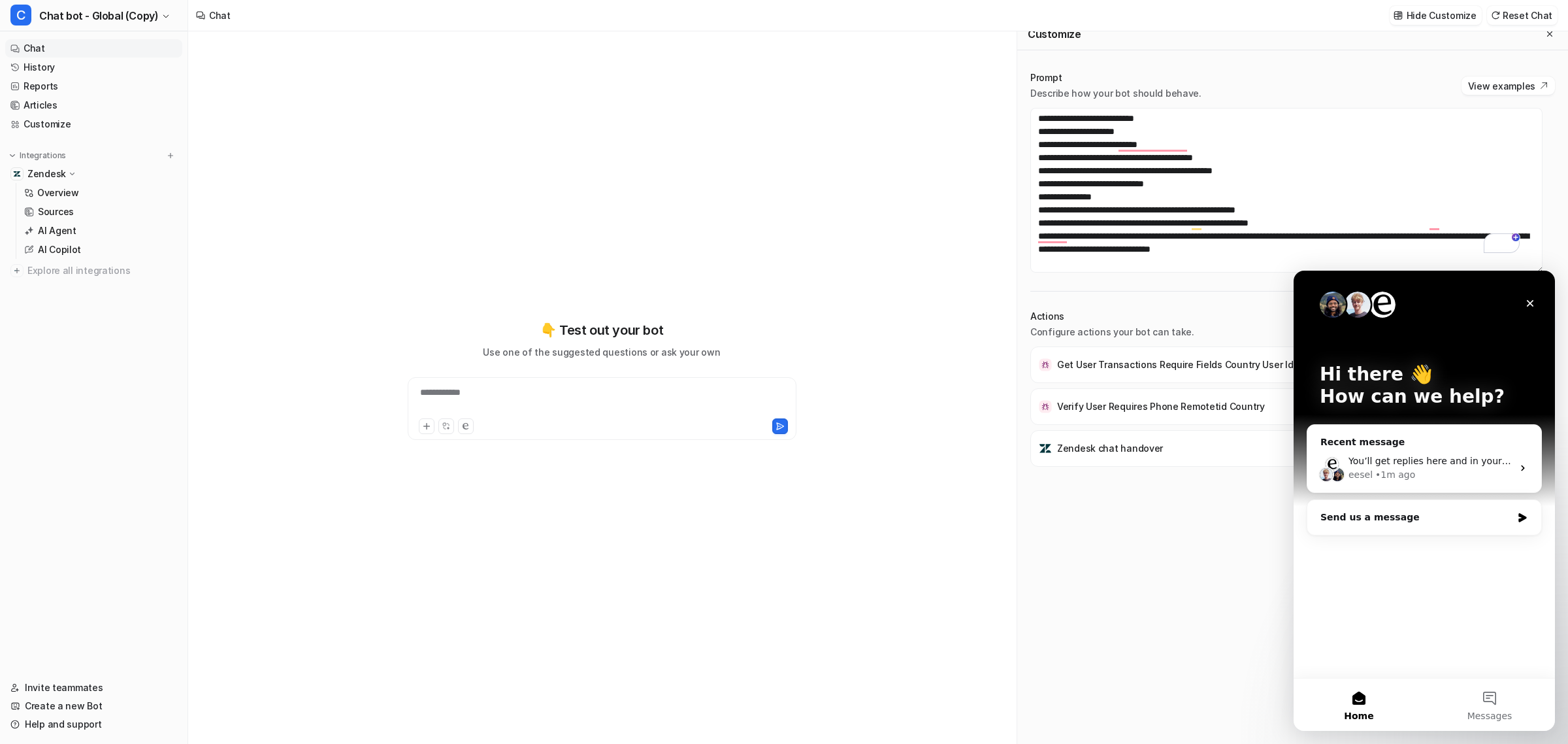
click at [1223, 560] on div "Get User Transactions Require Fields Country User Id Verify User Requires Phone…" at bounding box center [1293, 538] width 525 height 384
click at [1533, 299] on icon "Close" at bounding box center [1530, 303] width 10 height 10
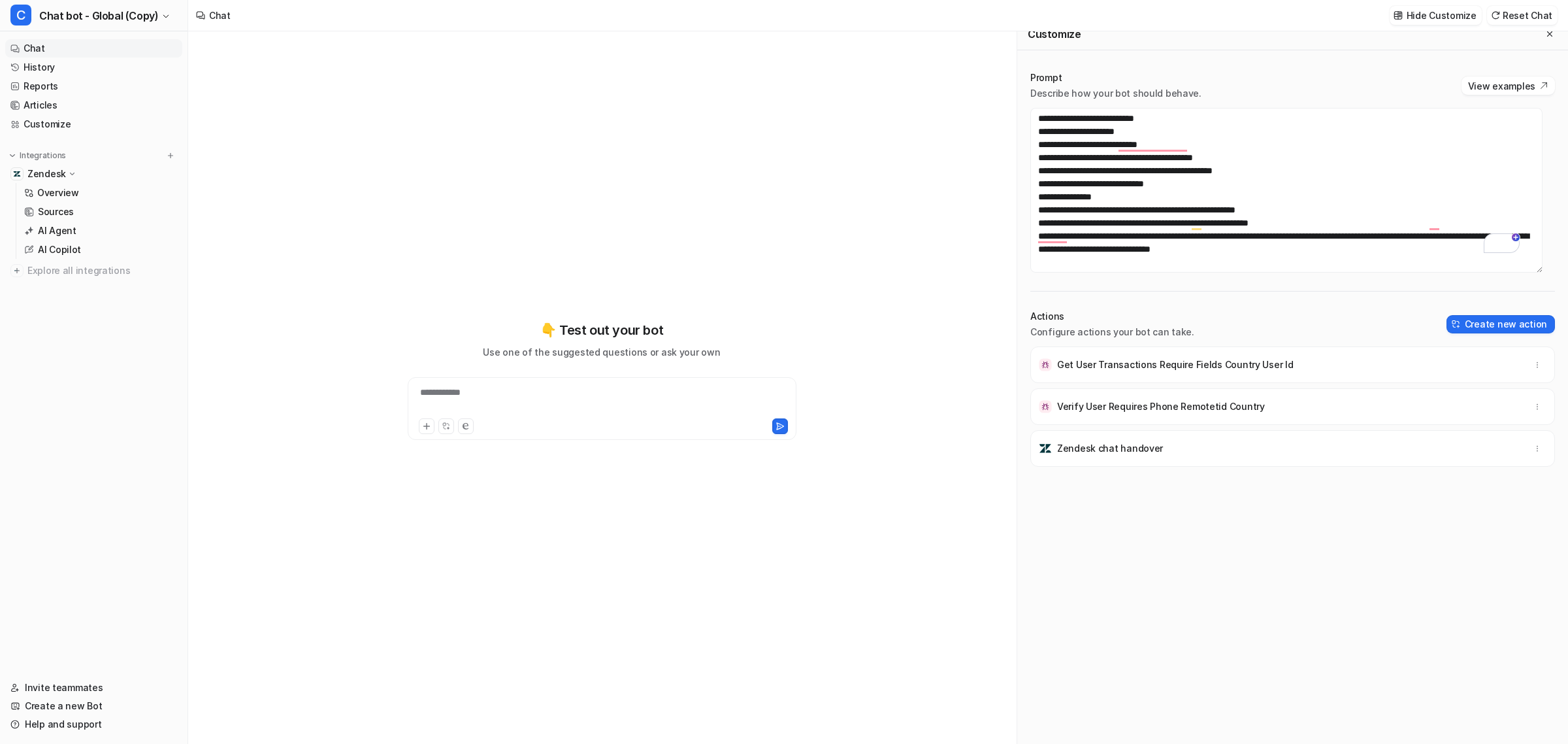
click at [1287, 318] on div "Actions Configure actions your bot can take. Create new action" at bounding box center [1293, 324] width 525 height 29
click at [1302, 249] on textarea "To enrich screen reader interactions, please activate Accessibility in Grammarl…" at bounding box center [1286, 190] width 512 height 165
click at [1471, 328] on button "Create new action" at bounding box center [1500, 324] width 109 height 19
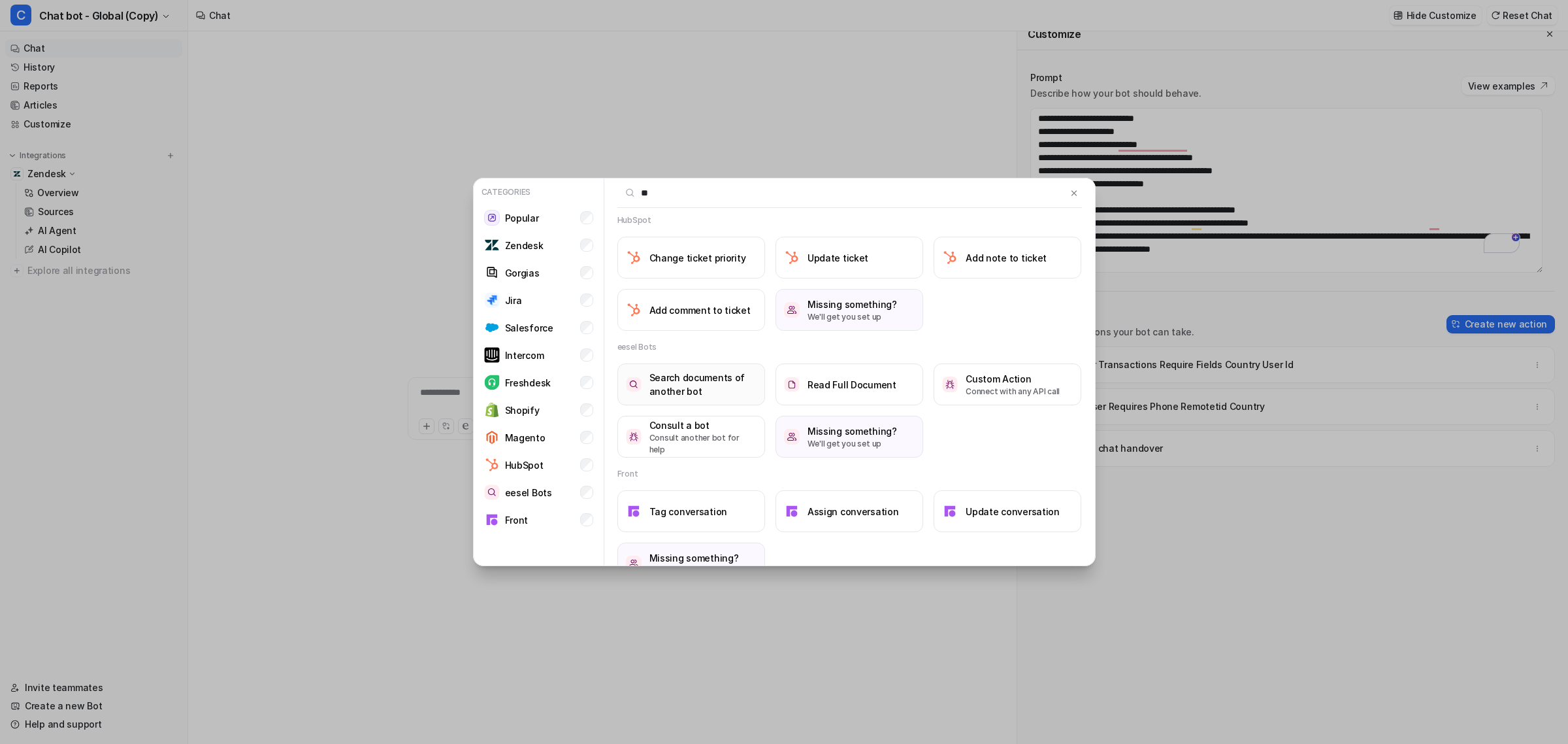
scroll to position [0, 0]
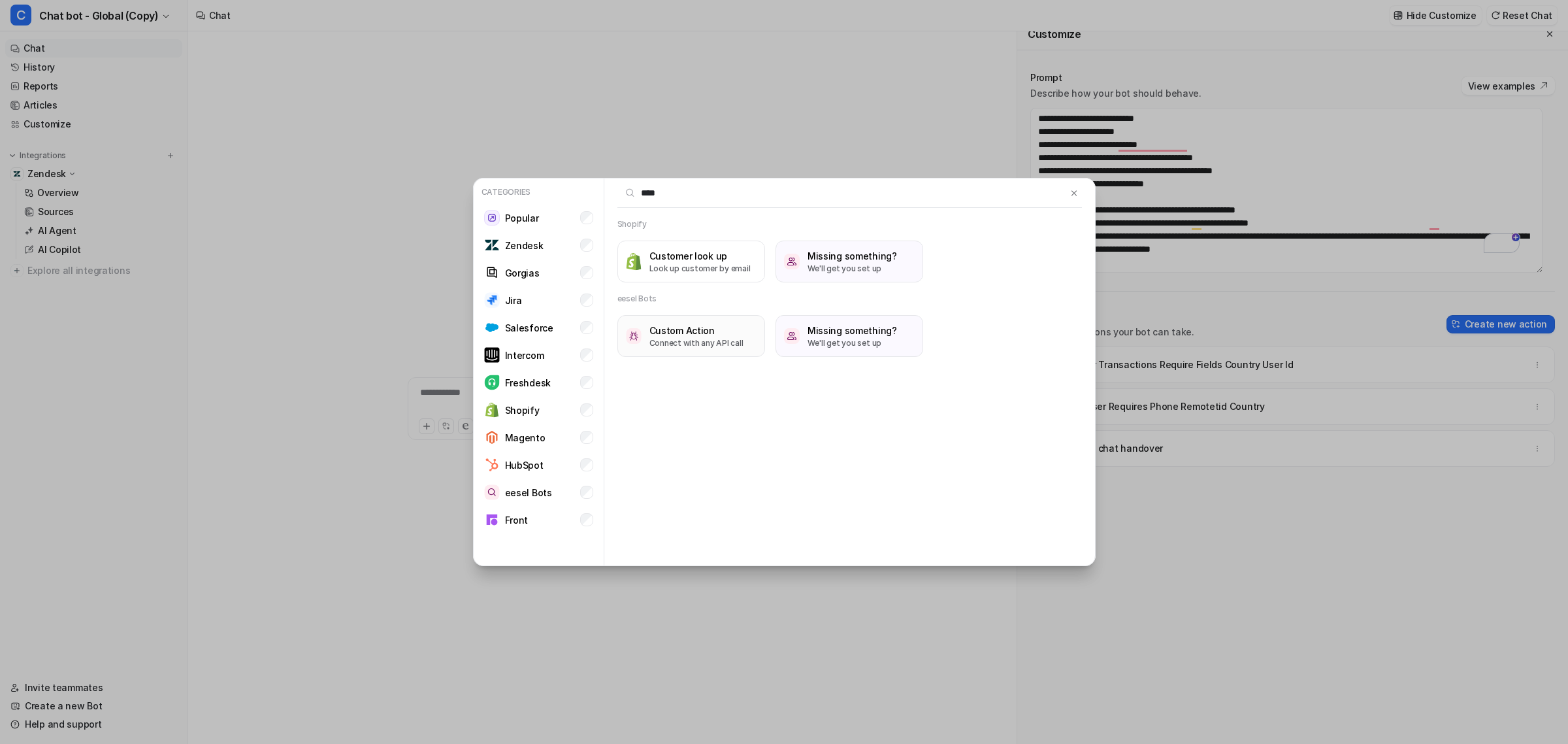
type input "****"
click at [739, 341] on p "Connect with any API call" at bounding box center [696, 343] width 94 height 12
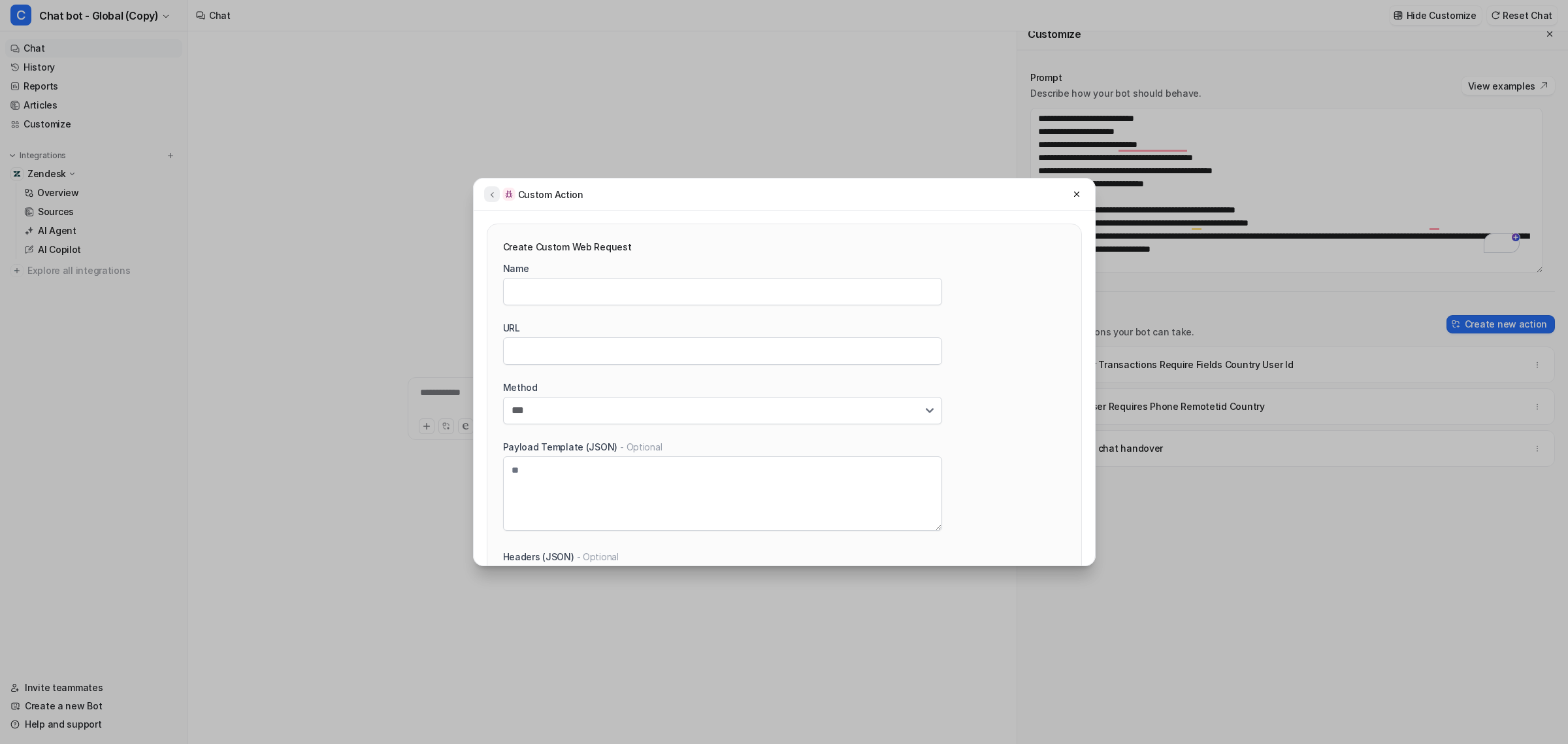
click at [494, 200] on button at bounding box center [492, 193] width 15 height 15
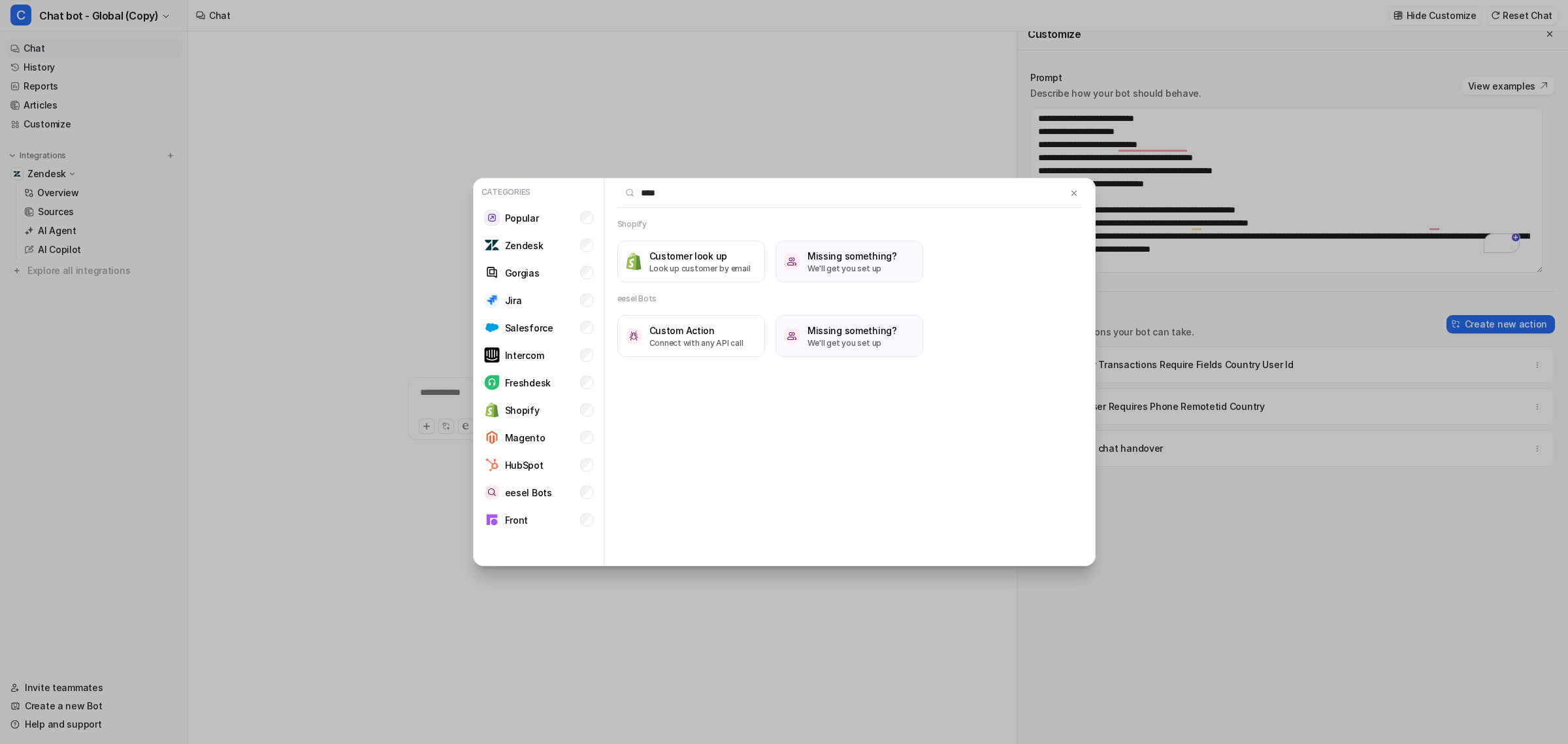
click at [1442, 610] on div "Categories Popular Zendesk Gorgias Jira Salesforce Intercom Freshdesk Shopify M…" at bounding box center [784, 372] width 1568 height 744
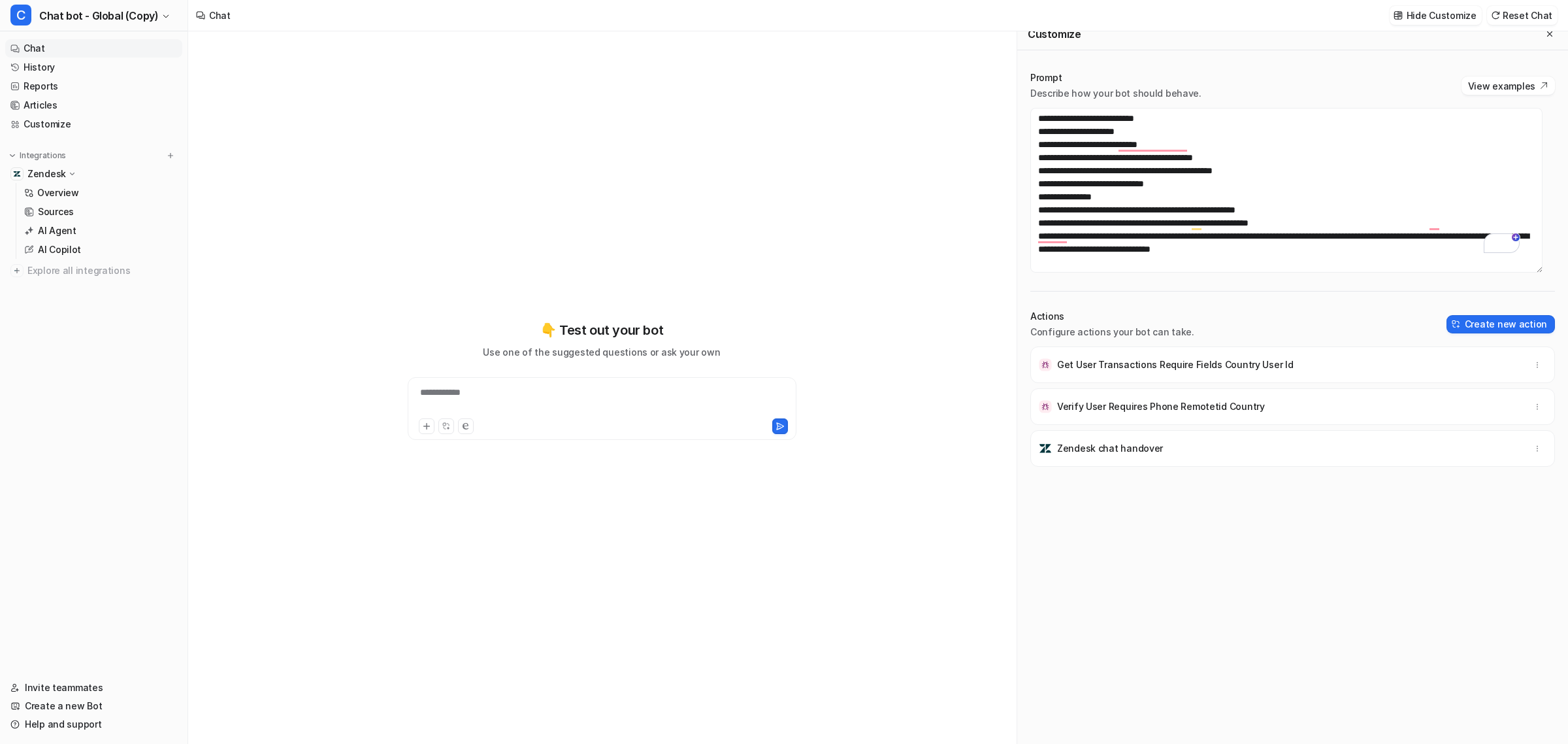
click at [1500, 648] on div "Get User Transactions Require Fields Country User Id Verify User Requires Phone…" at bounding box center [1293, 538] width 525 height 384
drag, startPoint x: 47, startPoint y: 722, endPoint x: 54, endPoint y: 721, distance: 7.1
click at [47, 722] on link "Help and support" at bounding box center [93, 724] width 177 height 19
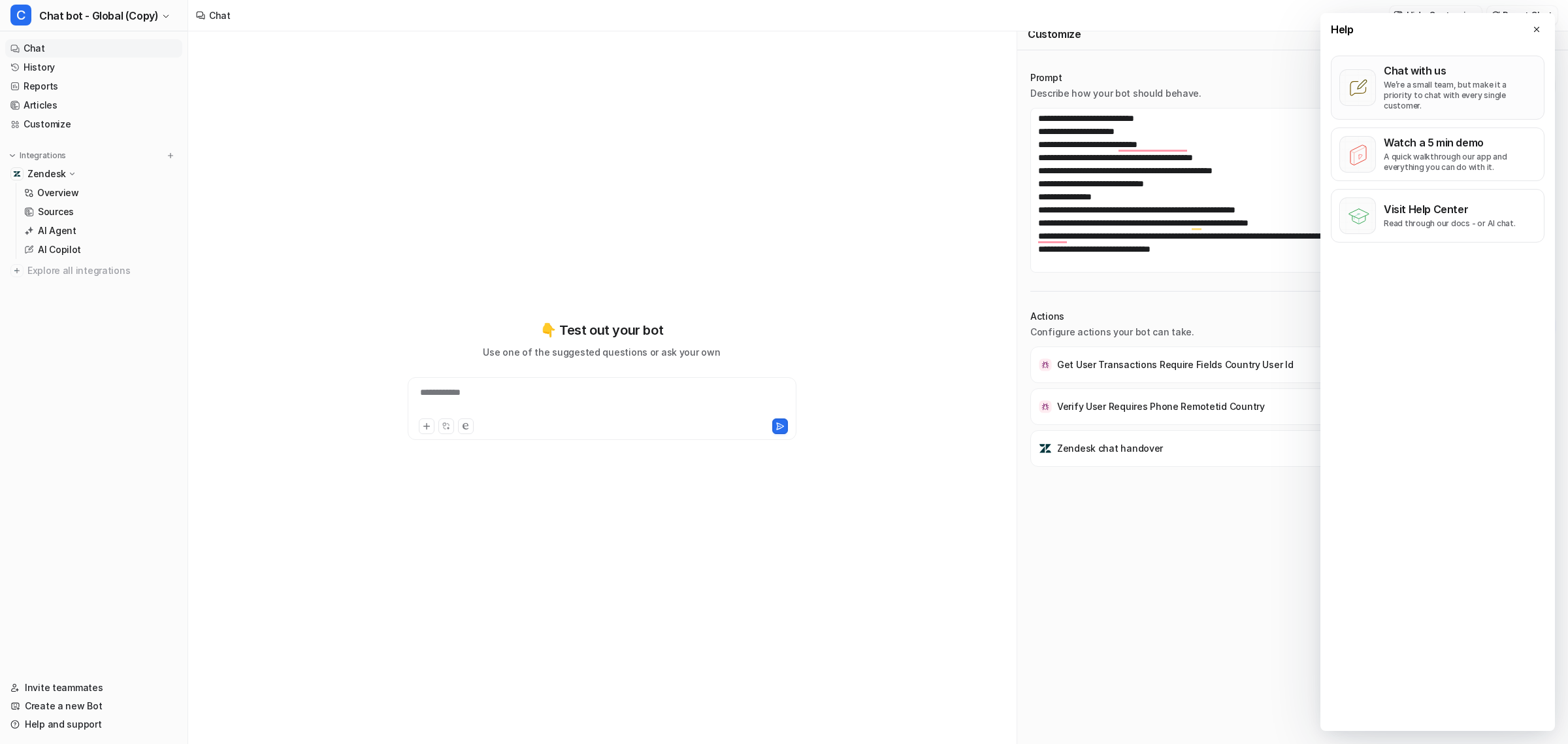
click at [1435, 73] on p "Chat with us" at bounding box center [1459, 71] width 152 height 13
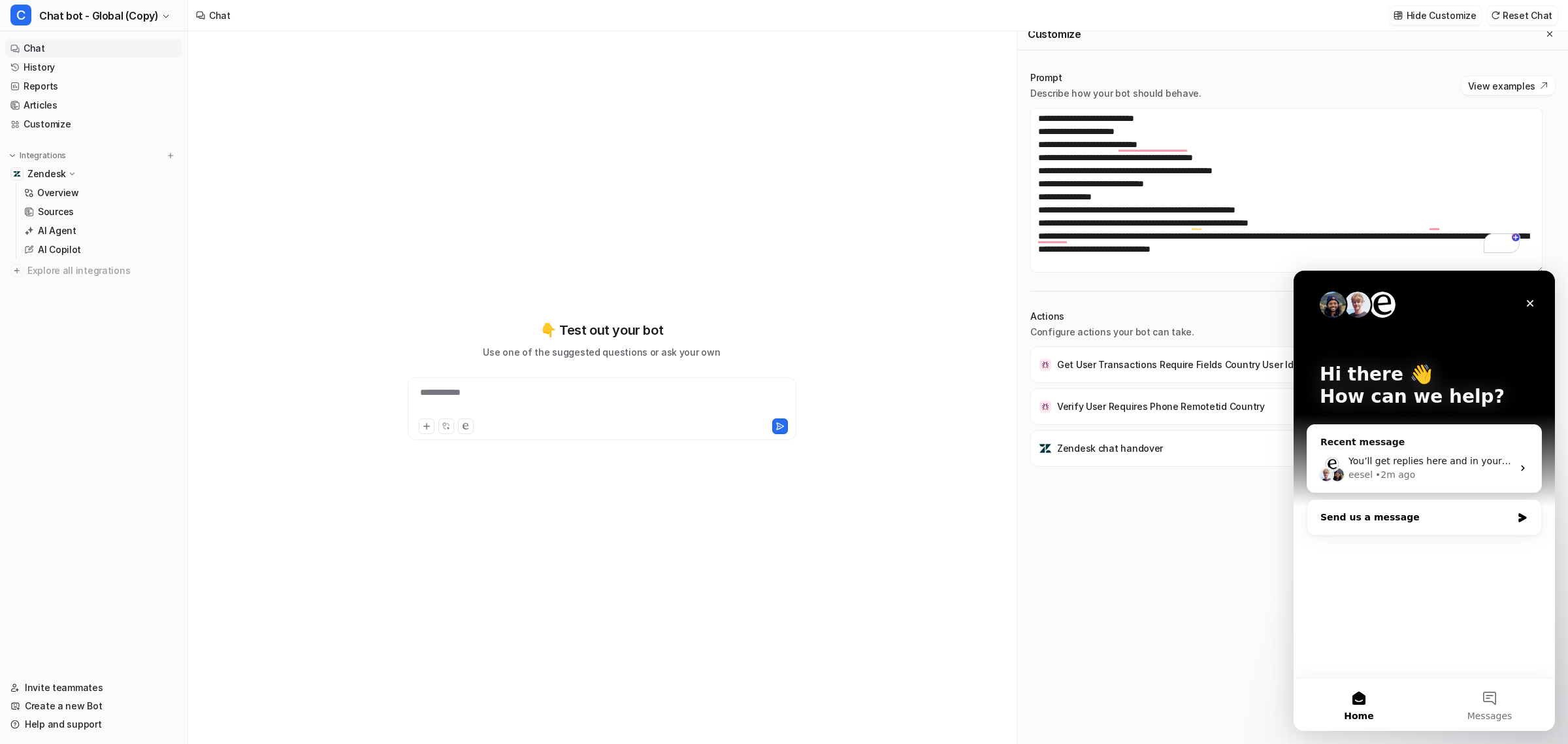
click at [1409, 511] on div "Send us a message" at bounding box center [1417, 517] width 192 height 14
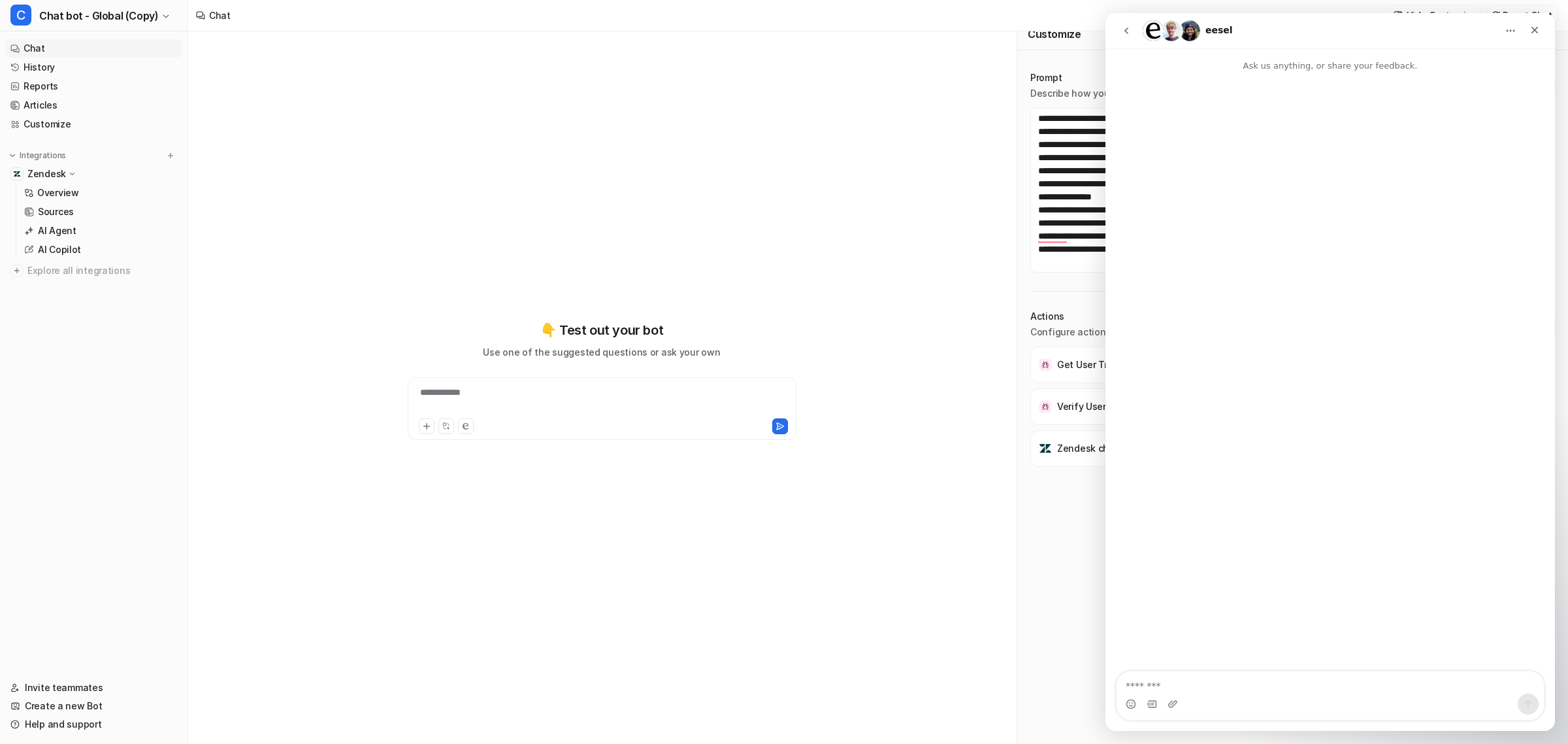
click at [1124, 34] on icon "go back" at bounding box center [1126, 31] width 10 height 10
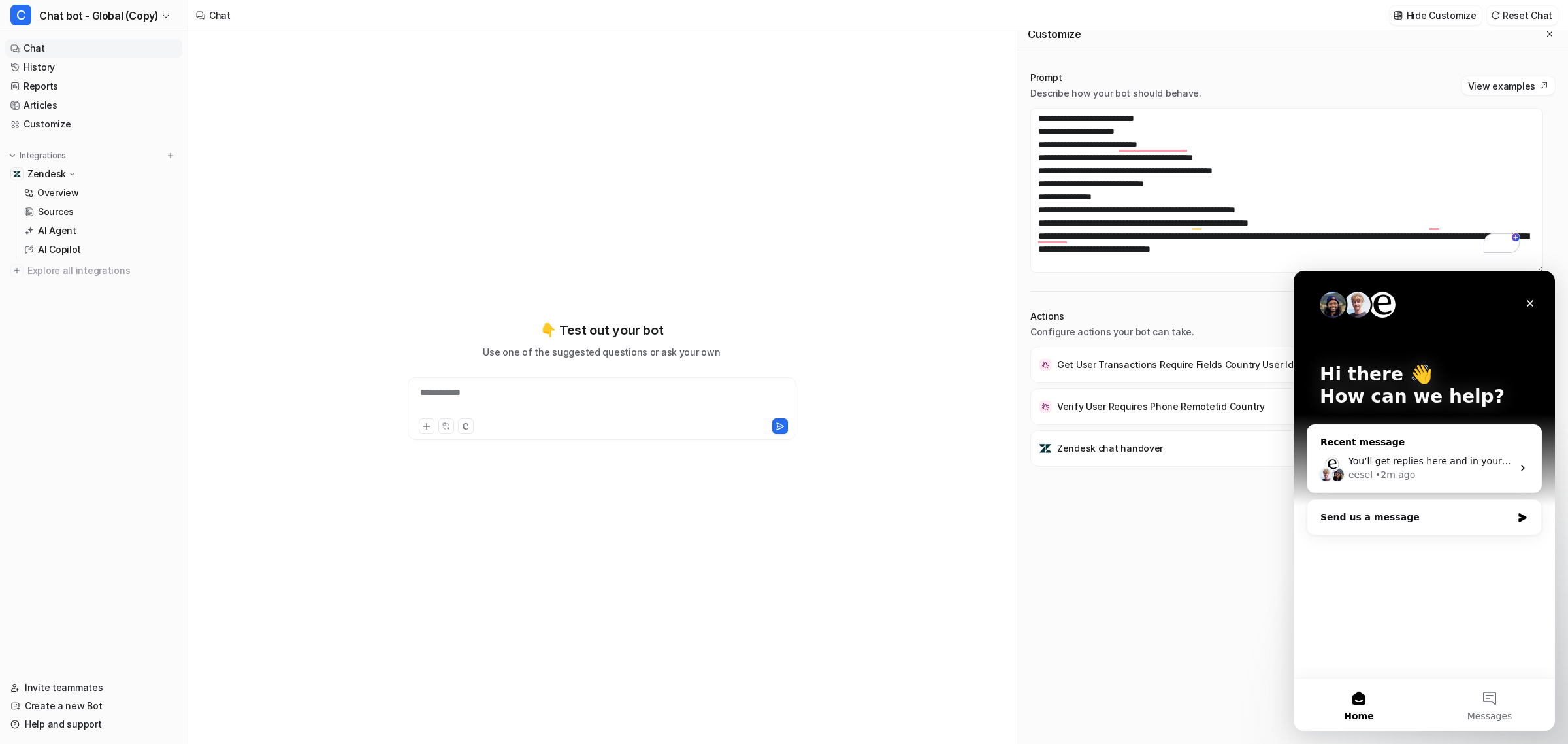
click at [1462, 470] on div "eesel • 2m ago" at bounding box center [1430, 474] width 164 height 14
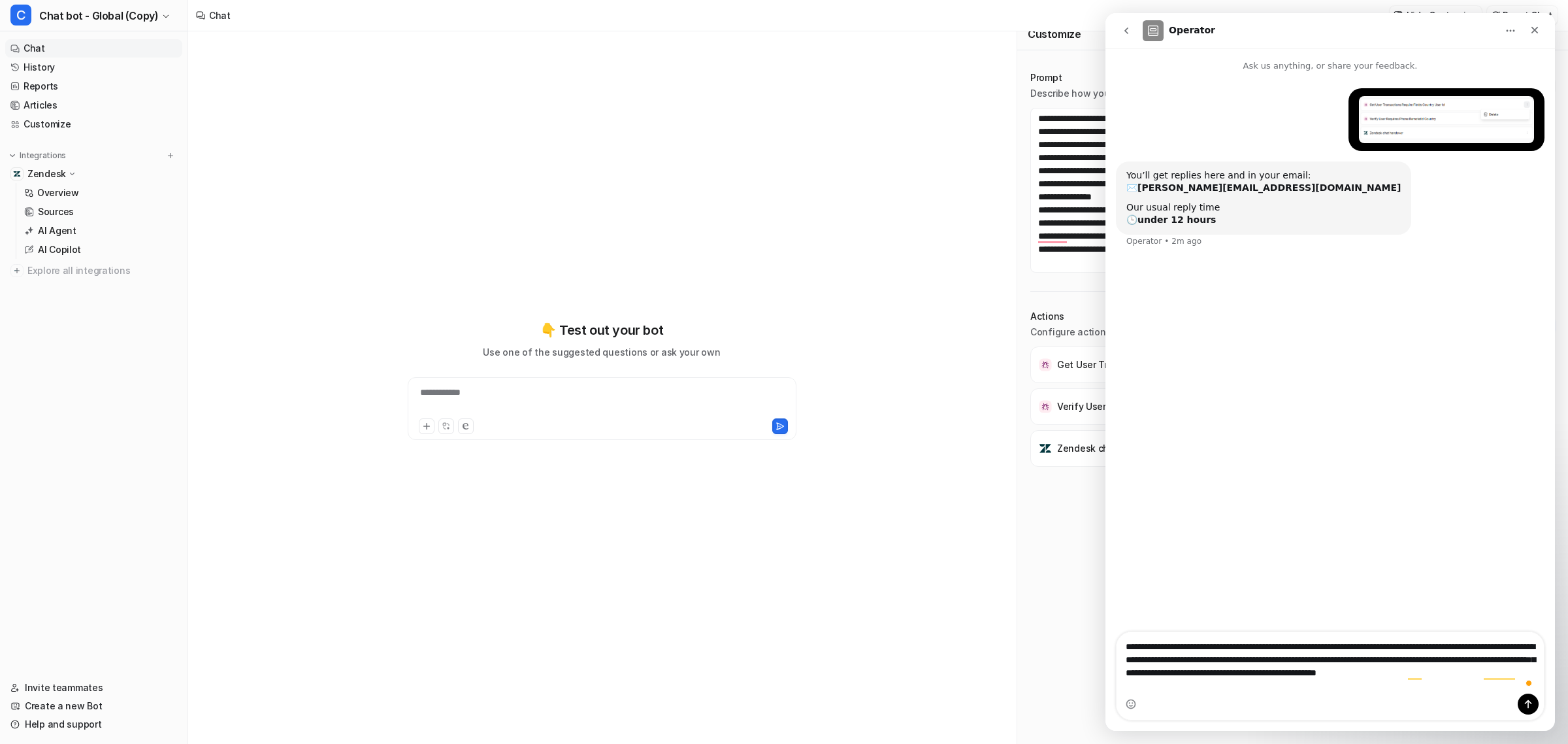
click at [1366, 686] on textarea "**********" at bounding box center [1330, 663] width 427 height 61
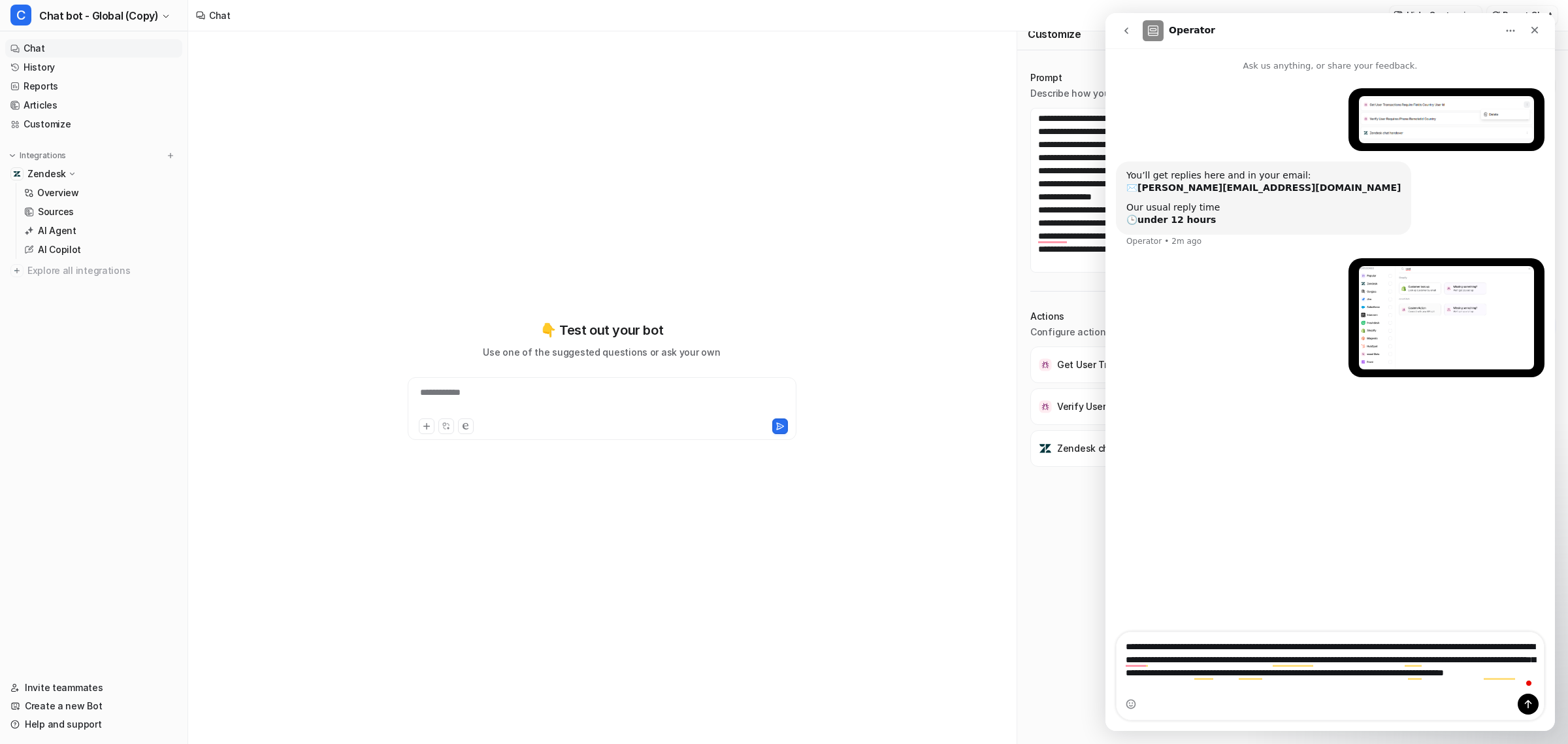
type textarea "**********"
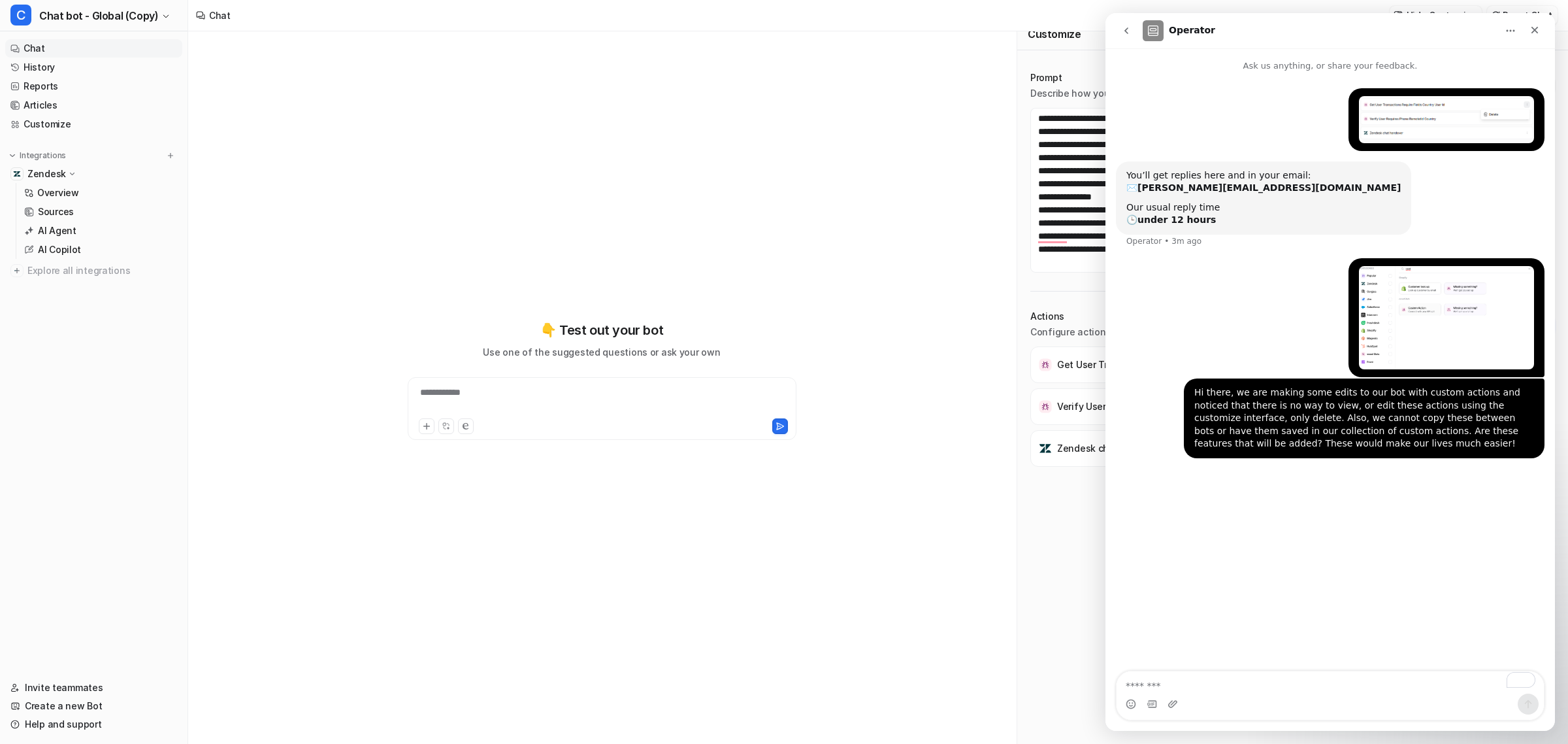
click at [871, 234] on div "**********" at bounding box center [602, 387] width 827 height 713
